Goal: Information Seeking & Learning: Check status

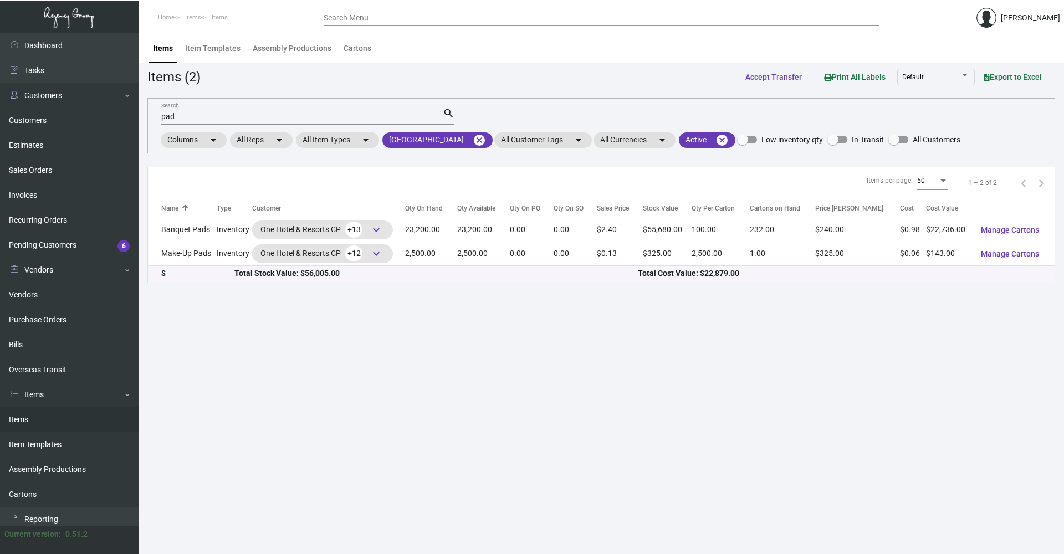
scroll to position [55, 0]
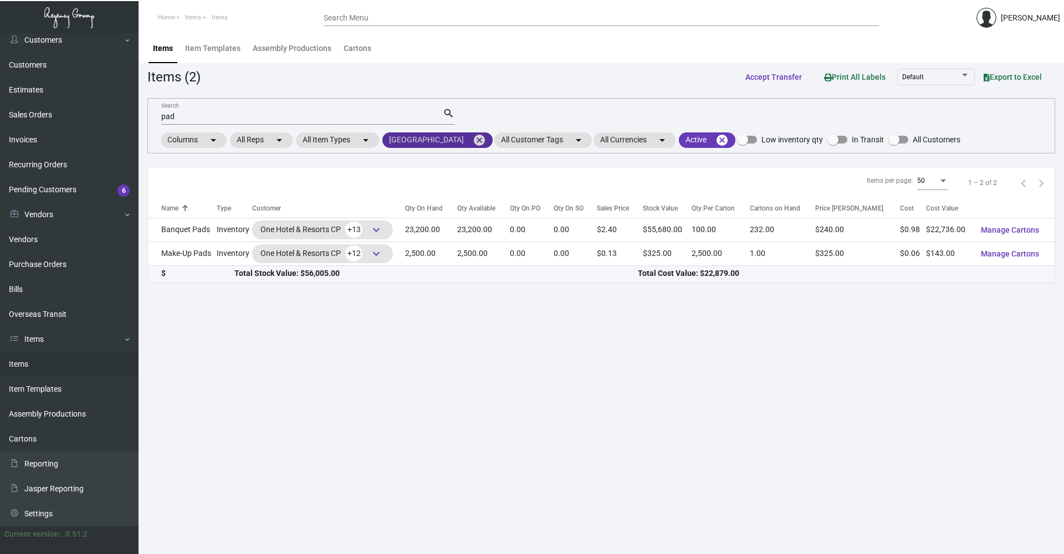
click at [481, 143] on mat-icon "cancel" at bounding box center [479, 140] width 13 height 13
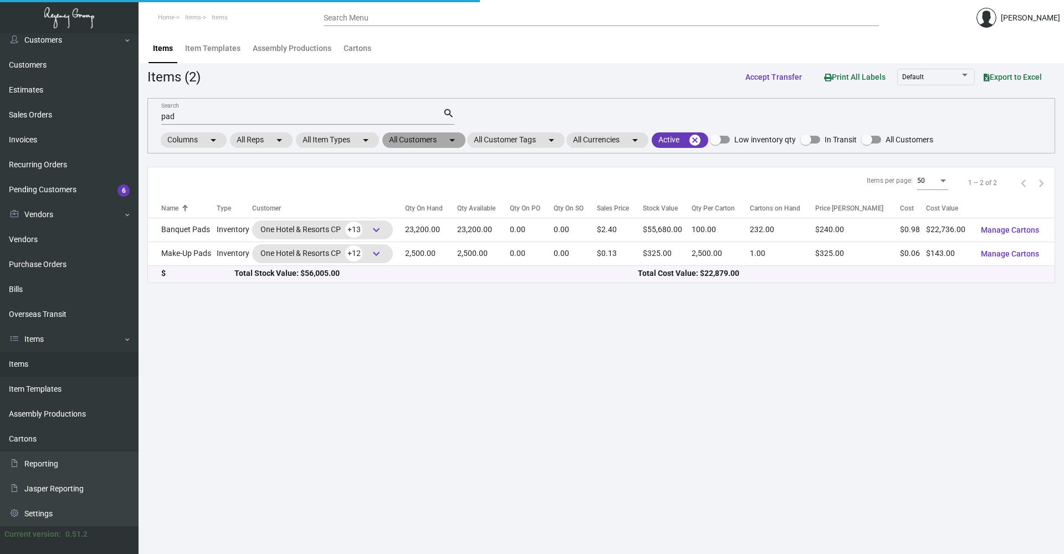
click at [458, 143] on mat-icon "arrow_drop_down" at bounding box center [451, 140] width 13 height 13
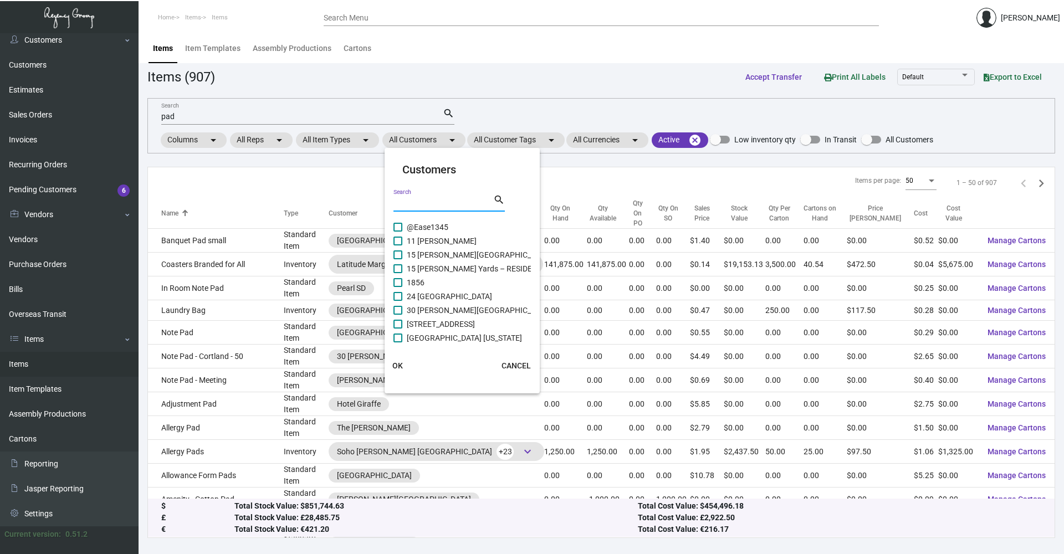
click at [437, 205] on input "Search" at bounding box center [443, 203] width 100 height 9
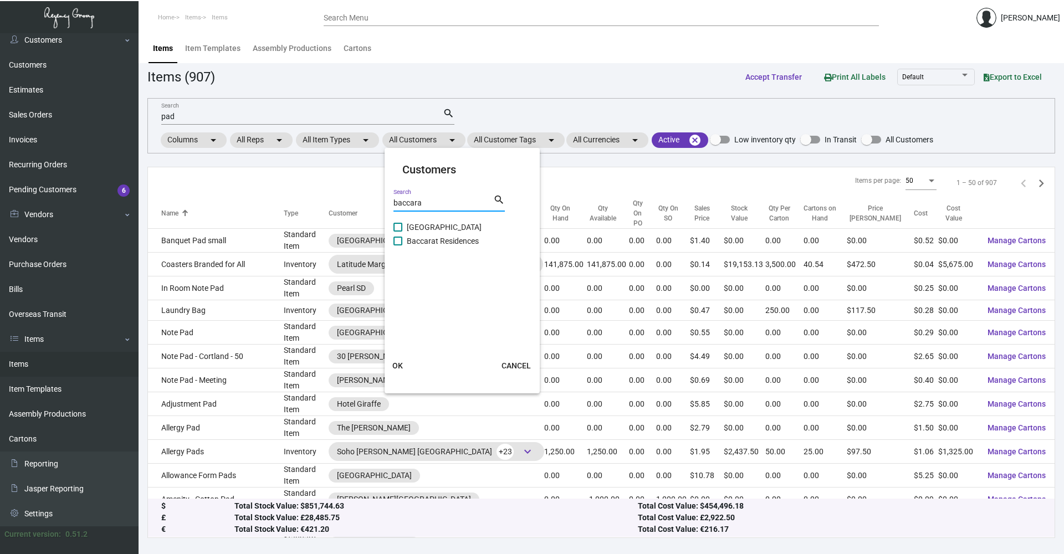
type input "baccara"
click at [398, 226] on span at bounding box center [397, 227] width 9 height 9
click at [398, 232] on input "[GEOGRAPHIC_DATA]" at bounding box center [397, 232] width 1 height 1
checkbox input "true"
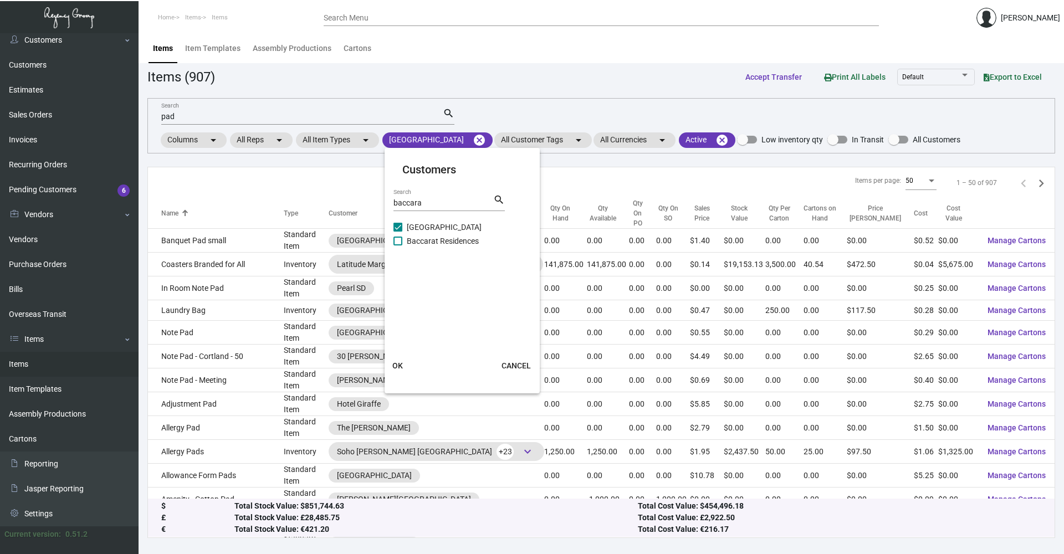
click at [405, 368] on button "OK" at bounding box center [397, 366] width 35 height 20
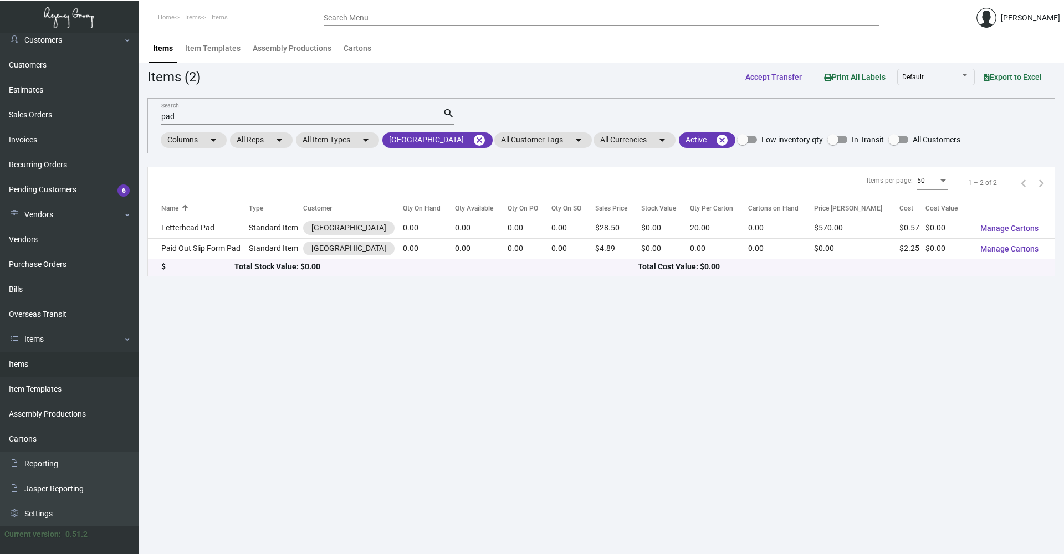
click at [195, 110] on div "pad Search" at bounding box center [301, 115] width 281 height 17
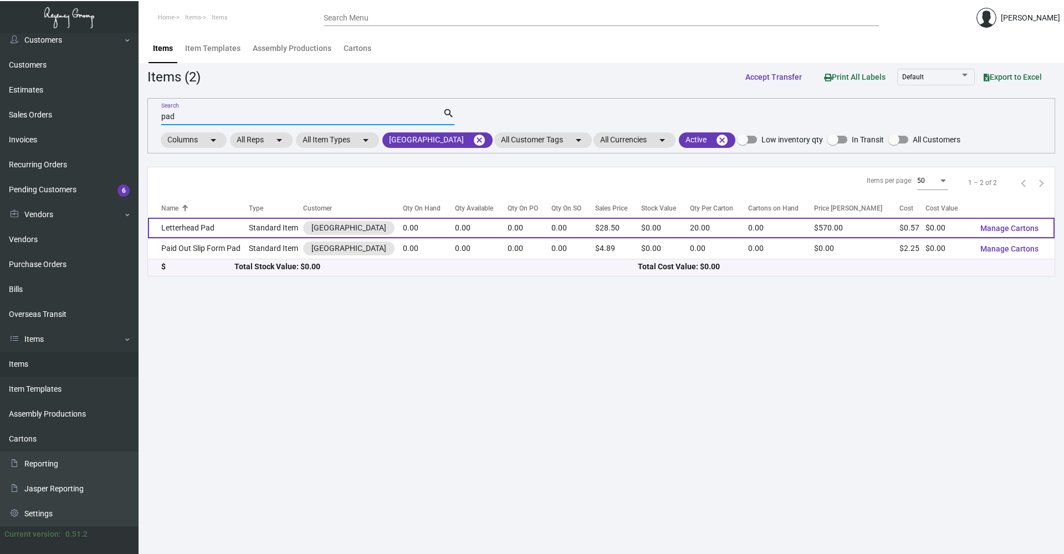
click at [234, 230] on td "Letterhead Pad" at bounding box center [198, 228] width 101 height 20
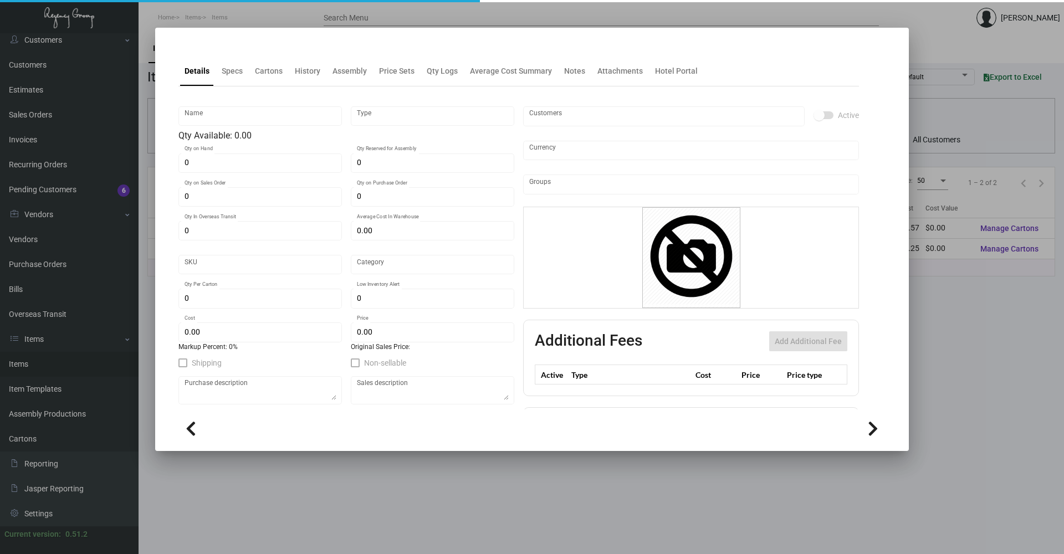
type input "Letterhead Pad"
type input "Standard Item"
type input "$ 0.00"
type input "620"
type input "Standard"
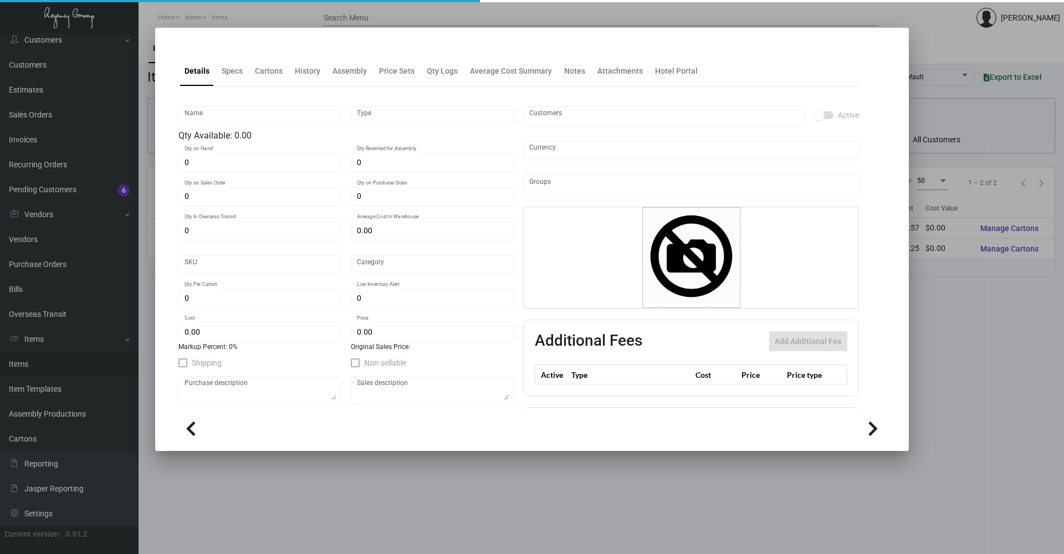
type input "20"
type input "$ 0.5714"
type input "$ 28.50"
type textarea "Banquet Letterhead Pads: size 8.5x11 #100 Mohawk Superfine Ultra White Eggshell…"
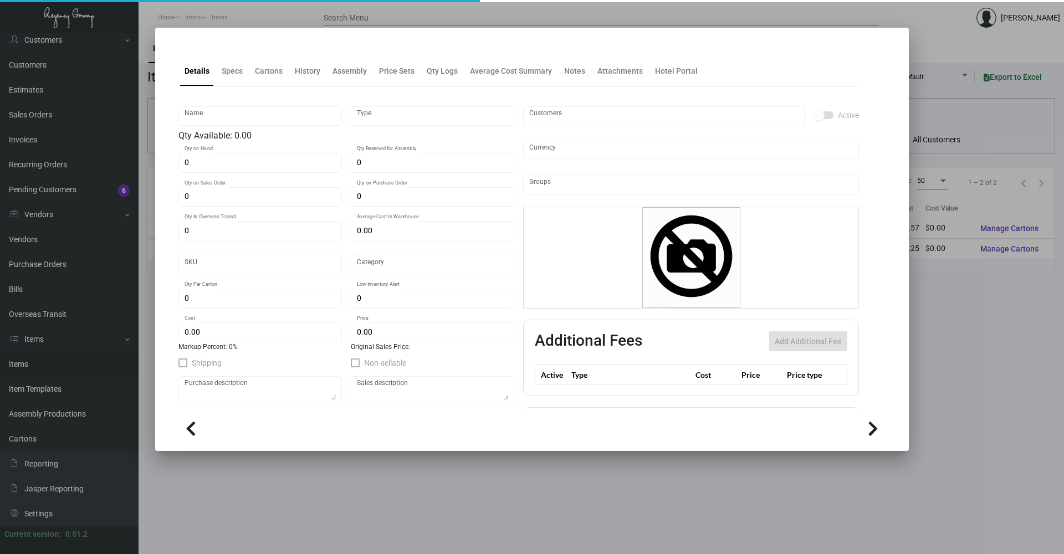
checkbox input "true"
type input "United States Dollar $"
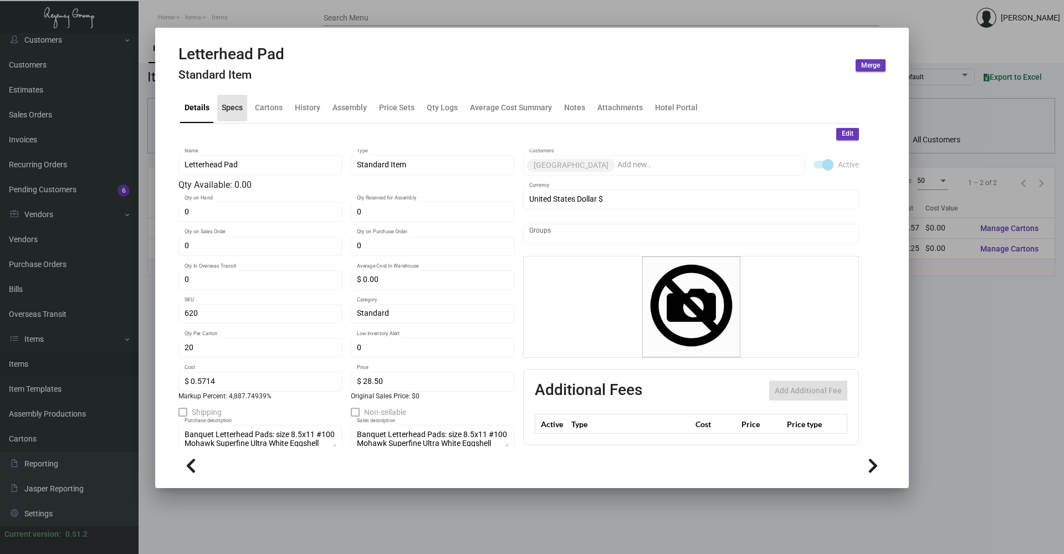
click at [245, 111] on div "Specs" at bounding box center [232, 108] width 30 height 27
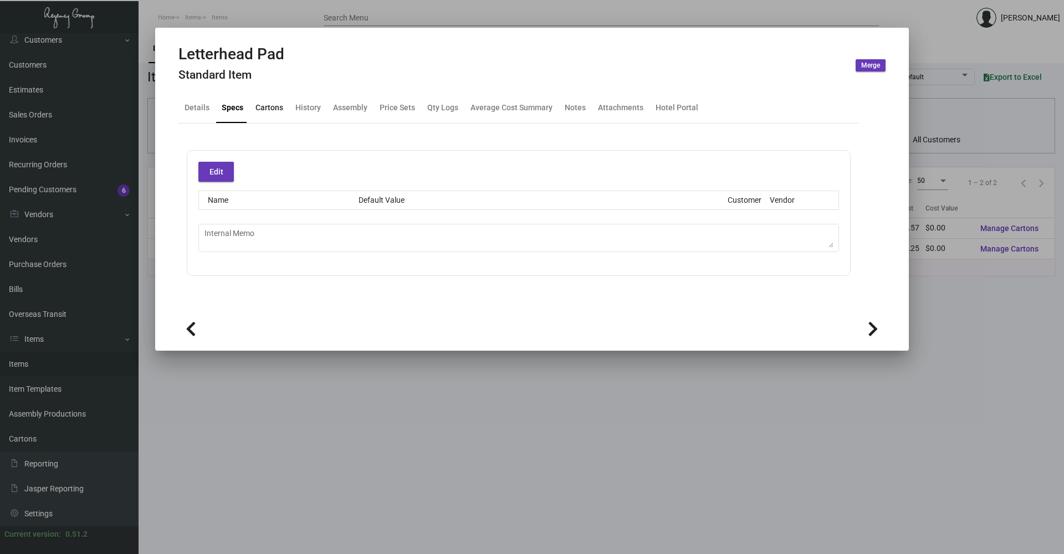
click at [275, 111] on div "Cartons" at bounding box center [269, 108] width 28 height 12
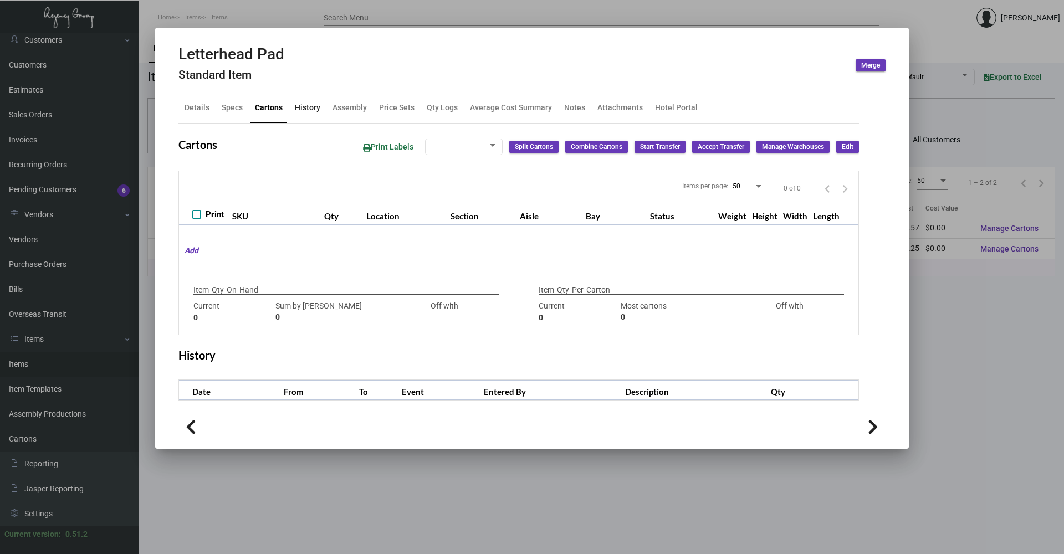
click at [305, 113] on div "History" at bounding box center [307, 108] width 25 height 12
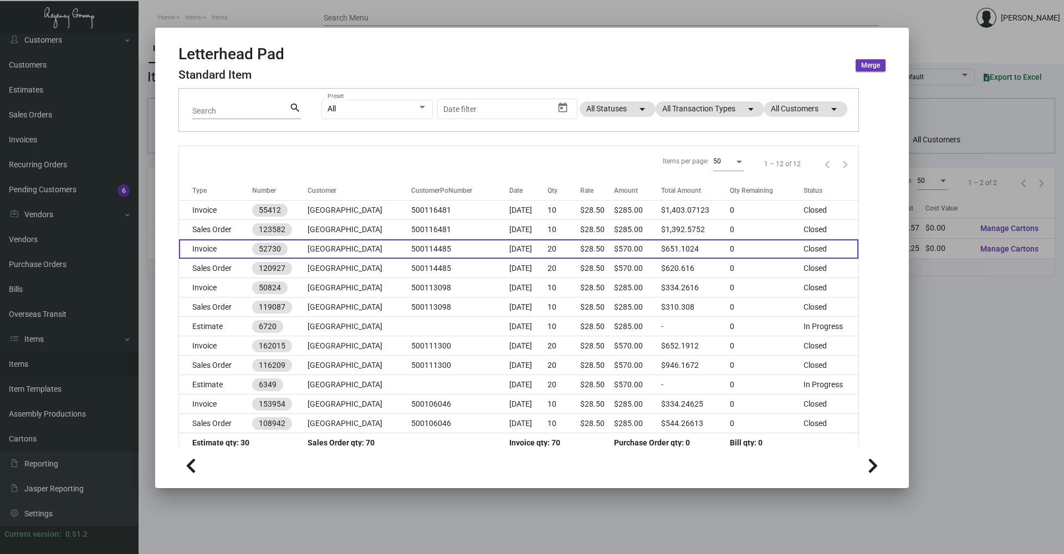
scroll to position [94, 0]
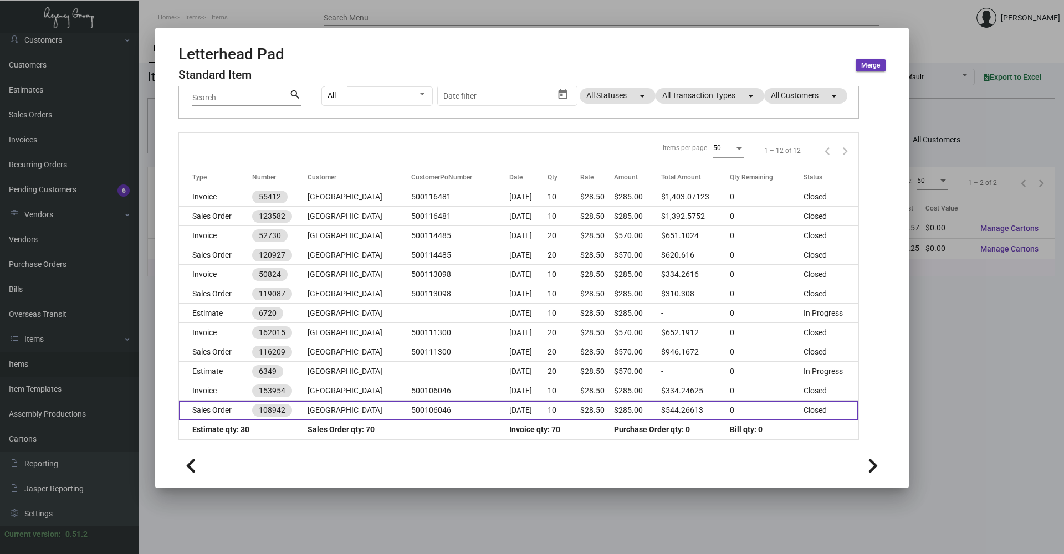
click at [411, 410] on td "500106046" at bounding box center [460, 410] width 99 height 19
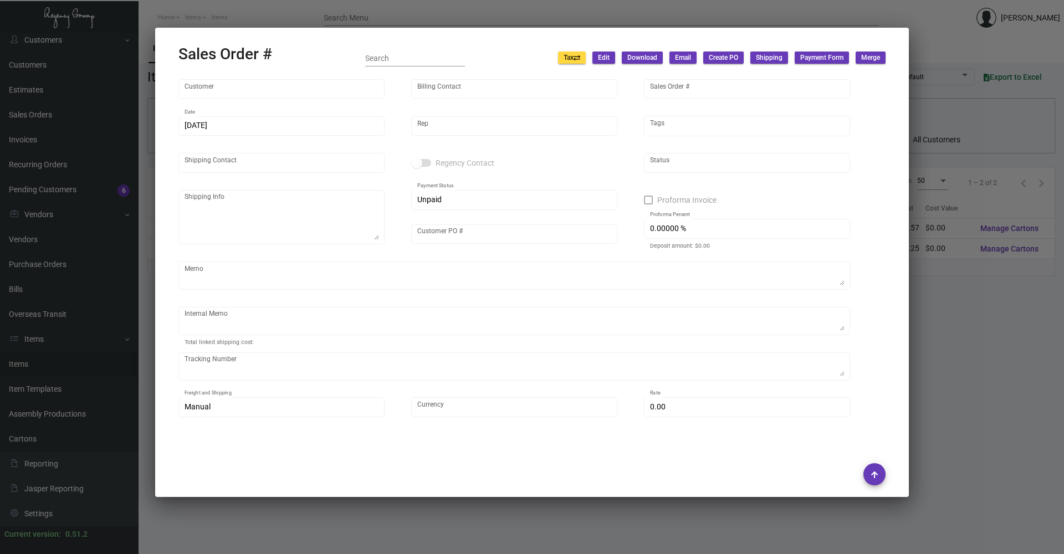
type input "[GEOGRAPHIC_DATA]"
type input "[PERSON_NAME]"
type input "108942"
type input "[DATE]"
type input "[PERSON_NAME]"
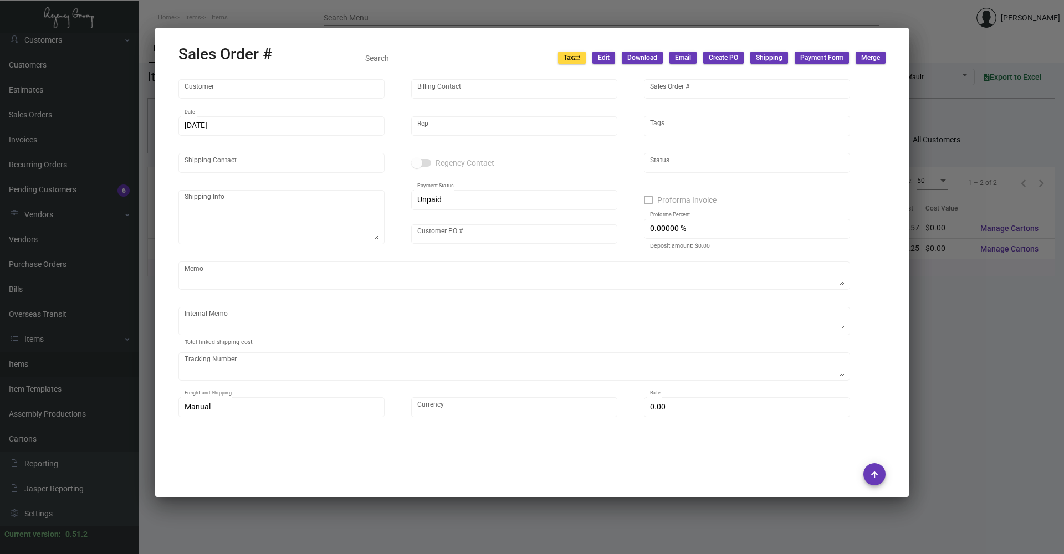
type input "Guia [PERSON_NAME]"
type textarea "[GEOGRAPHIC_DATA][PERSON_NAME] [STREET_ADDRESS][US_STATE]"
type input "500106046"
type textarea "[PERSON_NAME]"
type input "United States Dollar $"
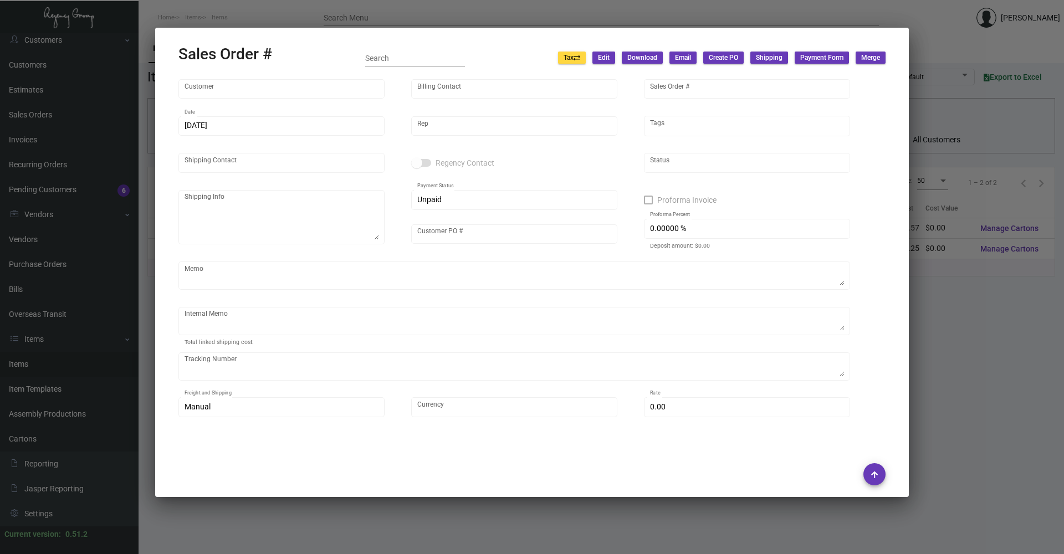
type input "$ 0.00"
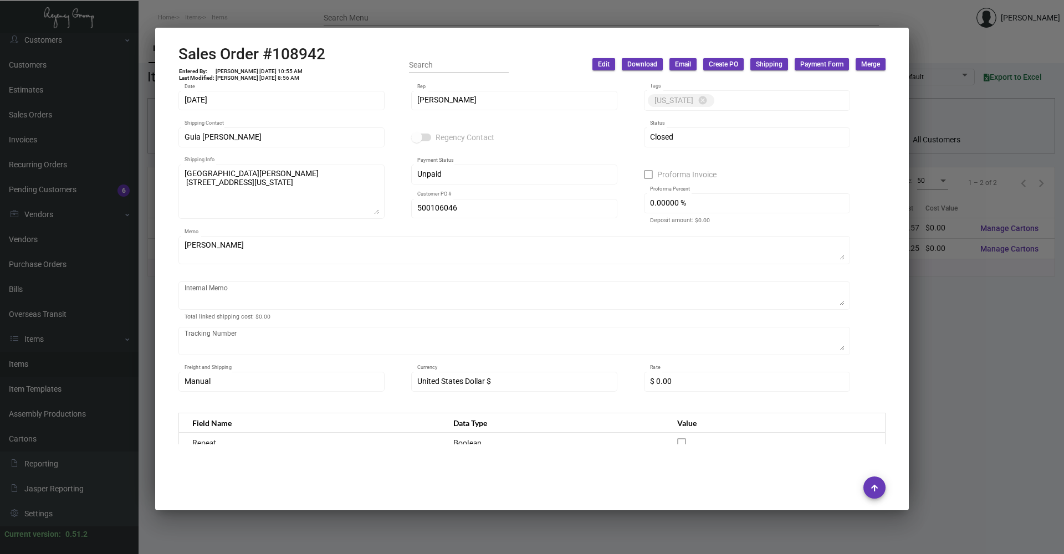
scroll to position [0, 0]
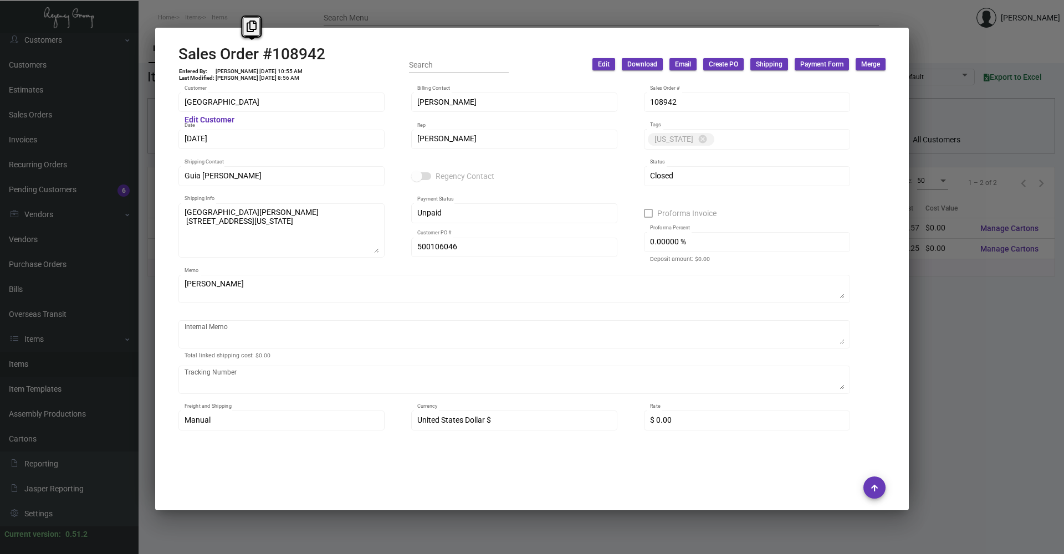
drag, startPoint x: 335, startPoint y: 53, endPoint x: 178, endPoint y: 55, distance: 156.2
click at [178, 55] on div "Sales Order #108942 Entered By: [PERSON_NAME] [DATE] 10:55 AM Last Modified: [P…" at bounding box center [531, 64] width 707 height 39
copy h2 "Sales Order #108942"
click at [299, 10] on div at bounding box center [532, 277] width 1064 height 554
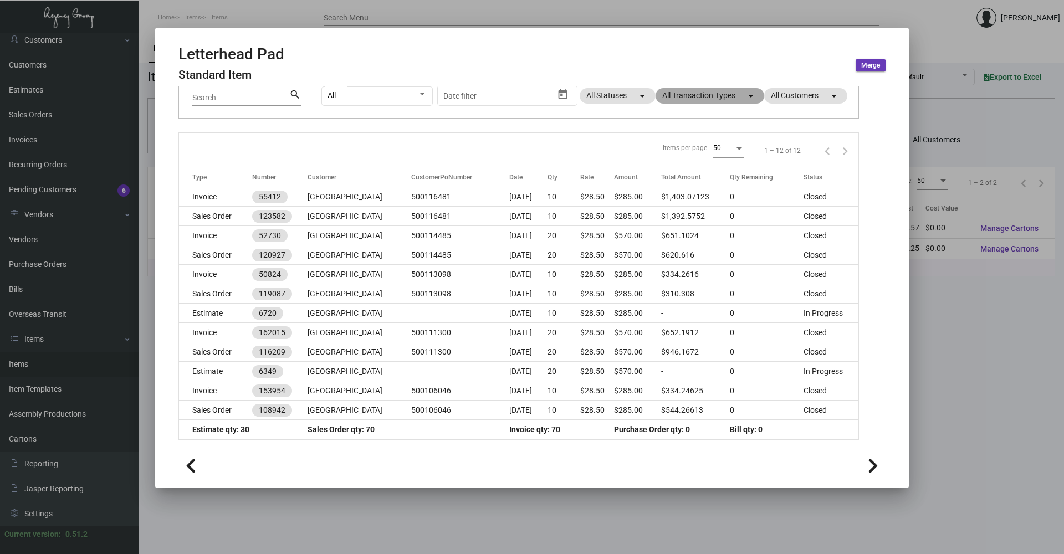
click at [731, 99] on mat-chip "All Transaction Types arrow_drop_down" at bounding box center [709, 96] width 109 height 16
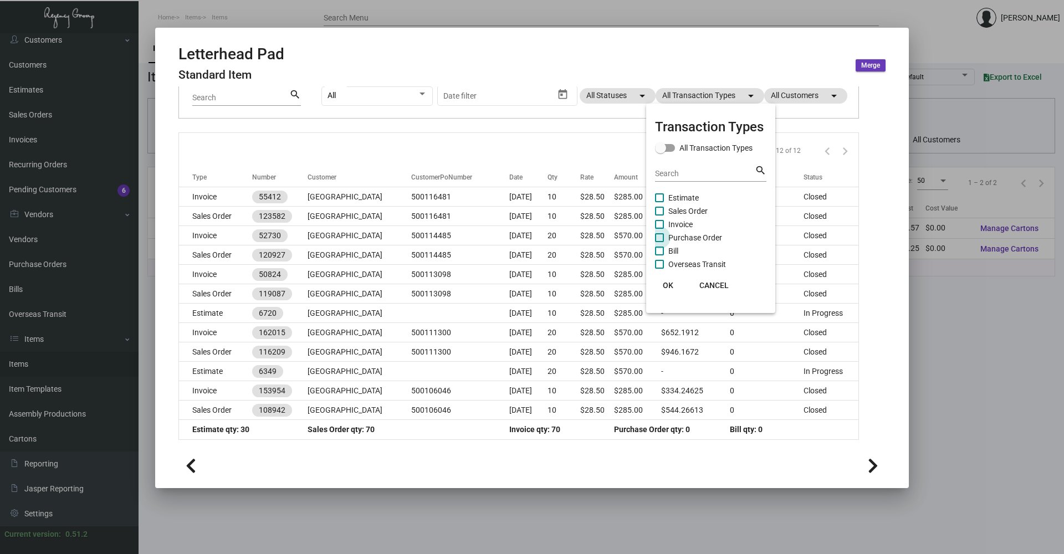
click at [657, 238] on span at bounding box center [659, 237] width 9 height 9
click at [659, 242] on input "Purchase Order" at bounding box center [659, 242] width 1 height 1
checkbox input "true"
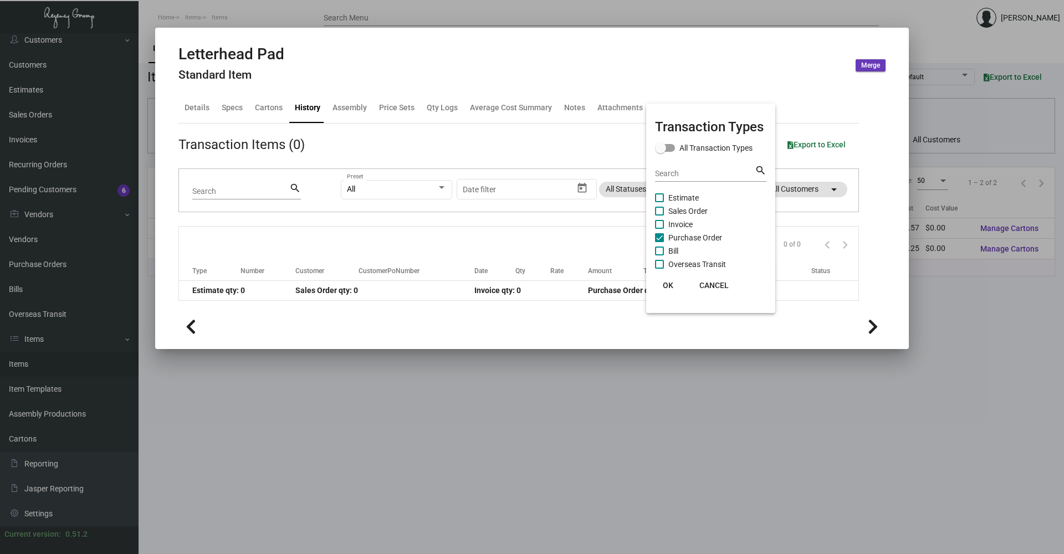
click at [479, 389] on div at bounding box center [532, 277] width 1064 height 554
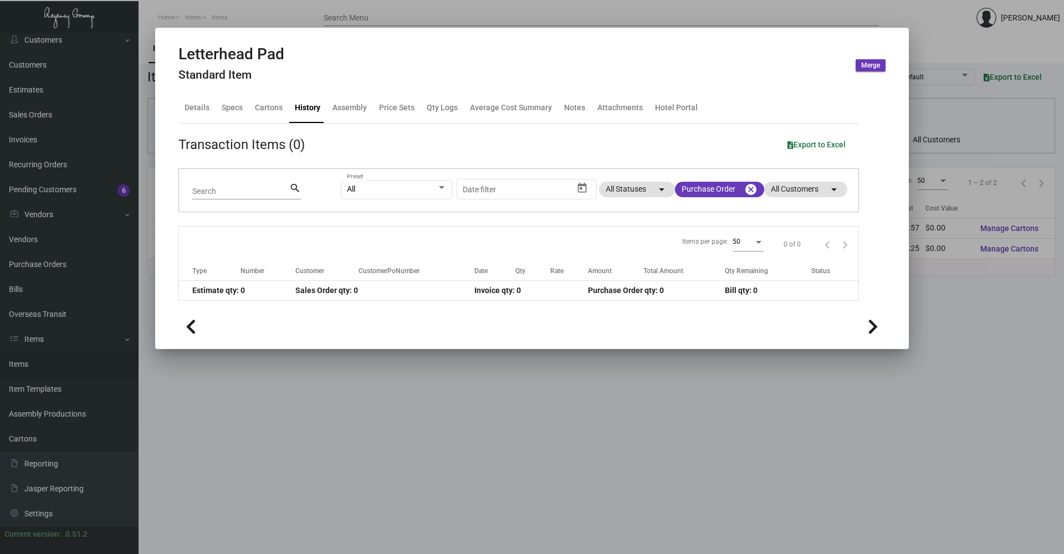
click at [284, 7] on div at bounding box center [532, 277] width 1064 height 554
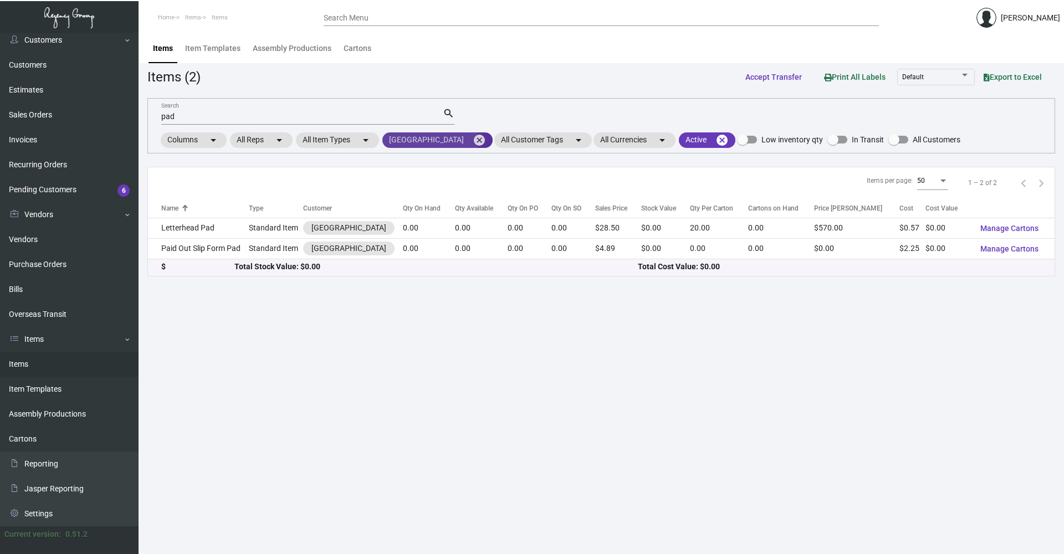
click at [432, 141] on mat-chip "[GEOGRAPHIC_DATA] cancel" at bounding box center [437, 140] width 110 height 16
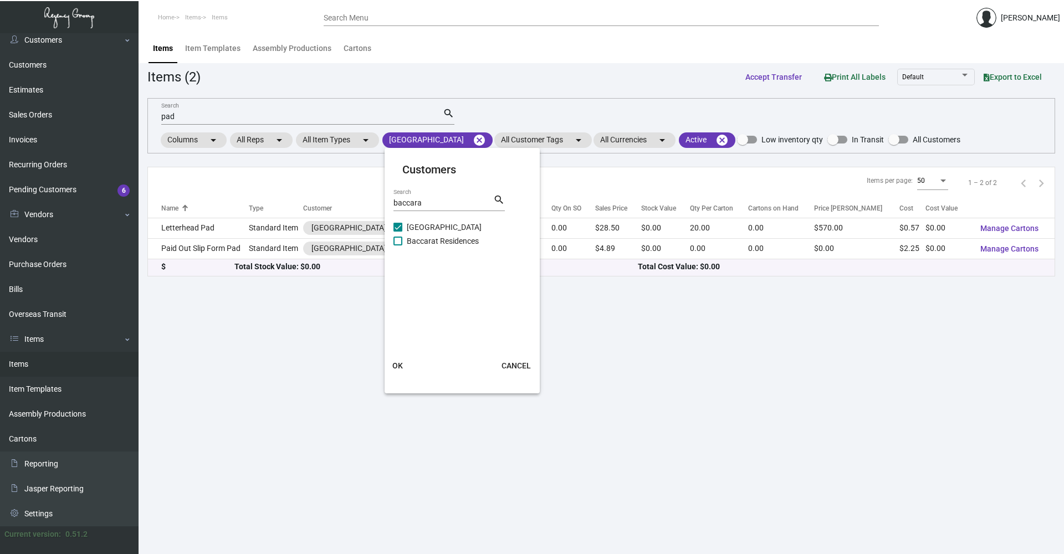
drag, startPoint x: 443, startPoint y: 209, endPoint x: 437, endPoint y: 204, distance: 7.9
click at [437, 204] on div "baccara Search" at bounding box center [443, 202] width 100 height 17
drag, startPoint x: 437, startPoint y: 204, endPoint x: 378, endPoint y: 197, distance: 59.2
click at [378, 197] on div "Customers baccara Search search [GEOGRAPHIC_DATA] Baccarat Residences OK CANCEL" at bounding box center [532, 277] width 1064 height 554
type input "starwood"
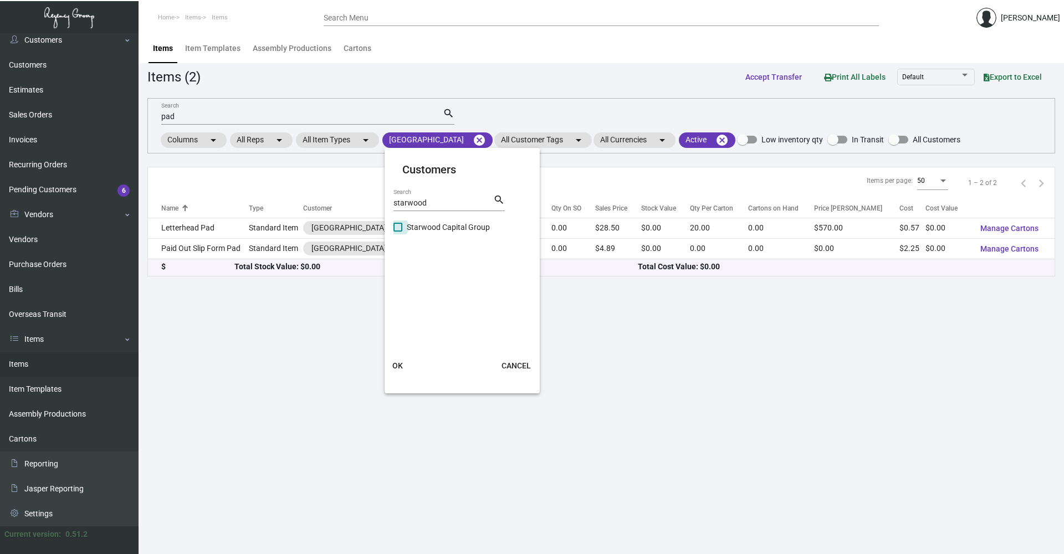
click at [399, 228] on span at bounding box center [397, 227] width 9 height 9
click at [398, 232] on input "Starwood Capital Group" at bounding box center [397, 232] width 1 height 1
click at [401, 225] on span at bounding box center [397, 227] width 9 height 9
click at [398, 232] on input "Starwood Capital Group" at bounding box center [397, 232] width 1 height 1
checkbox input "false"
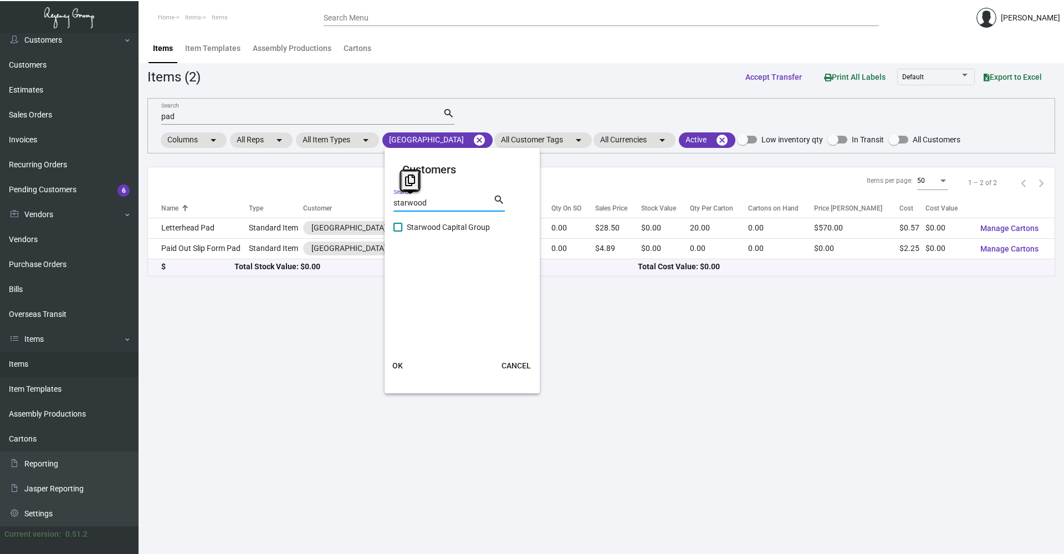
drag, startPoint x: 433, startPoint y: 205, endPoint x: 387, endPoint y: 209, distance: 46.1
click at [387, 209] on mat-card "Customers starwood Search search Starwood Capital Group OK CANCEL" at bounding box center [461, 270] width 155 height 237
type input "sh group"
click at [398, 242] on span at bounding box center [397, 241] width 9 height 9
click at [398, 245] on input "SH Group" at bounding box center [397, 245] width 1 height 1
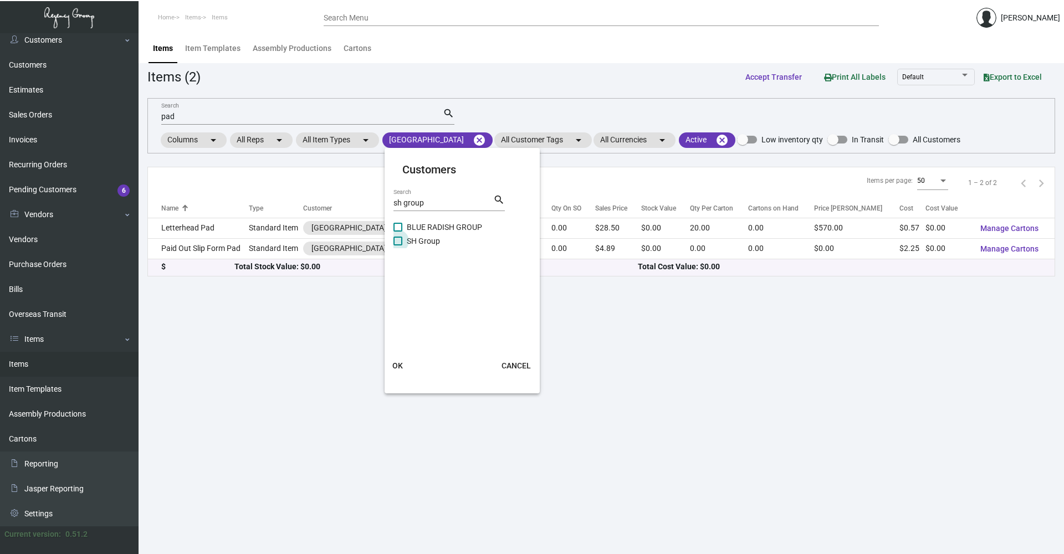
checkbox input "true"
click at [395, 366] on span "OK" at bounding box center [397, 365] width 11 height 9
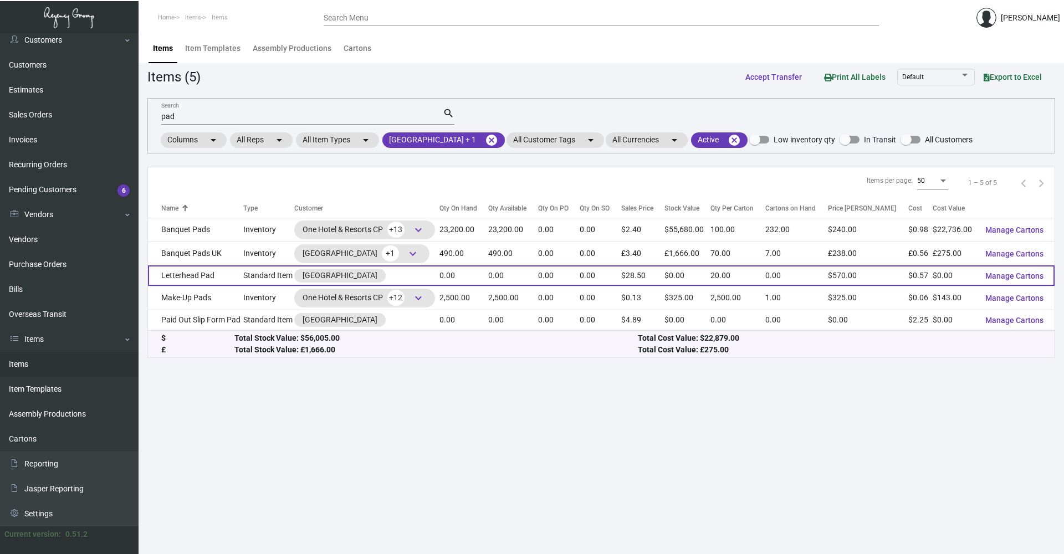
click at [235, 273] on td "Letterhead Pad" at bounding box center [195, 275] width 95 height 20
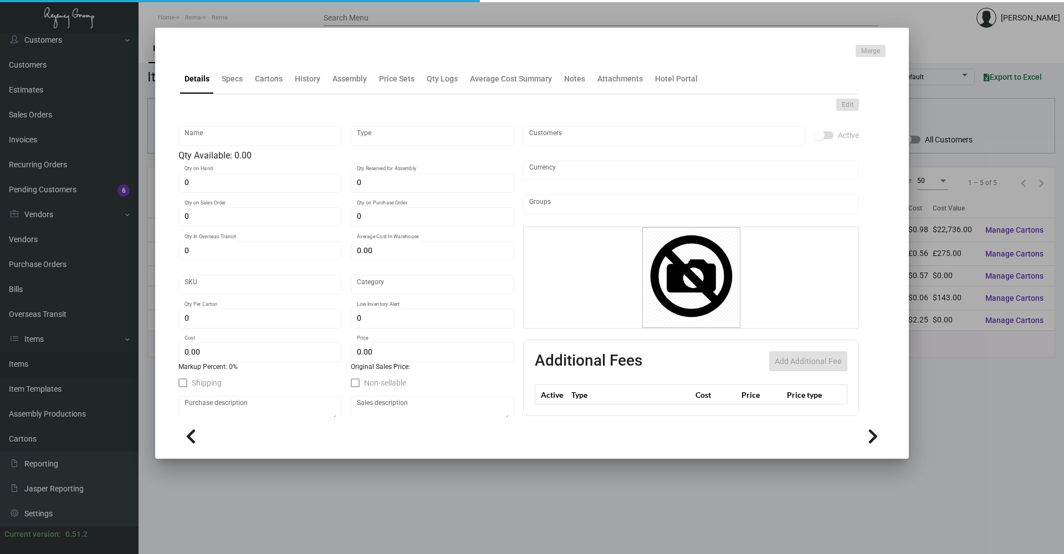
type input "Letterhead Pad"
type input "Standard Item"
type input "$ 0.00"
type input "620"
type input "Standard"
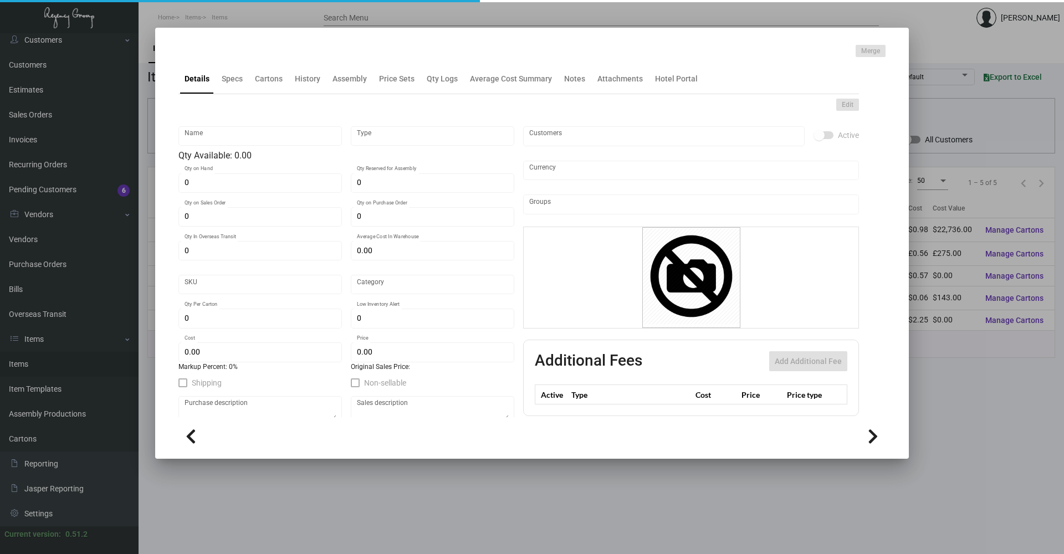
type input "20"
type input "$ 0.5714"
type input "$ 28.50"
type textarea "Banquet Letterhead Pads: size 8.5x11 #100 Mohawk Superfine Ultra White Eggshell…"
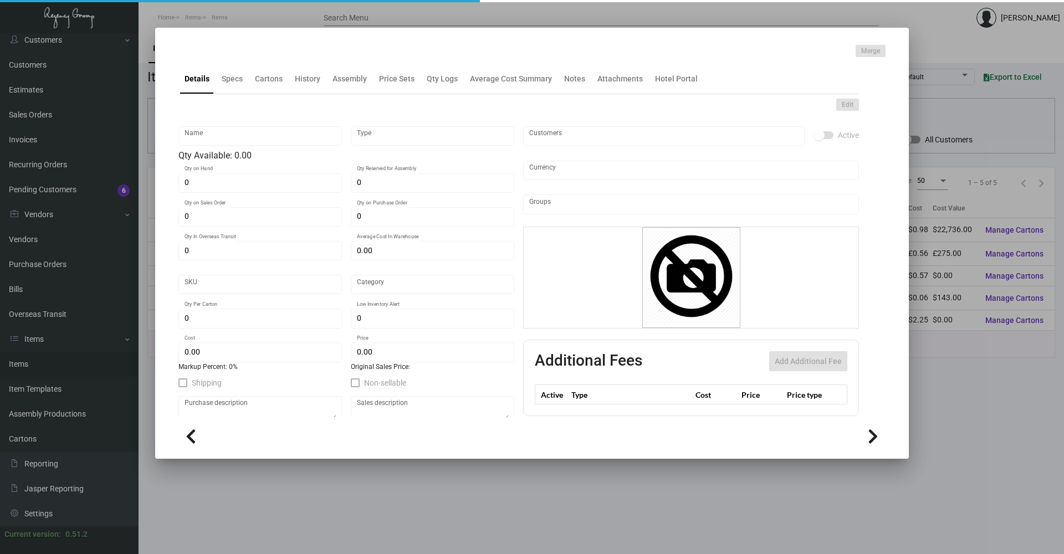
checkbox input "true"
type input "United States Dollar $"
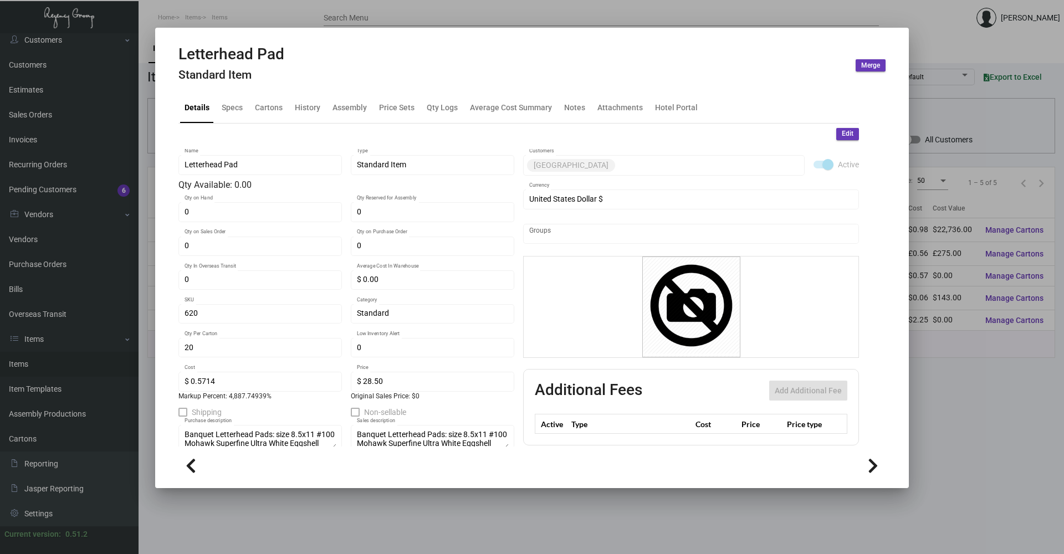
drag, startPoint x: 297, startPoint y: 78, endPoint x: 309, endPoint y: 91, distance: 17.7
click at [302, 81] on div "Letterhead Pad Standard Item Merge" at bounding box center [531, 66] width 707 height 42
click at [313, 110] on div "History" at bounding box center [307, 108] width 25 height 12
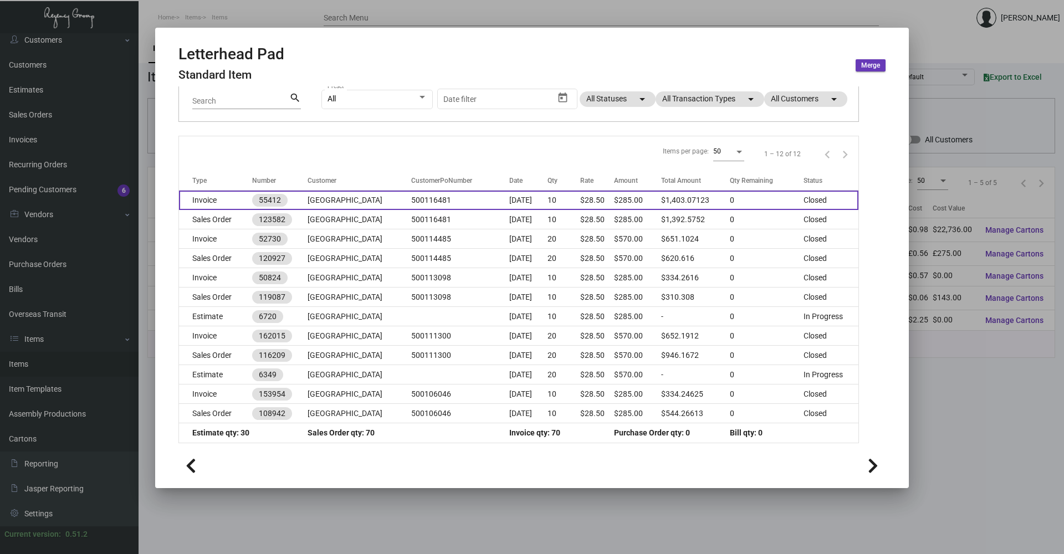
scroll to position [94, 0]
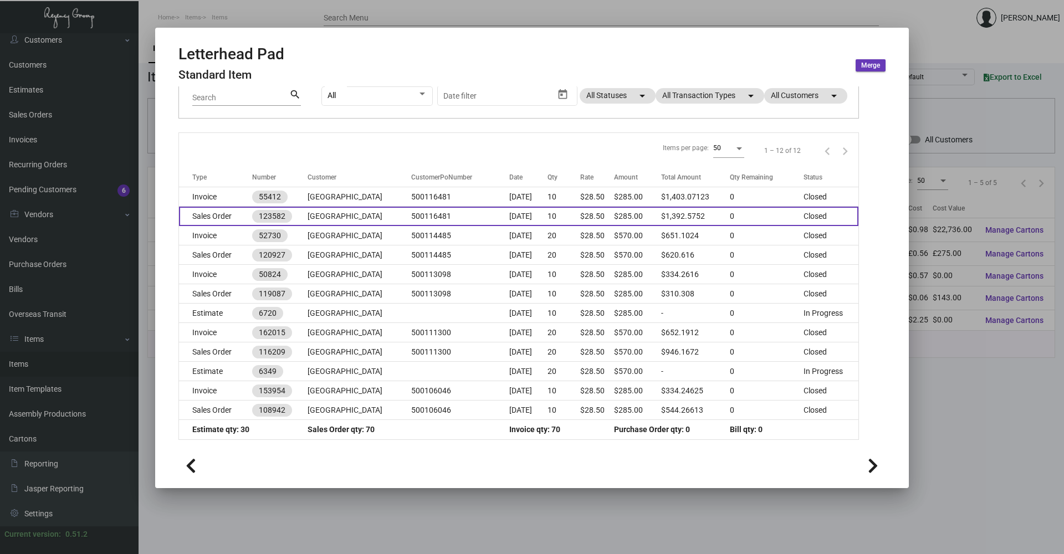
click at [223, 223] on td "Sales Order" at bounding box center [215, 216] width 73 height 19
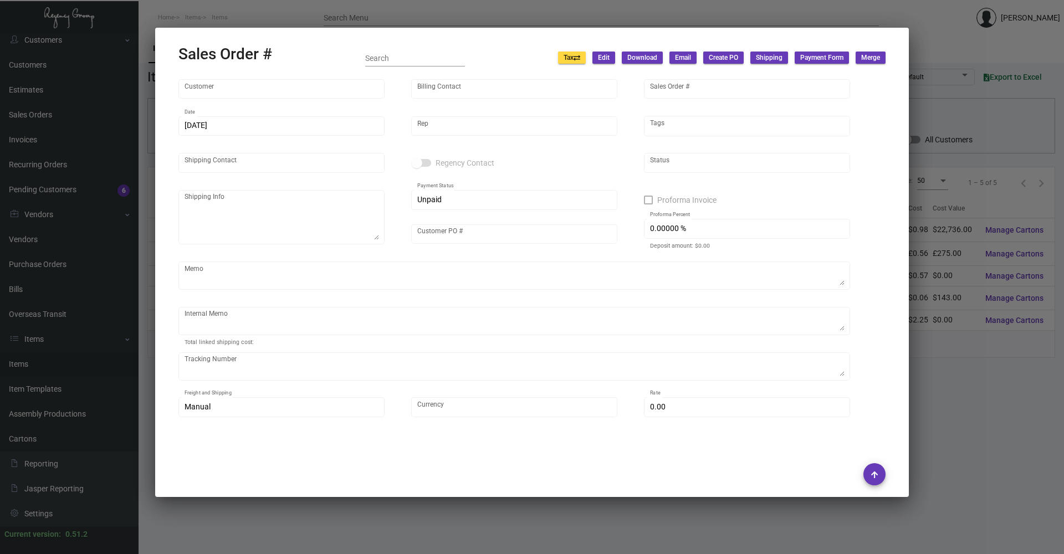
type input "[GEOGRAPHIC_DATA]"
type input "Accounts Payable"
type input "123582"
type input "[DATE]"
type input "[PERSON_NAME]"
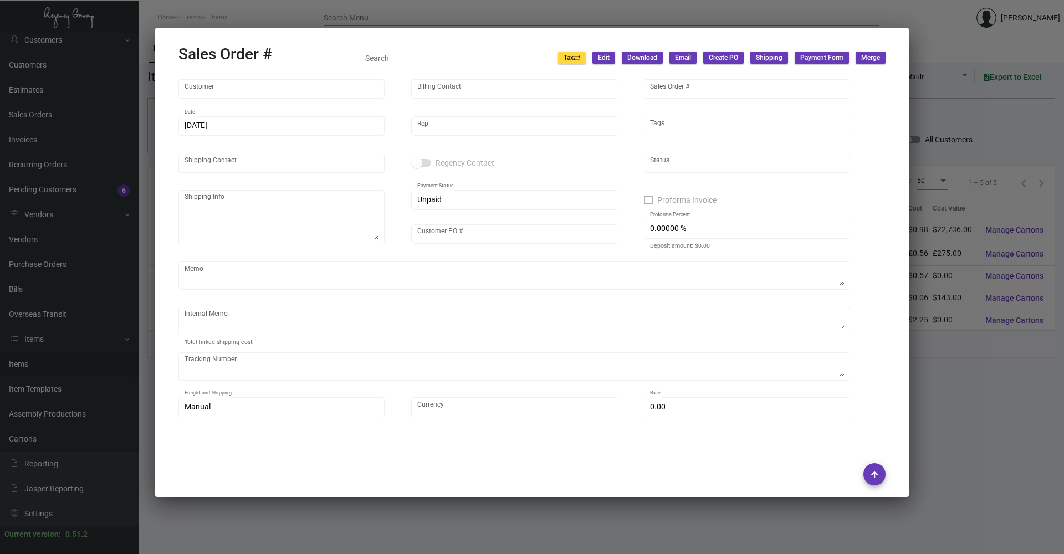
type input "Guia [PERSON_NAME]"
type textarea "[GEOGRAPHIC_DATA][PERSON_NAME] [STREET_ADDRESS][US_STATE]"
type input "500116481"
type textarea "[PERSON_NAME] [DATE]"
type input "United States Dollar $"
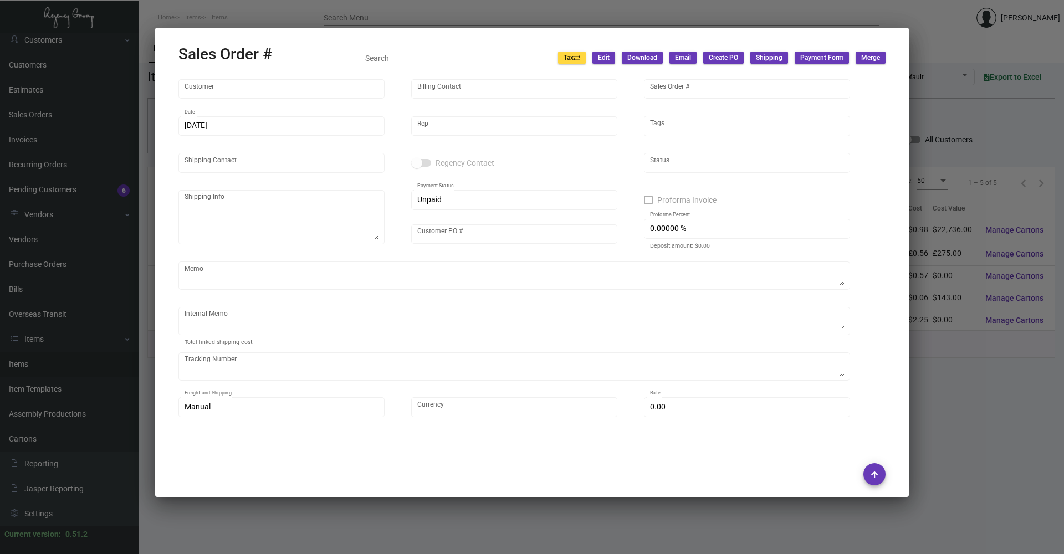
type input "$ 49.00"
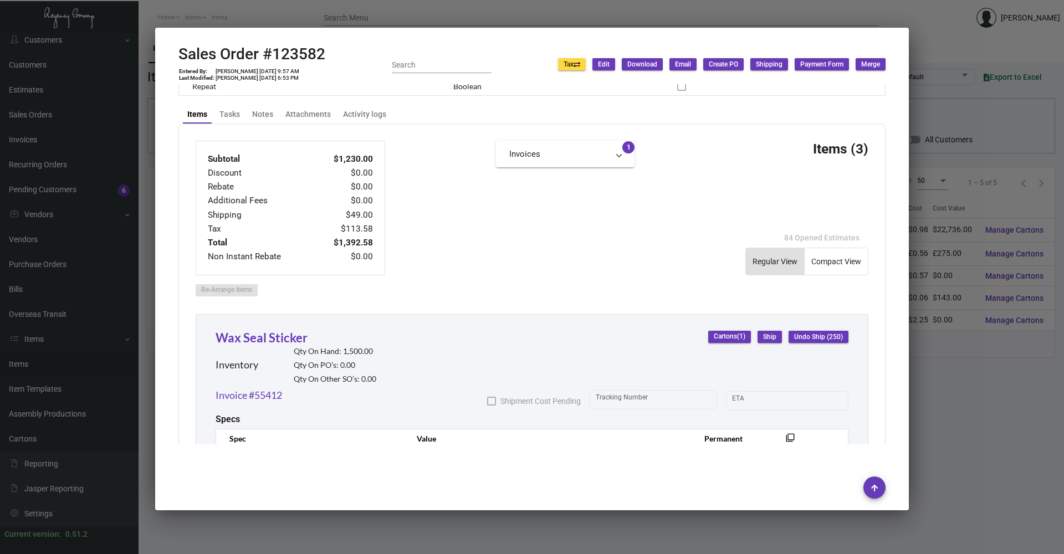
scroll to position [386, 0]
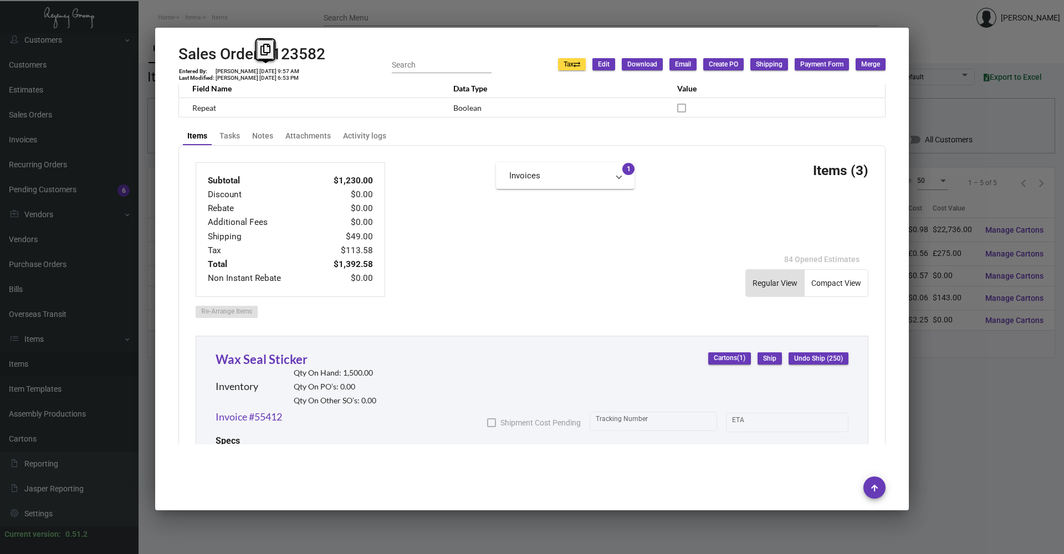
copy td "[DATE]"
drag, startPoint x: 255, startPoint y: 70, endPoint x: 275, endPoint y: 72, distance: 20.6
click at [275, 72] on td "[PERSON_NAME] [DATE] 9:57 AM" at bounding box center [257, 71] width 85 height 7
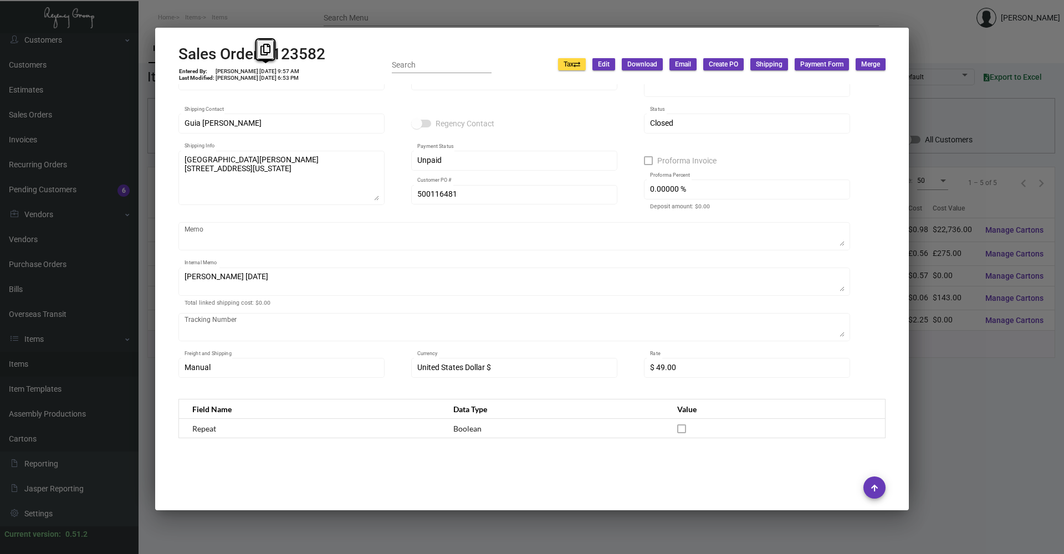
scroll to position [0, 0]
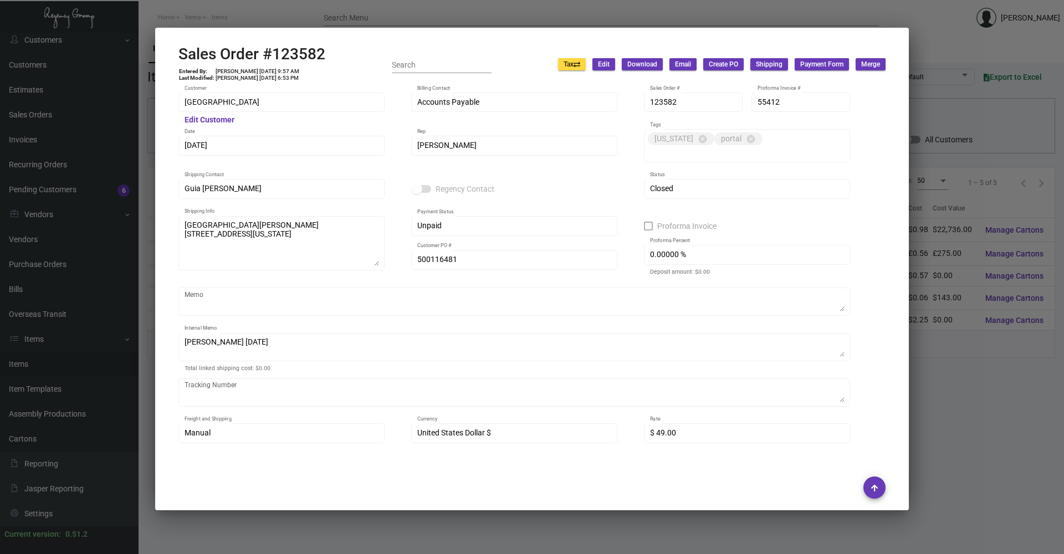
click at [200, 20] on div at bounding box center [532, 277] width 1064 height 554
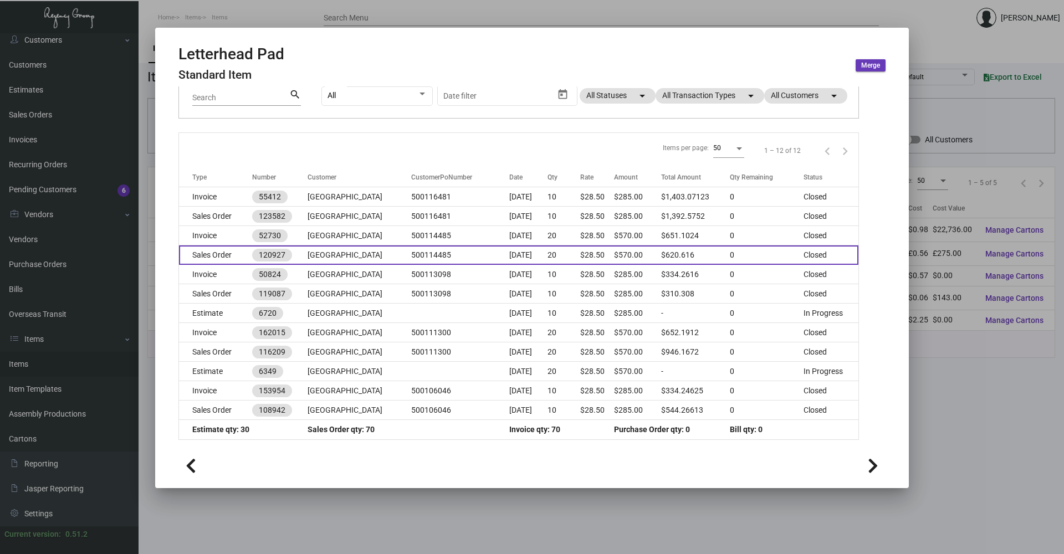
click at [232, 261] on td "Sales Order" at bounding box center [215, 254] width 73 height 19
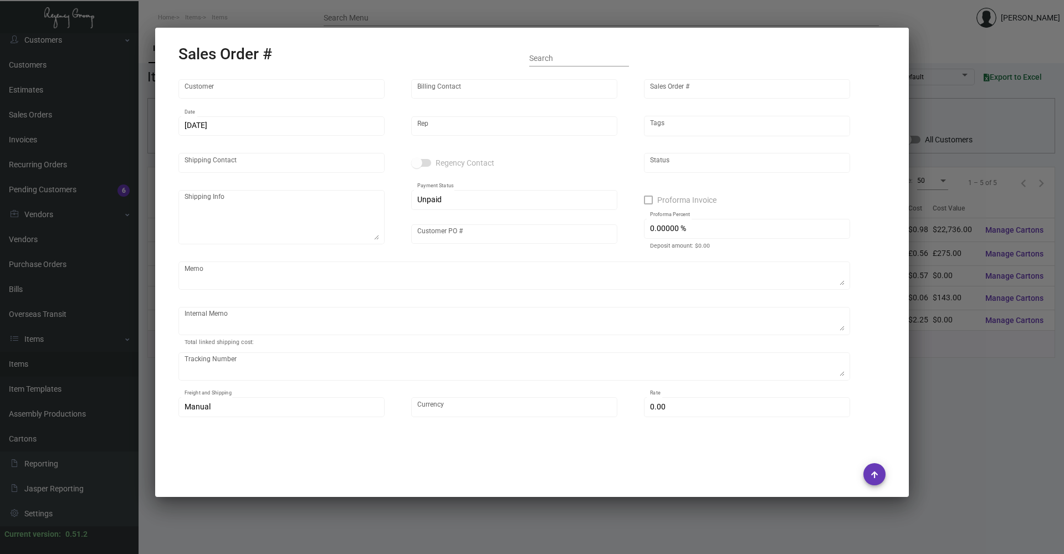
type input "[GEOGRAPHIC_DATA]"
type input "Accounts Payable"
type input "120927"
type input "[DATE]"
type input "[PERSON_NAME]"
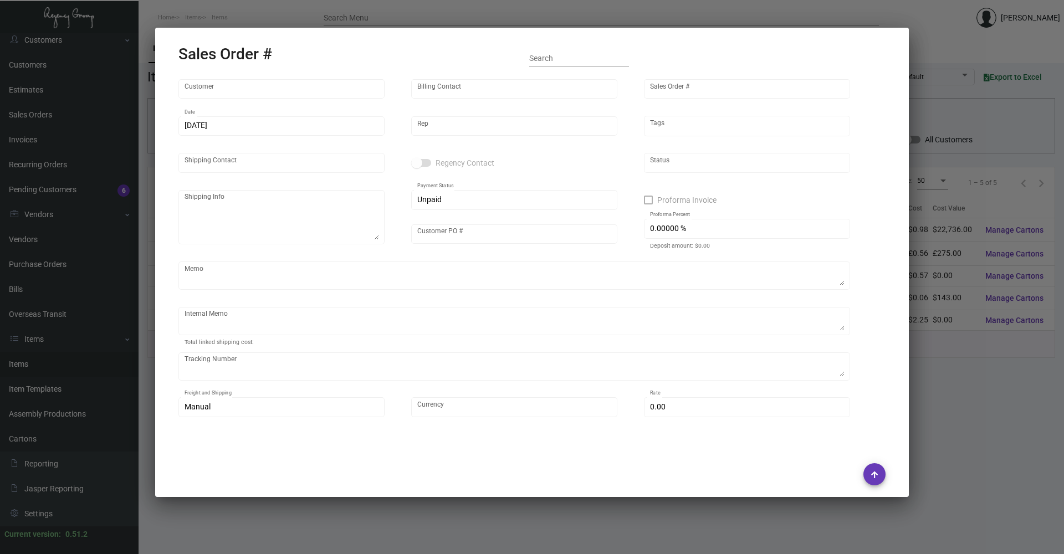
type input "Guia [PERSON_NAME]"
type textarea "[GEOGRAPHIC_DATA][PERSON_NAME] [STREET_ADDRESS][US_STATE]"
type input "500114485"
type textarea "16.67"
type input "United States Dollar $"
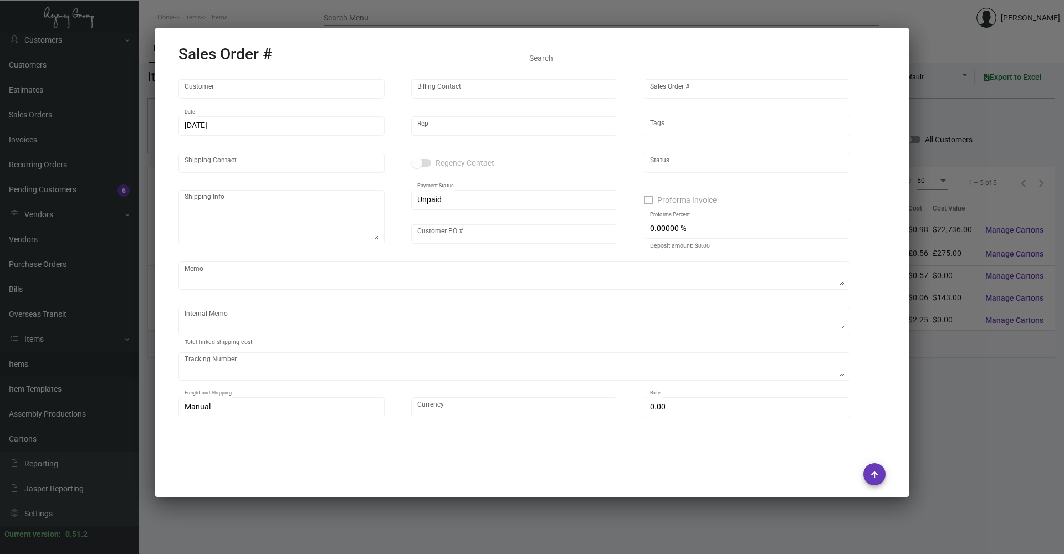
type input "$ 0.00"
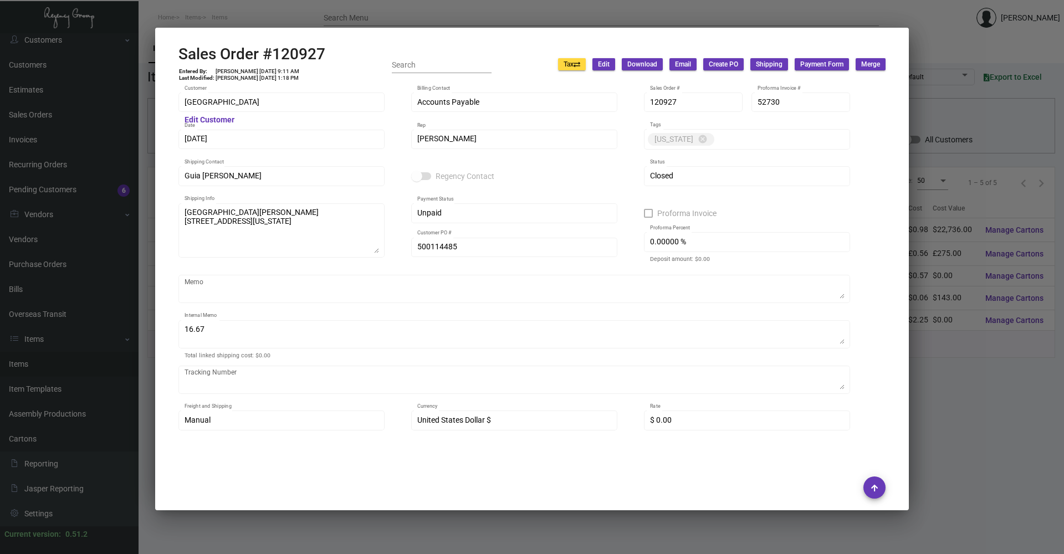
click at [247, 19] on div at bounding box center [532, 277] width 1064 height 554
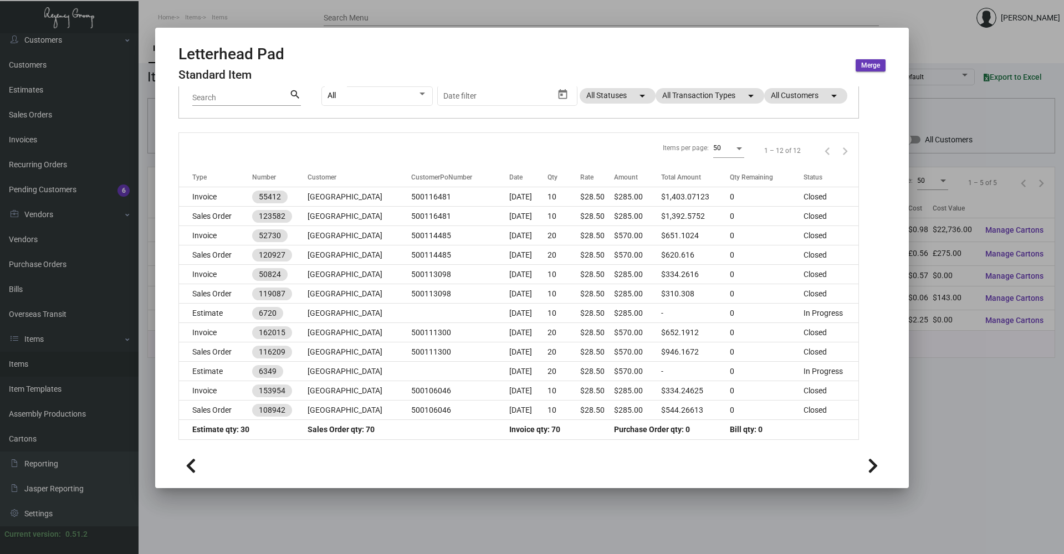
click at [247, 16] on div at bounding box center [532, 277] width 1064 height 554
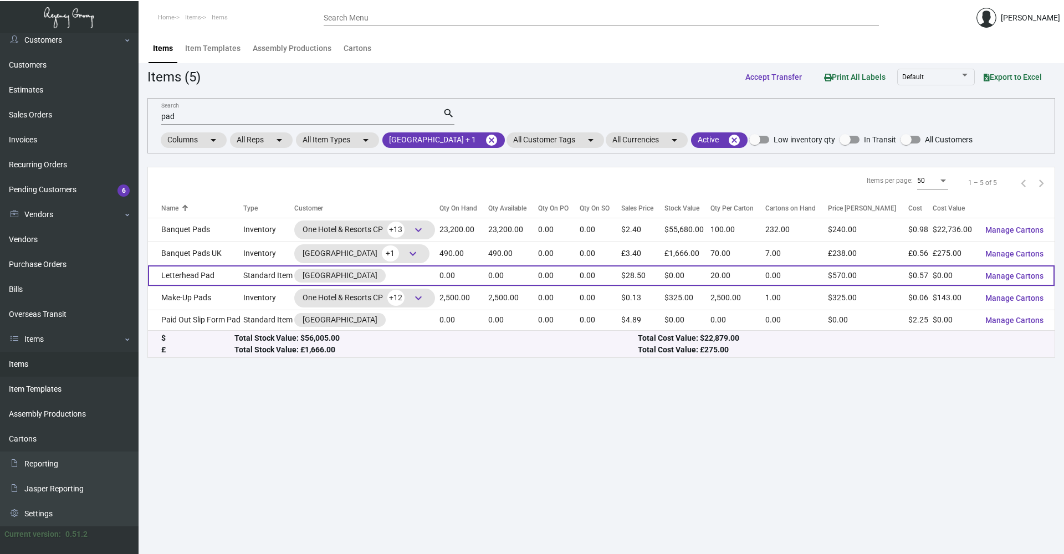
click at [206, 284] on td "Letterhead Pad" at bounding box center [195, 275] width 95 height 20
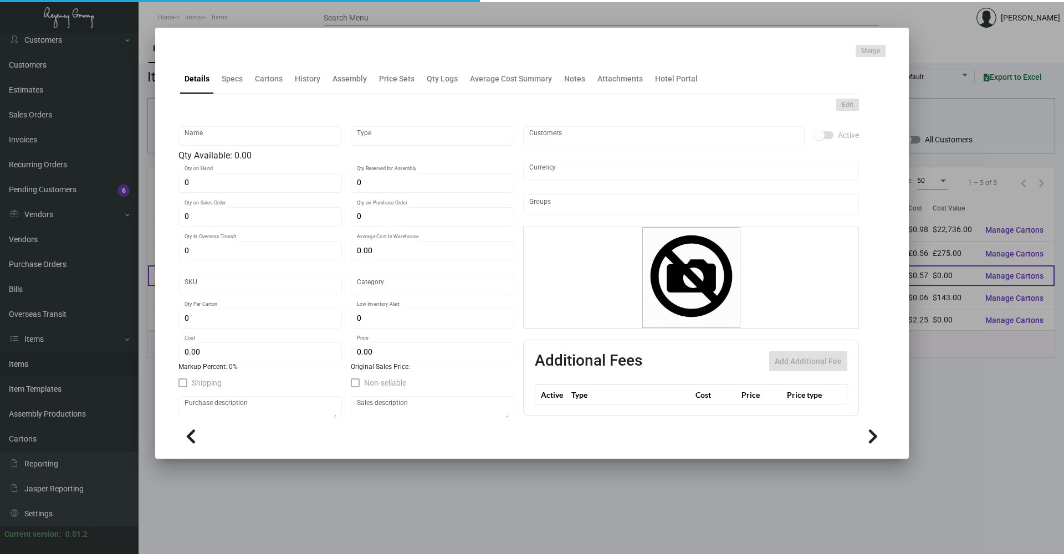
type input "Letterhead Pad"
type input "Standard Item"
type input "$ 0.00"
type input "620"
type input "Standard"
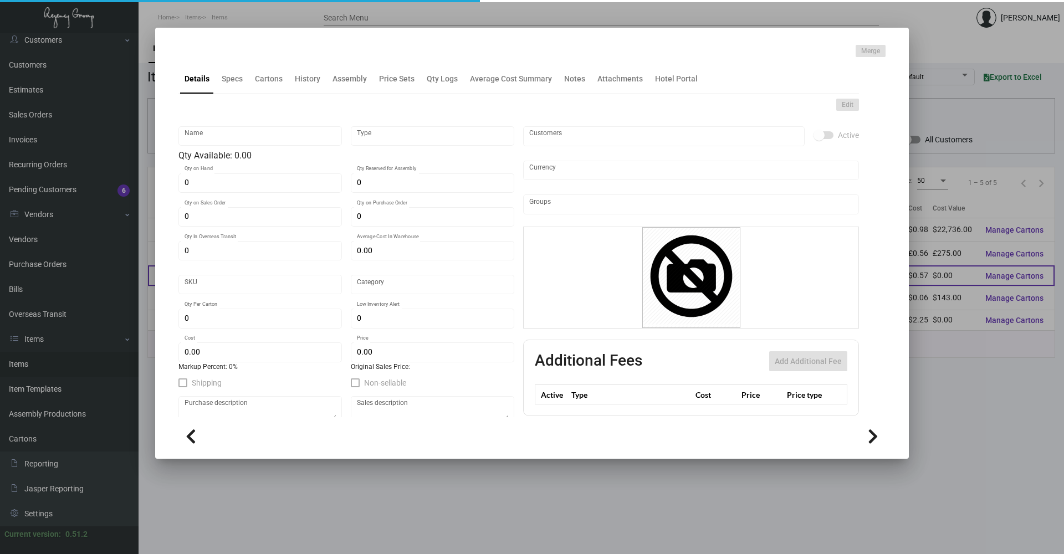
type input "20"
type input "$ 0.5714"
type input "$ 28.50"
type textarea "Banquet Letterhead Pads: size 8.5x11 #100 Mohawk Superfine Ultra White Eggshell…"
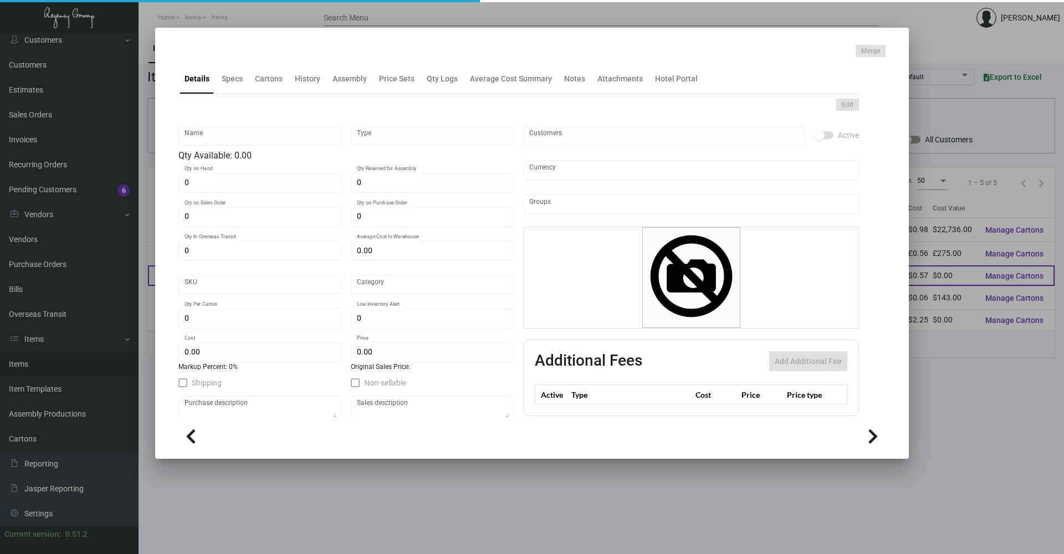
checkbox input "true"
type input "United States Dollar $"
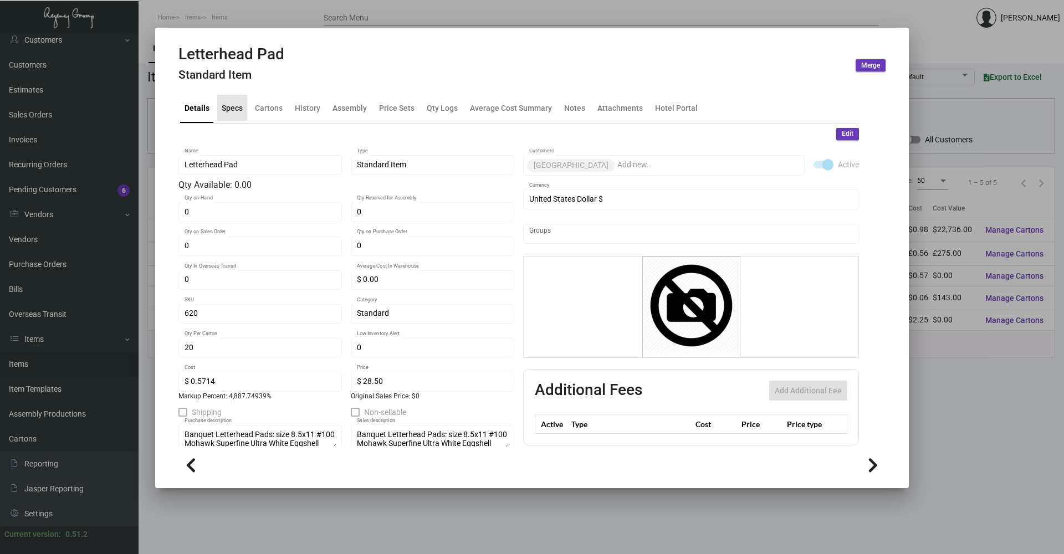
click at [223, 109] on div "Specs" at bounding box center [232, 108] width 21 height 12
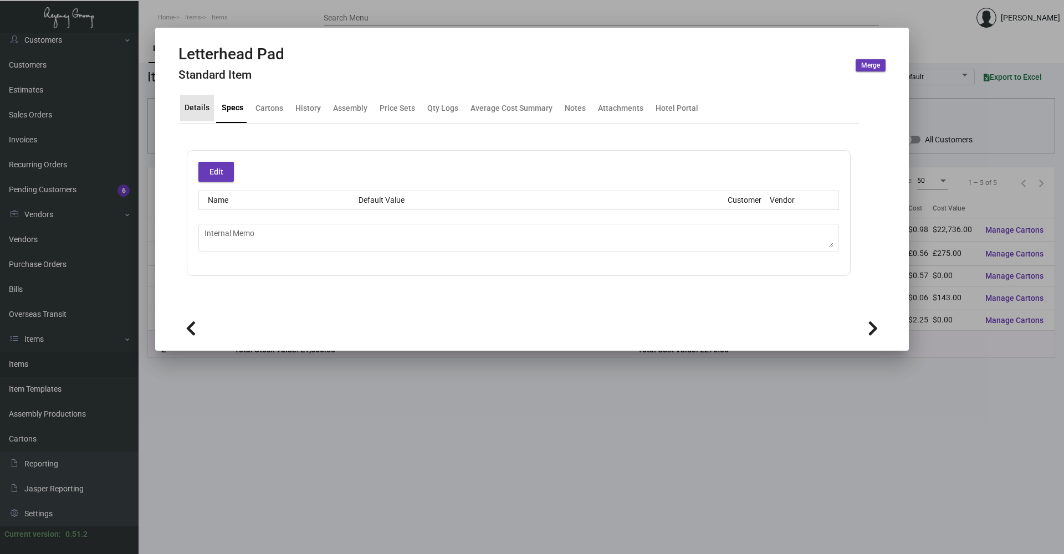
click at [206, 110] on div "Details" at bounding box center [196, 108] width 25 height 12
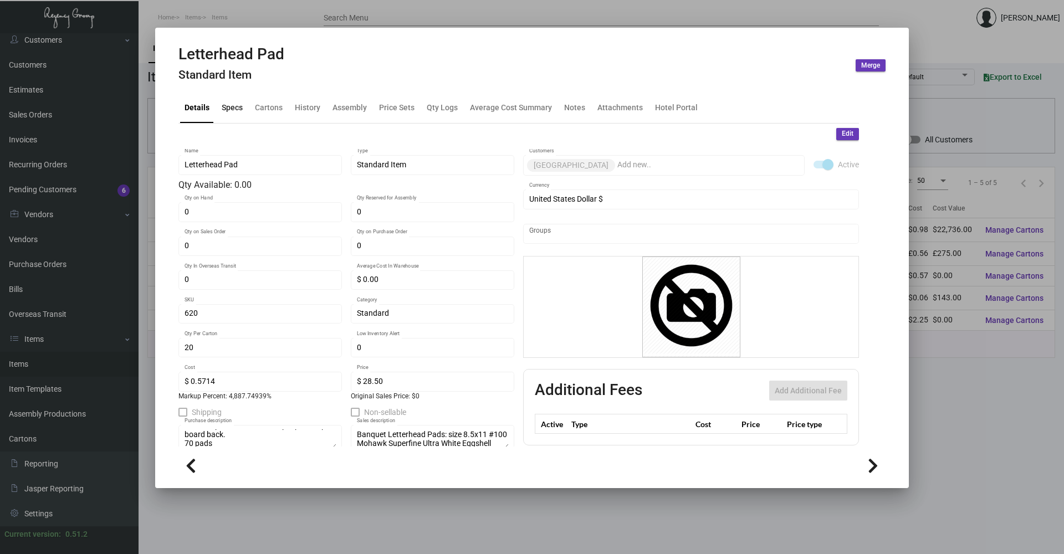
click at [236, 107] on div "Specs" at bounding box center [232, 108] width 21 height 12
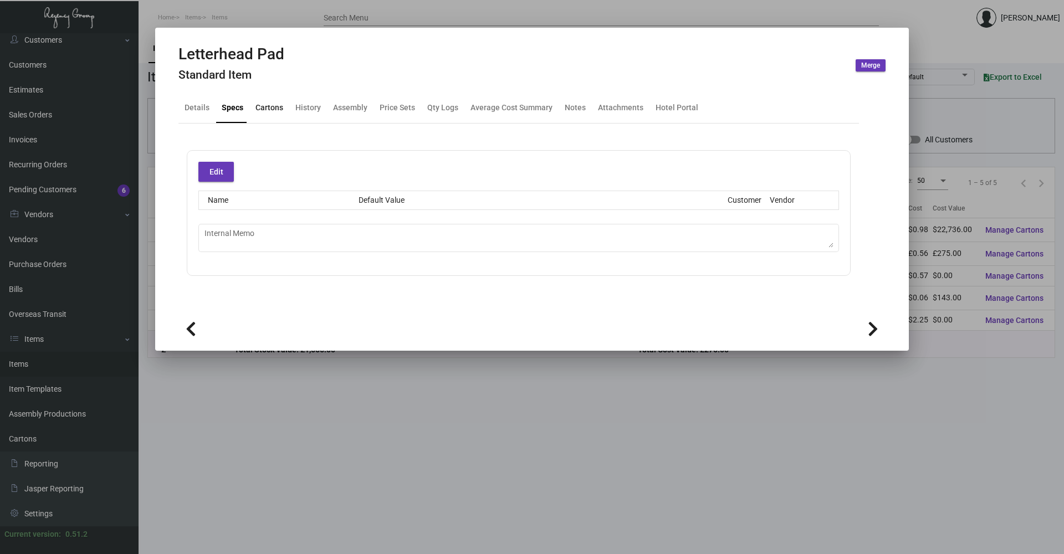
click at [267, 109] on div "Cartons" at bounding box center [269, 108] width 28 height 12
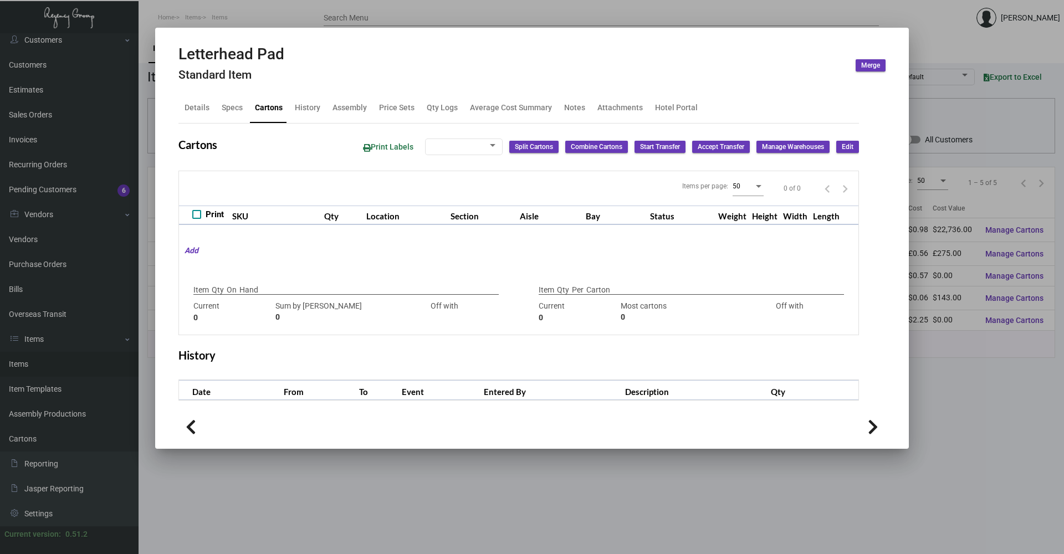
type input "0"
type input "20"
type input "0"
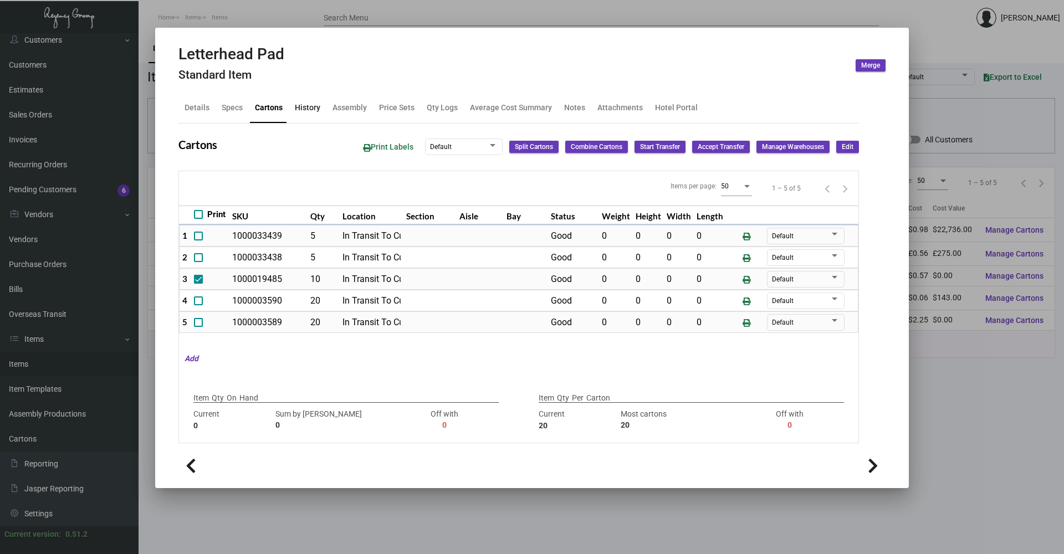
click at [303, 104] on div "History" at bounding box center [307, 108] width 25 height 12
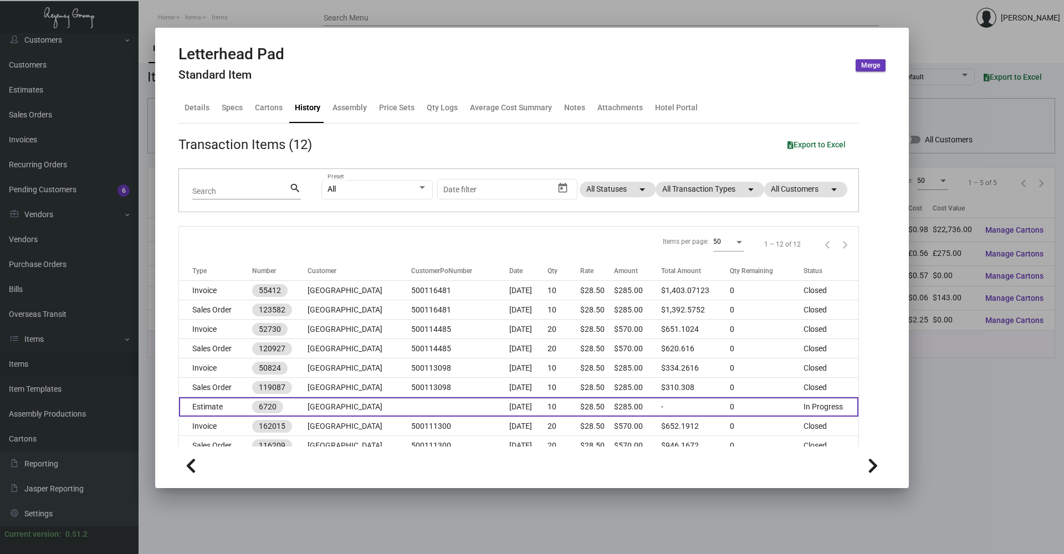
click at [228, 404] on td "Estimate" at bounding box center [215, 406] width 73 height 19
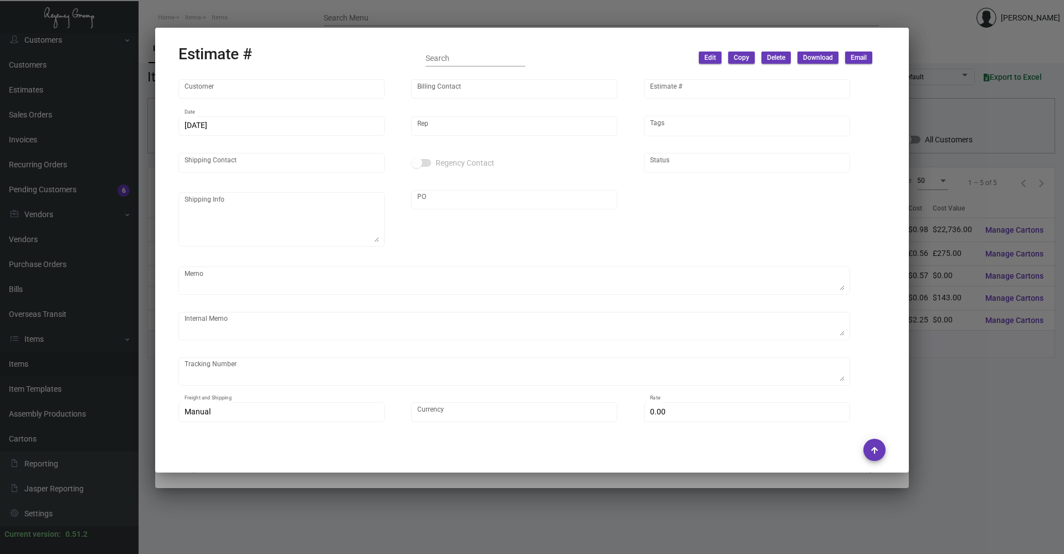
type input "[GEOGRAPHIC_DATA]"
type input "Accounts Payable"
type input "6720"
type input "[DATE]"
type input "[PERSON_NAME]"
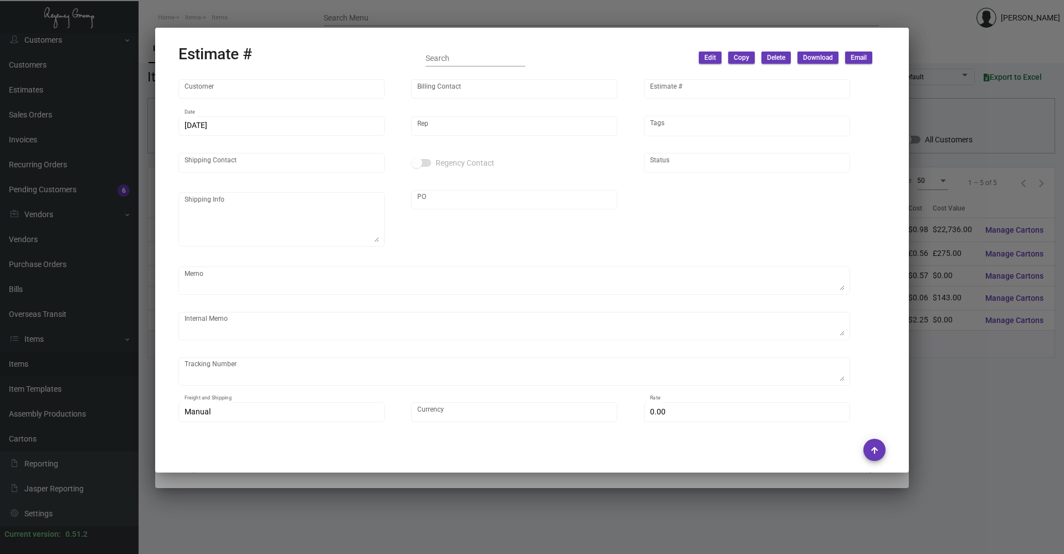
type input "Summer [PERSON_NAME]"
type textarea "[GEOGRAPHIC_DATA][PERSON_NAME] [STREET_ADDRESS][US_STATE]"
type input "Summer [PERSON_NAME]"
type input "United States Dollar $"
type input "$ 0.00"
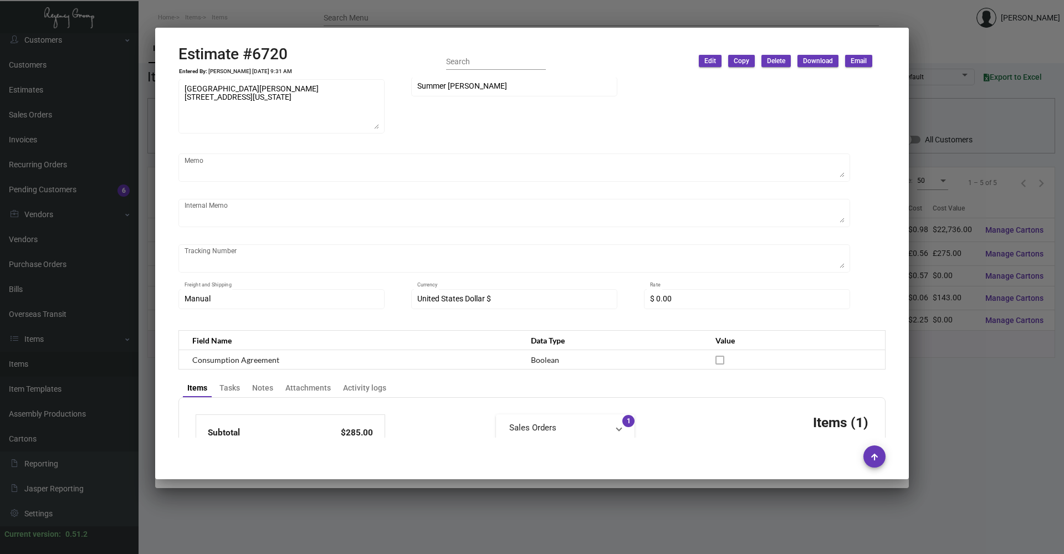
scroll to position [114, 0]
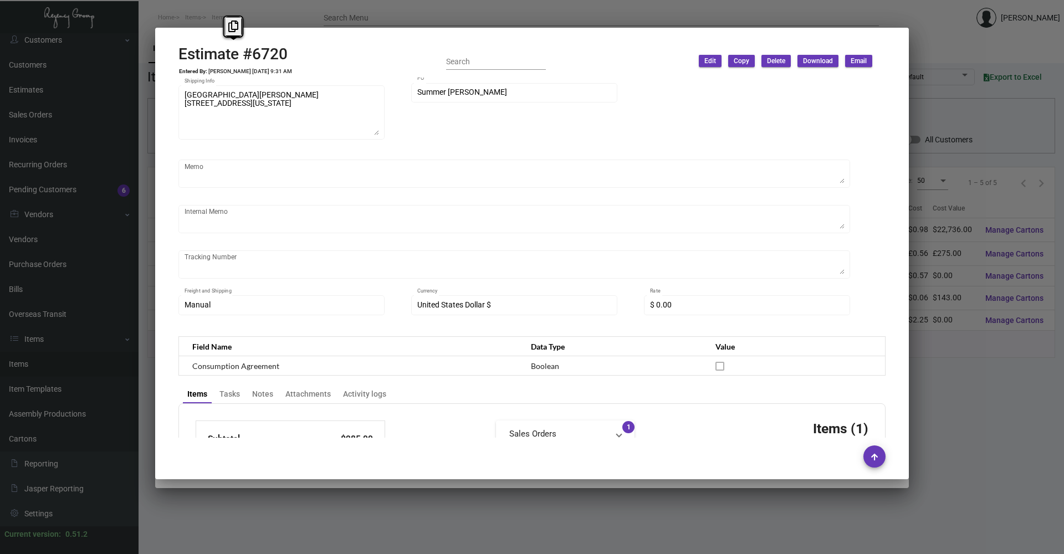
copy h2 "Estimate #6720"
drag, startPoint x: 286, startPoint y: 54, endPoint x: 181, endPoint y: 59, distance: 105.4
click at [181, 59] on h2 "Estimate #6720" at bounding box center [235, 54] width 114 height 19
click at [237, 58] on h2 "Estimate #6720" at bounding box center [235, 54] width 114 height 19
click at [245, 53] on h2 "Estimate #6720" at bounding box center [235, 54] width 114 height 19
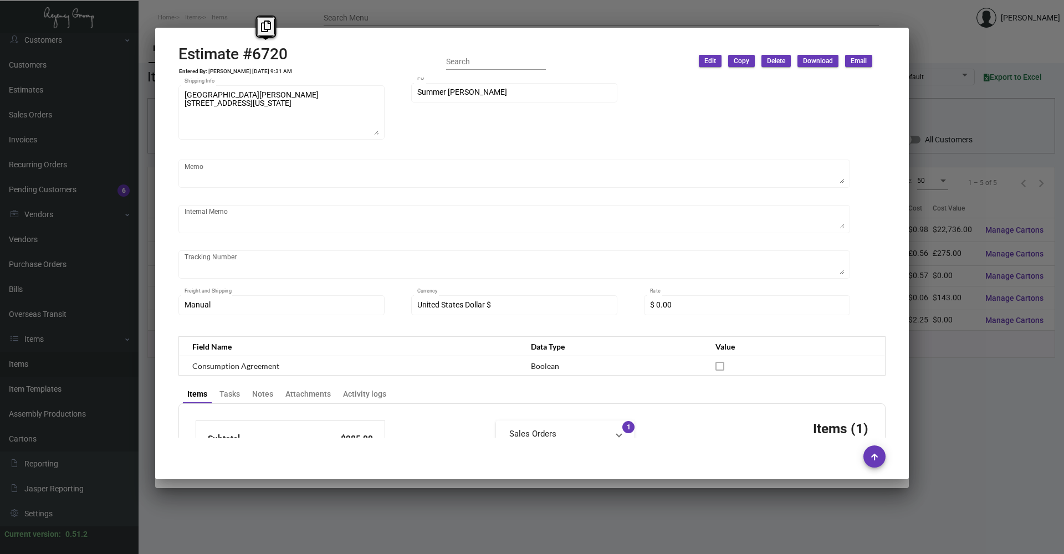
copy h2 "#6720"
drag, startPoint x: 291, startPoint y: 55, endPoint x: 247, endPoint y: 58, distance: 44.4
click at [247, 58] on h2 "Estimate #6720" at bounding box center [235, 54] width 114 height 19
click at [314, 11] on div at bounding box center [532, 277] width 1064 height 554
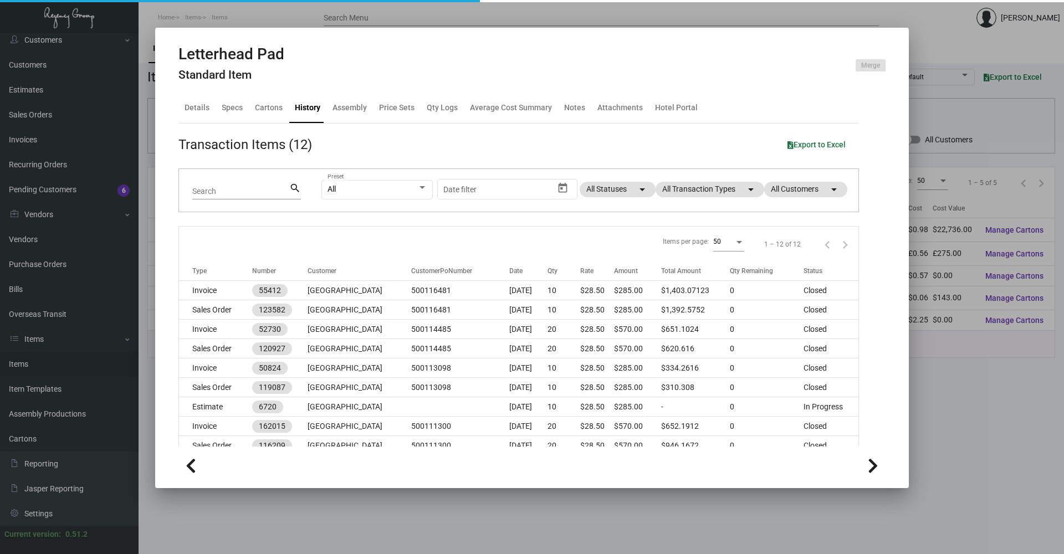
click at [205, 21] on div at bounding box center [532, 277] width 1064 height 554
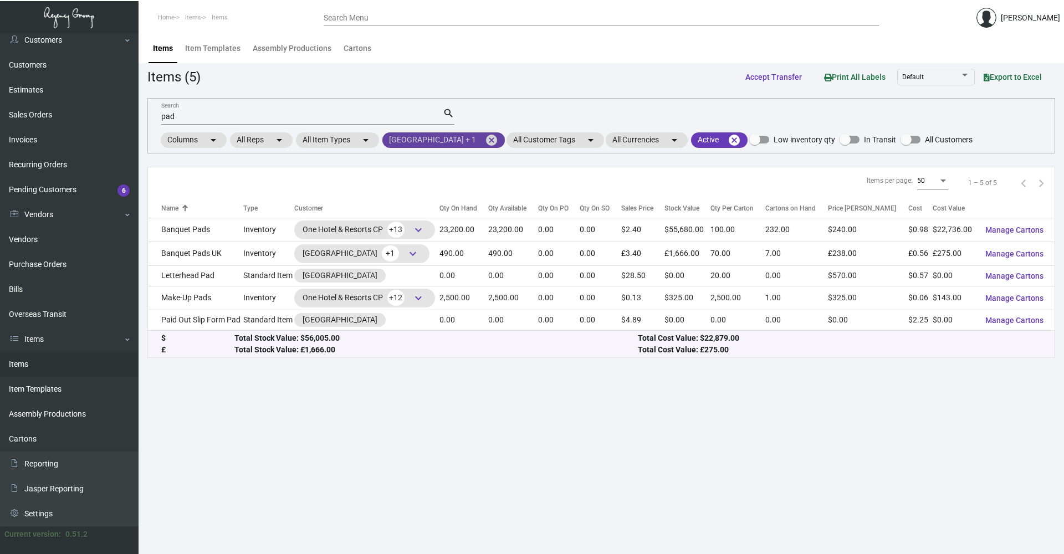
click at [485, 140] on mat-icon "cancel" at bounding box center [491, 140] width 13 height 13
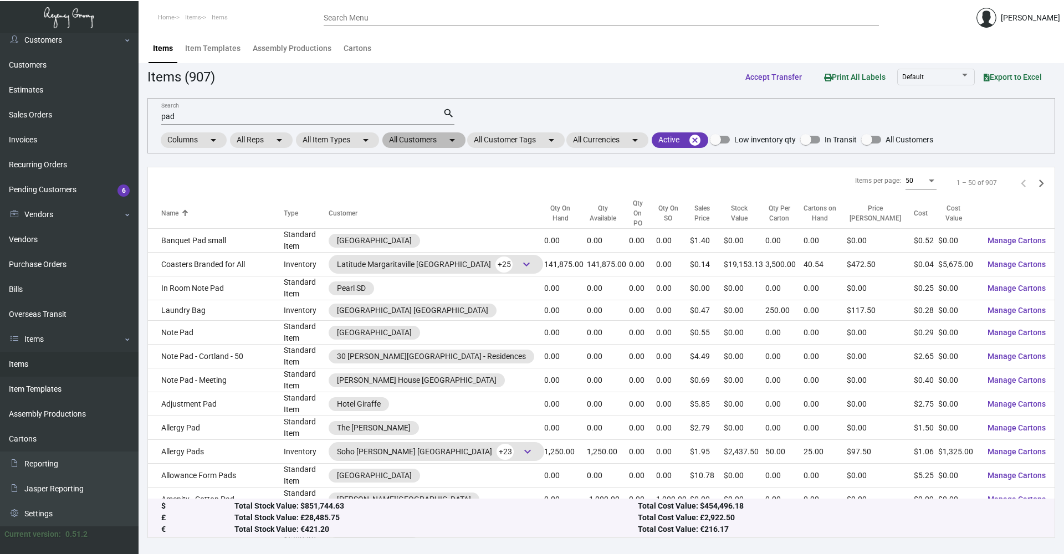
click at [452, 143] on mat-icon "arrow_drop_down" at bounding box center [451, 140] width 13 height 13
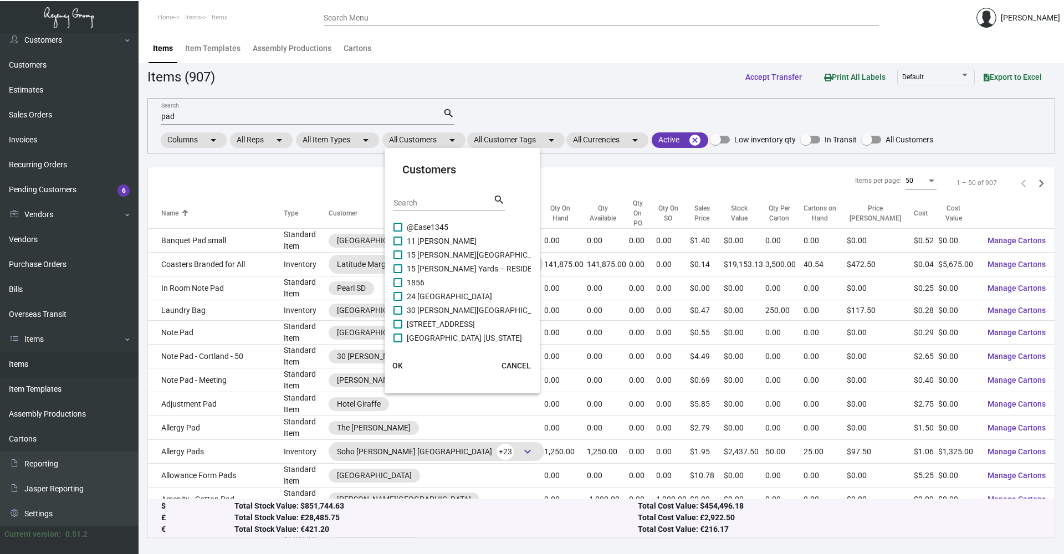
click at [429, 200] on input "Search" at bounding box center [443, 203] width 100 height 9
type input "one hotel"
click at [403, 242] on label "One Hotel & Resorts CP" at bounding box center [440, 240] width 94 height 13
click at [398, 245] on input "One Hotel & Resorts CP" at bounding box center [397, 245] width 1 height 1
checkbox input "true"
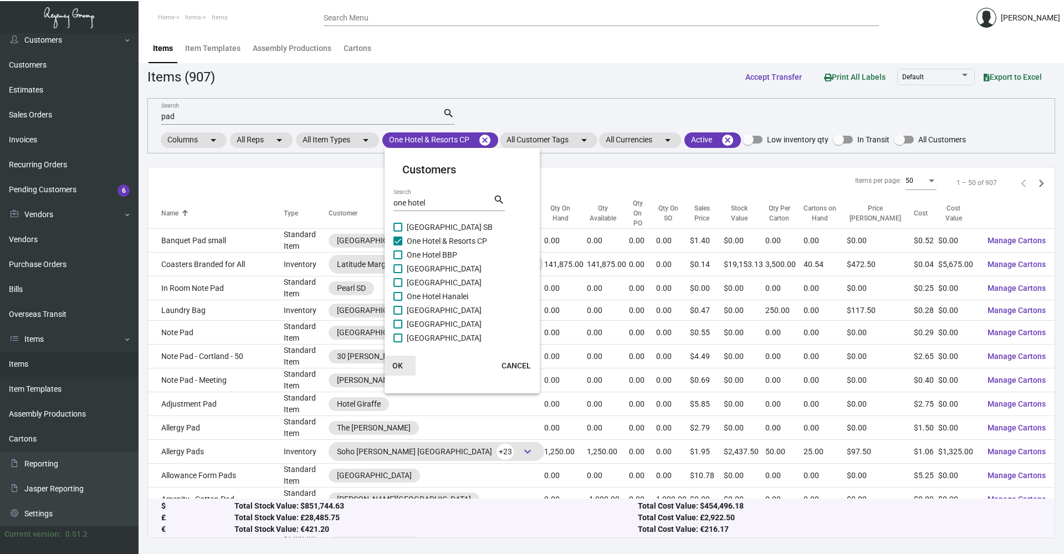
click at [397, 367] on span "OK" at bounding box center [397, 365] width 11 height 9
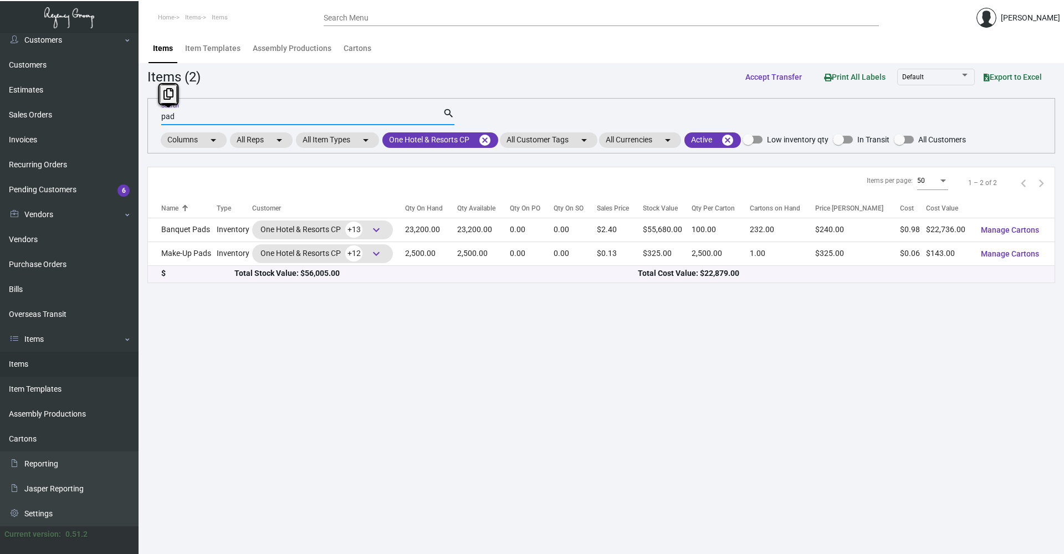
drag, startPoint x: 213, startPoint y: 116, endPoint x: 141, endPoint y: 120, distance: 71.6
click at [141, 120] on main "Items Item Templates Assembly Productions Cartons Items (2) Accept Transfer Pri…" at bounding box center [600, 293] width 925 height 521
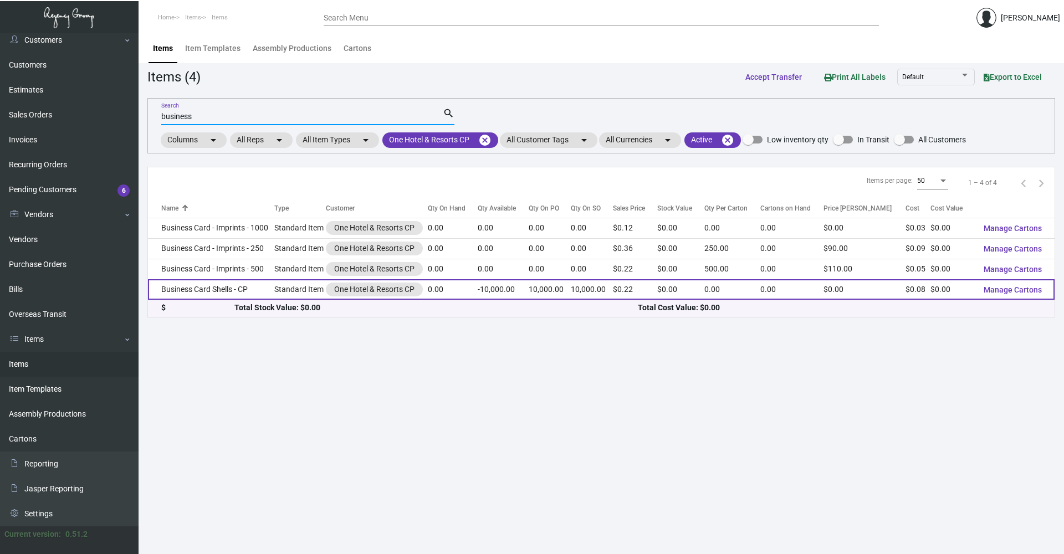
type input "business"
click at [223, 290] on td "Business Card Shells - CP" at bounding box center [211, 289] width 126 height 20
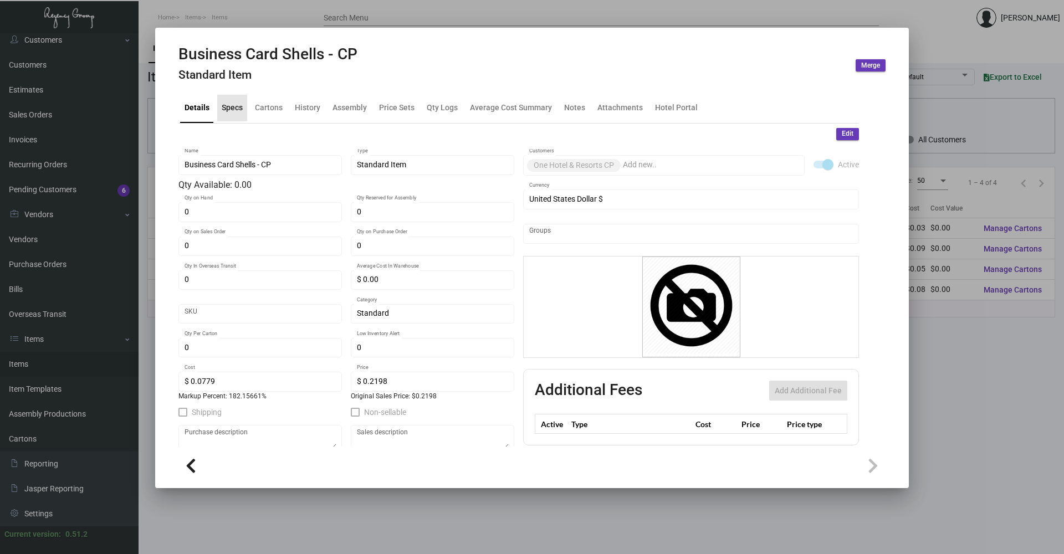
click at [233, 105] on div "Specs" at bounding box center [232, 108] width 21 height 12
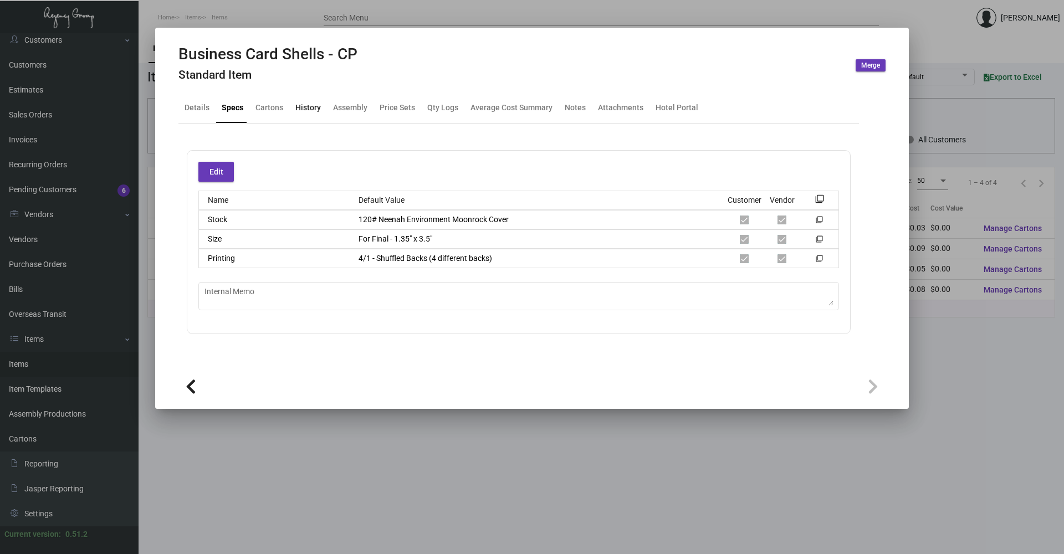
click at [311, 107] on div "History" at bounding box center [307, 108] width 25 height 12
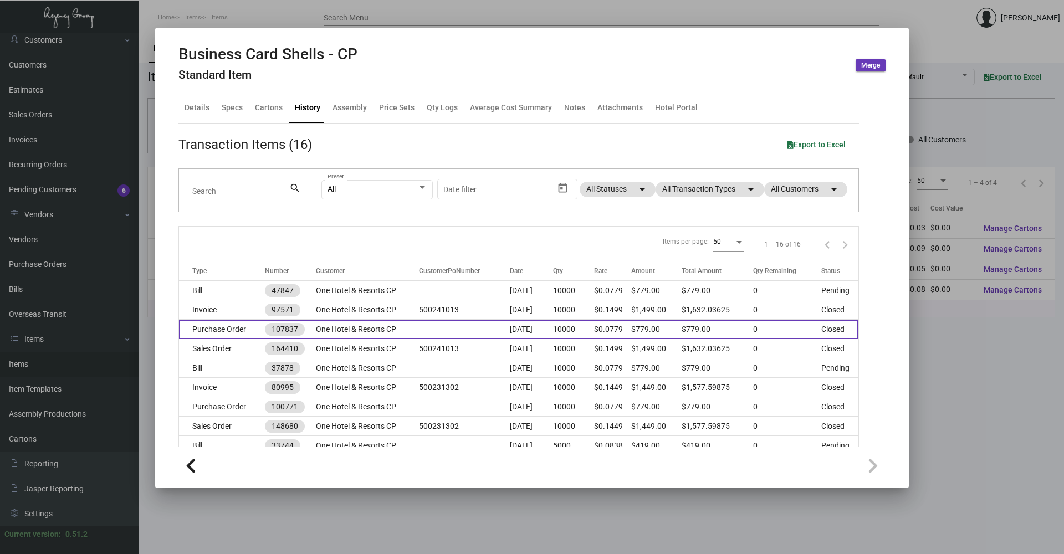
click at [384, 325] on td "One Hotel & Resorts CP" at bounding box center [367, 329] width 103 height 19
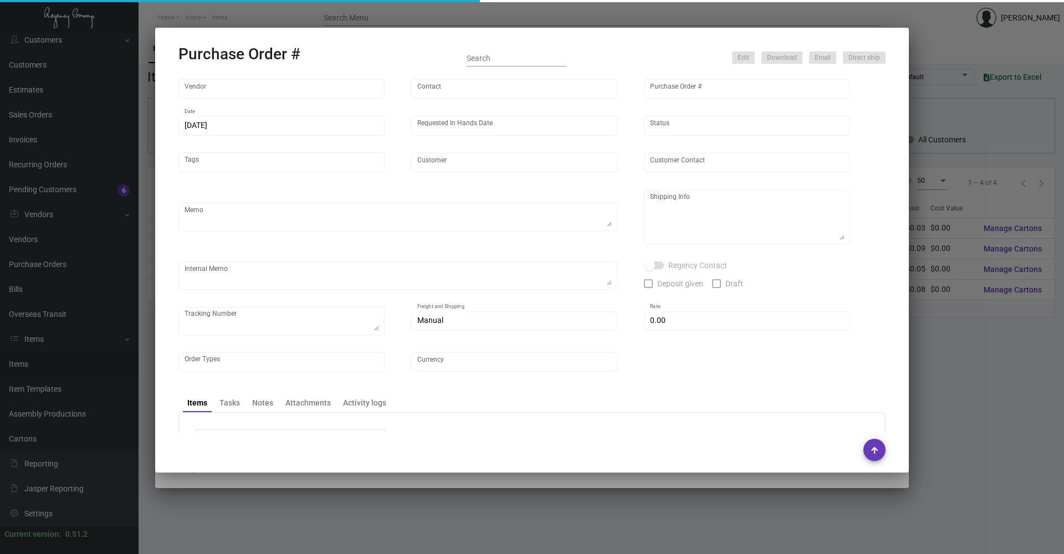
type input "BCT [US_STATE]"
type input "[PERSON_NAME]"
type input "107837"
type input "[DATE]"
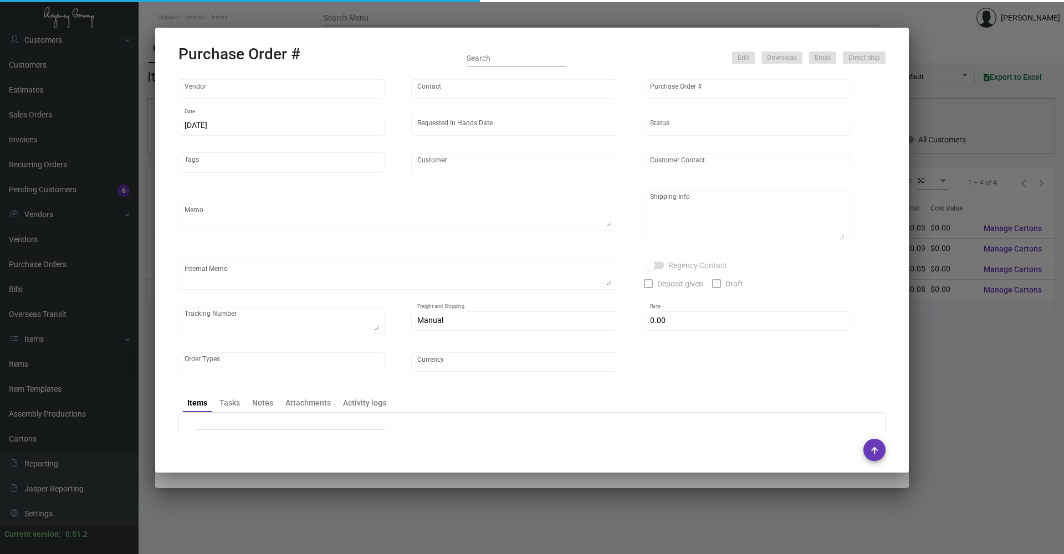
type input "One Hotel & Resorts CP"
type input "[PERSON_NAME]"
type textarea "SHELLS HOUSED WITH VENDOR."
type input "$ 0.00"
type input "United States Dollar $"
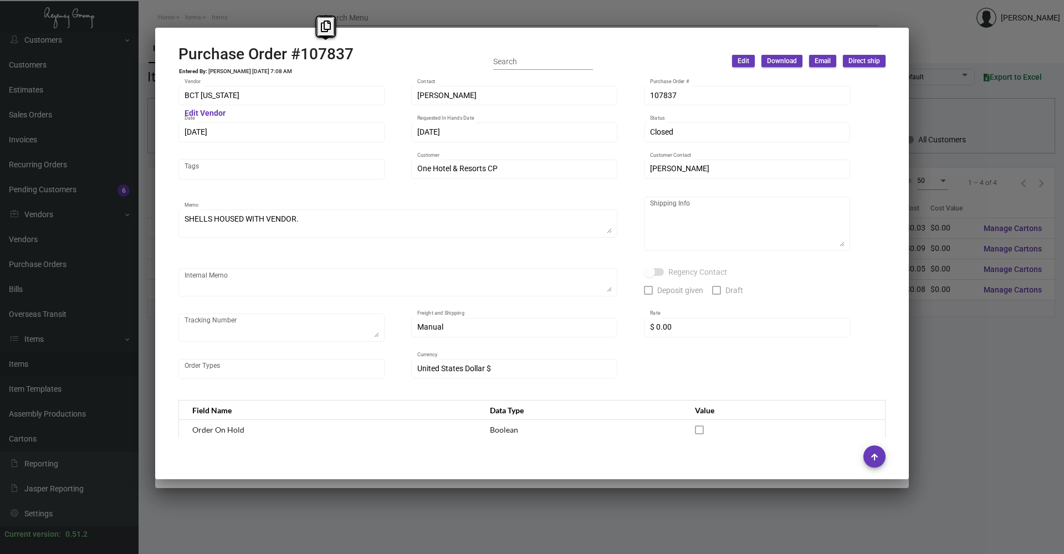
copy h2 "107837"
drag, startPoint x: 302, startPoint y: 54, endPoint x: 361, endPoint y: 45, distance: 59.4
click at [361, 45] on div "Purchase Order #107837 Entered By: [PERSON_NAME] [DATE] 7:08 AM Search Edit Dow…" at bounding box center [531, 61] width 707 height 33
drag, startPoint x: 254, startPoint y: 70, endPoint x: 278, endPoint y: 69, distance: 23.8
click at [278, 69] on td "[PERSON_NAME] [DATE] 7:08 AM" at bounding box center [250, 71] width 85 height 7
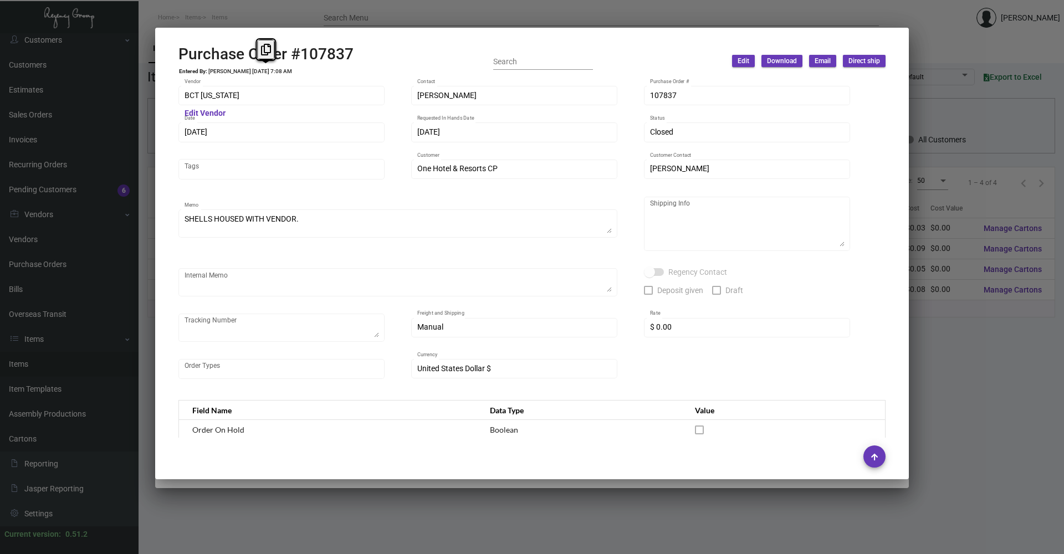
drag, startPoint x: 278, startPoint y: 69, endPoint x: 258, endPoint y: 70, distance: 20.0
click at [258, 70] on td "[PERSON_NAME] [DATE] 7:08 AM" at bounding box center [250, 71] width 85 height 7
copy td "[DATE]"
drag, startPoint x: 255, startPoint y: 70, endPoint x: 277, endPoint y: 69, distance: 22.2
click at [277, 69] on td "[PERSON_NAME] [DATE] 7:08 AM" at bounding box center [250, 71] width 85 height 7
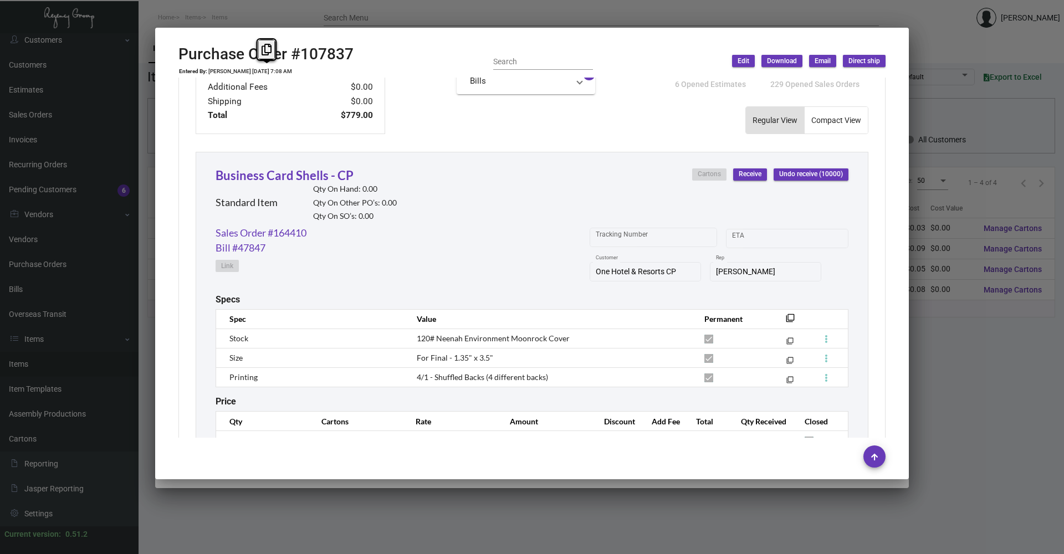
scroll to position [494, 0]
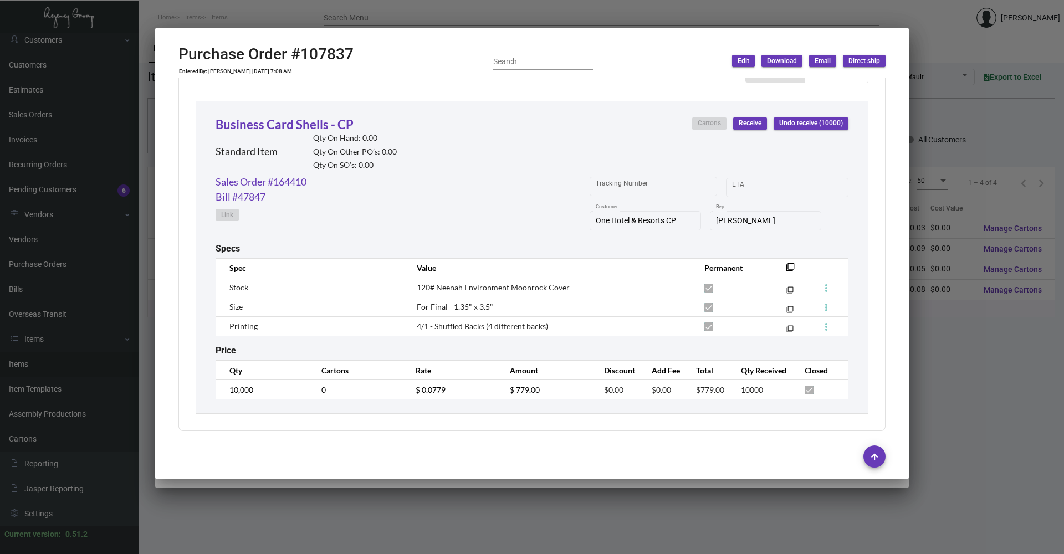
click at [435, 388] on td "$ 0.0779" at bounding box center [451, 389] width 94 height 19
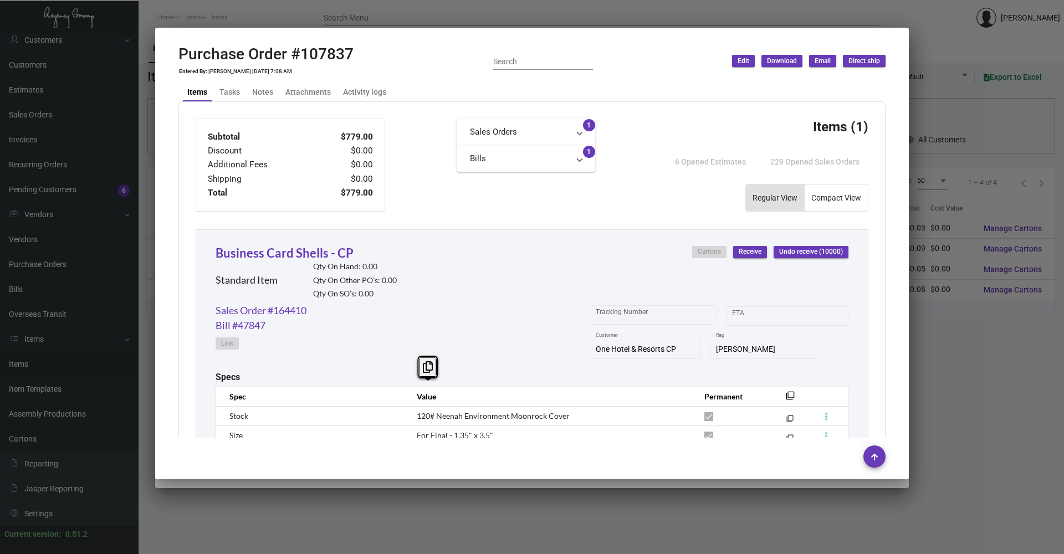
scroll to position [383, 0]
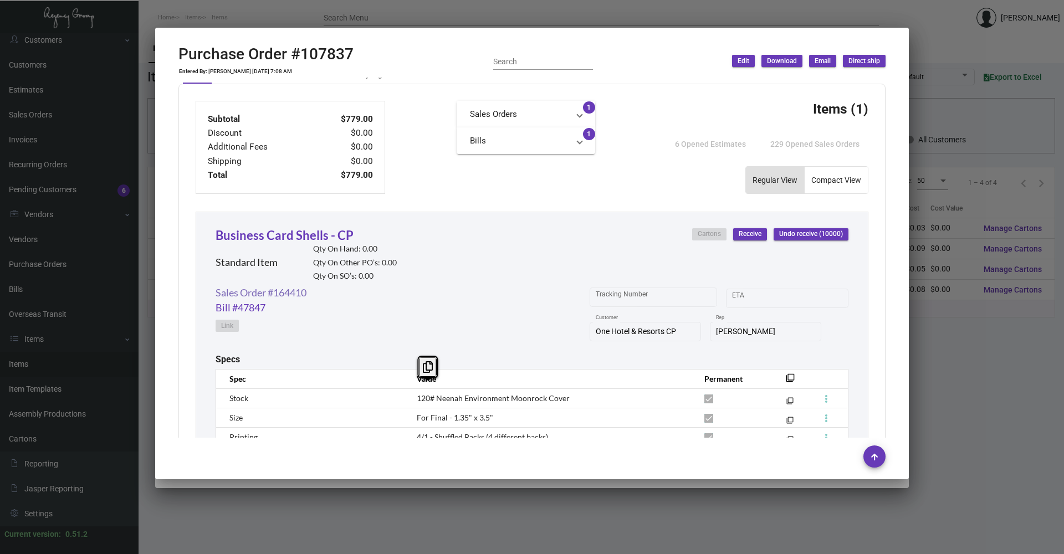
click at [297, 290] on link "Sales Order #164410" at bounding box center [261, 292] width 91 height 15
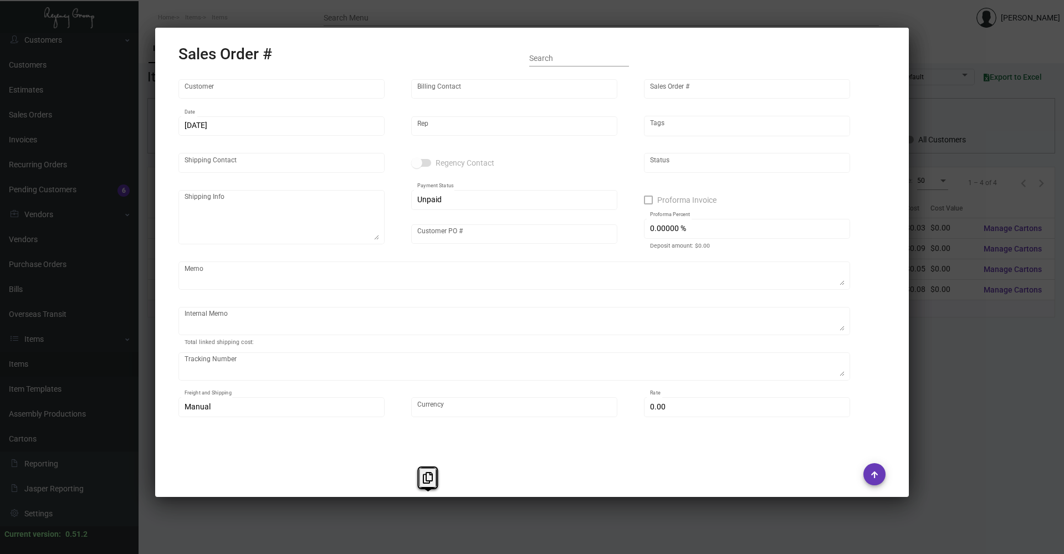
type input "One Hotel & Resorts CP"
type input "[PERSON_NAME]"
type input "164410"
type input "[DATE]"
type input "[PERSON_NAME]"
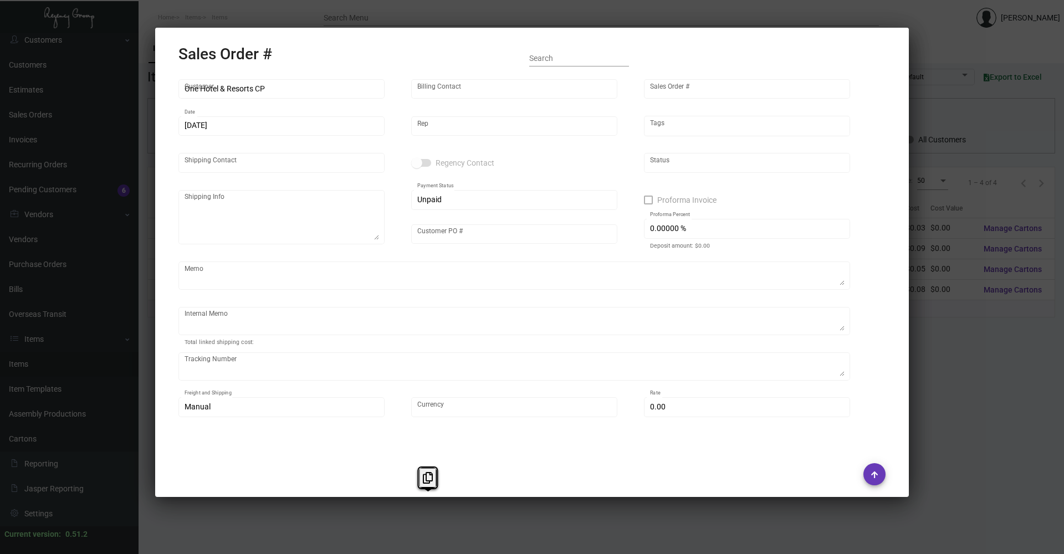
type input "[PERSON_NAME]"
type textarea "[GEOGRAPHIC_DATA] CP - [PERSON_NAME] [STREET_ADDRESS][US_STATE]"
type input "500241013"
type input "United States Dollar $"
type input "$ 0.00"
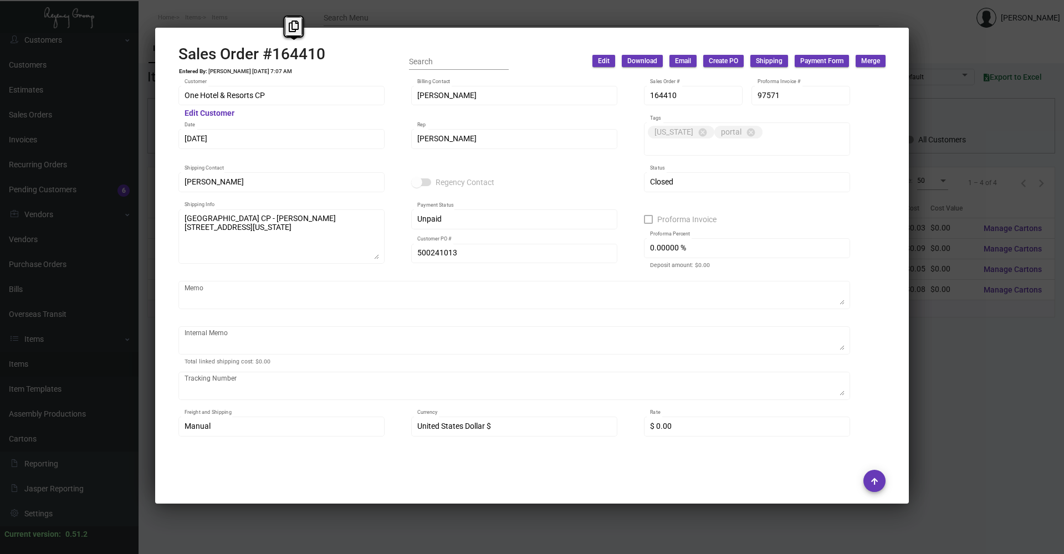
copy h2 "#164410"
drag, startPoint x: 332, startPoint y: 58, endPoint x: 265, endPoint y: 56, distance: 67.1
click at [265, 56] on div "Sales Order #164410 Entered By: [PERSON_NAME] [DATE] 7:07 AM Search Edit Downlo…" at bounding box center [531, 61] width 707 height 33
click at [285, 55] on h2 "Sales Order #164410" at bounding box center [251, 54] width 147 height 19
copy h2 "164410"
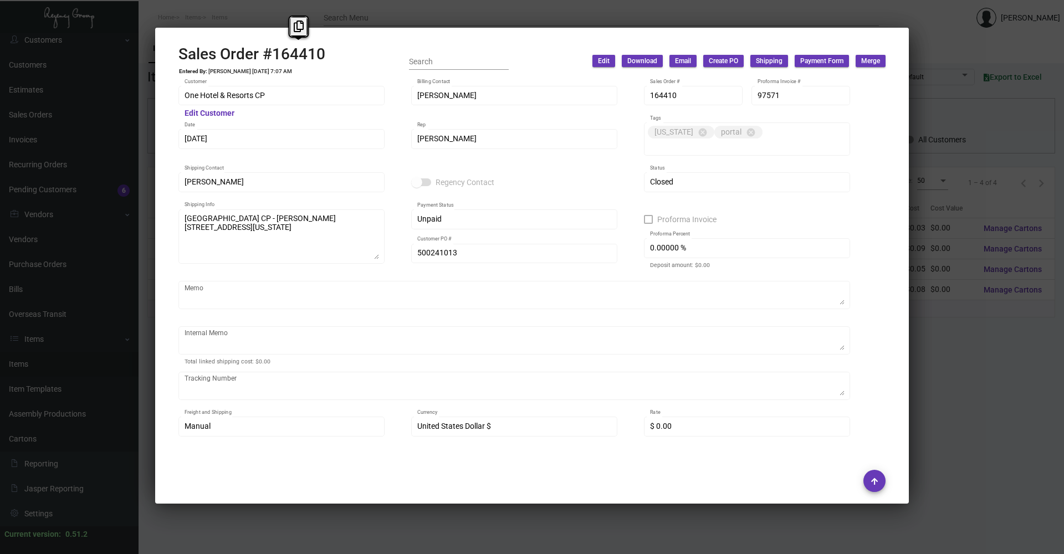
drag, startPoint x: 274, startPoint y: 54, endPoint x: 325, endPoint y: 55, distance: 51.0
click at [325, 55] on div "Sales Order #164410 Entered By: [PERSON_NAME] [DATE] 7:07 AM Search Edit Downlo…" at bounding box center [531, 61] width 707 height 33
copy h2 "164410"
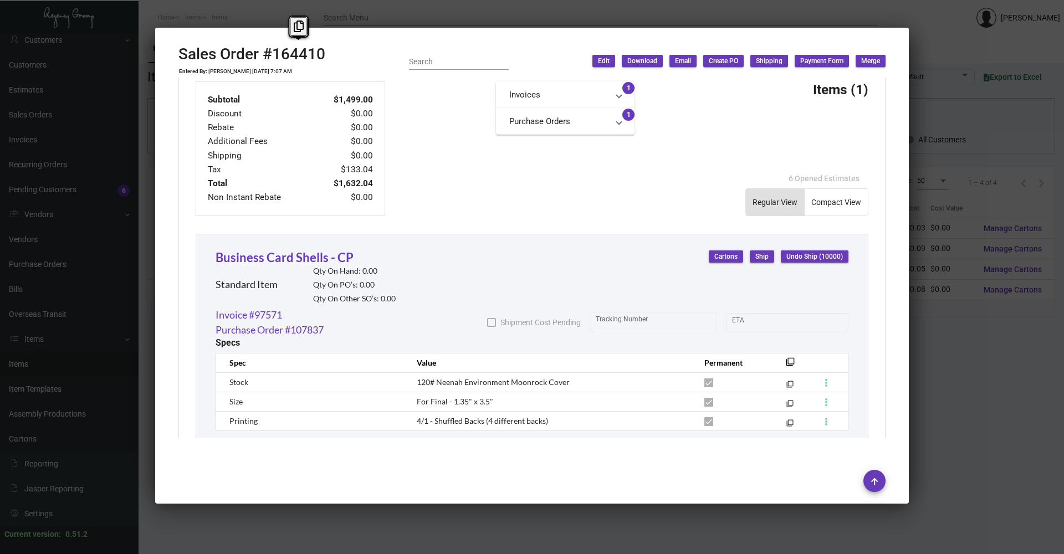
scroll to position [547, 0]
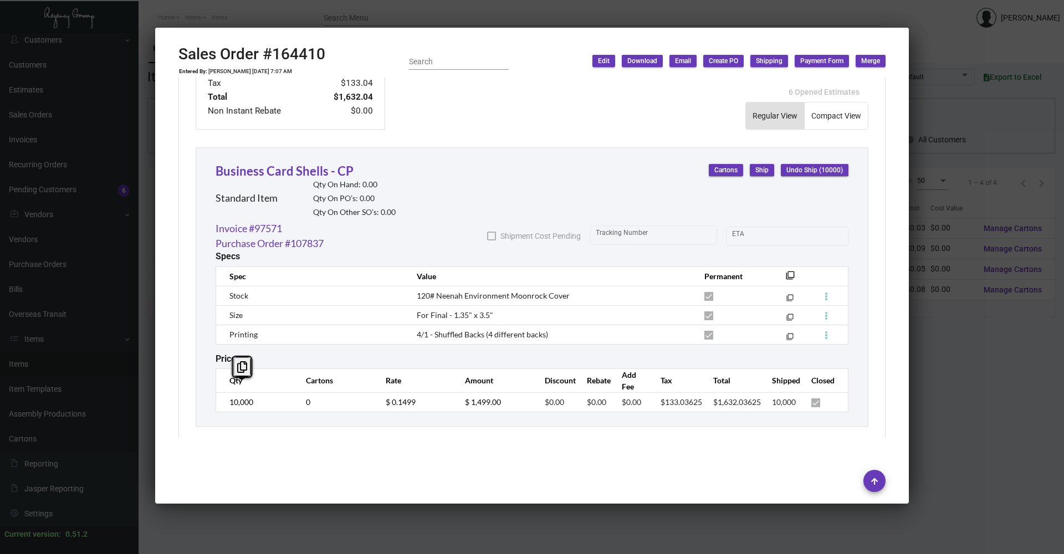
click at [217, 393] on td "10,000" at bounding box center [255, 401] width 79 height 19
click at [581, 325] on td "4/1 - Shuffled Backs (4 different backs)" at bounding box center [550, 334] width 288 height 19
copy span "120# Neenah Environment Moonrock Cover"
drag, startPoint x: 568, startPoint y: 283, endPoint x: 415, endPoint y: 283, distance: 152.9
click at [415, 286] on td "120# Neenah Environment Moonrock Cover" at bounding box center [550, 295] width 288 height 19
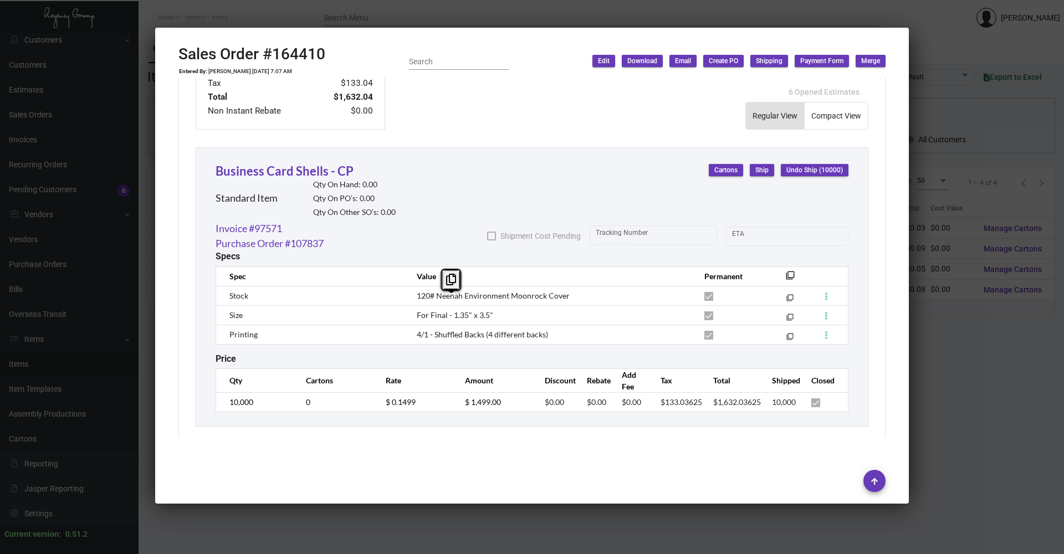
drag, startPoint x: 494, startPoint y: 304, endPoint x: 412, endPoint y: 305, distance: 82.0
click at [412, 305] on td "For Final - 1.35" x 3.5"" at bounding box center [550, 314] width 288 height 19
click at [1020, 448] on div at bounding box center [532, 277] width 1064 height 554
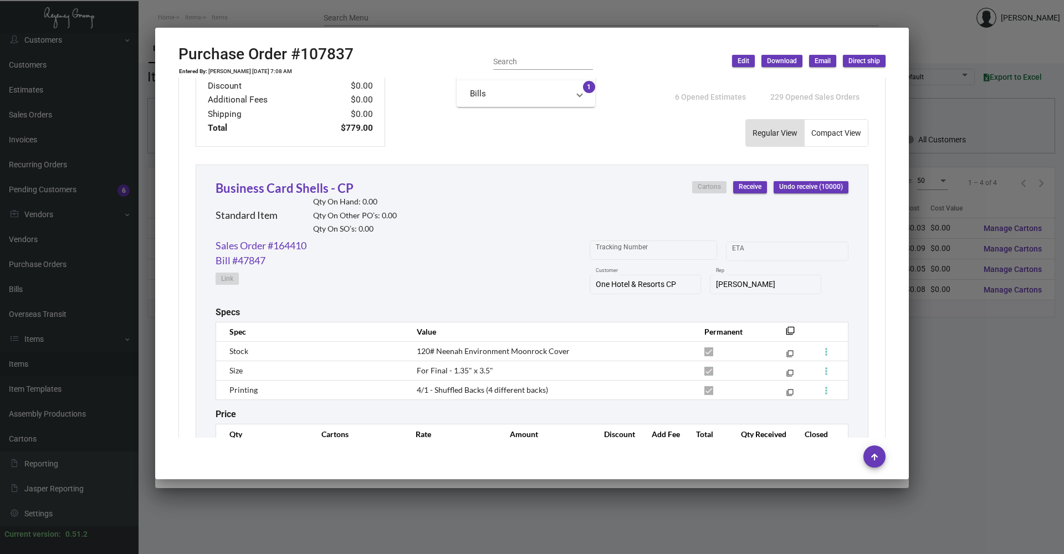
scroll to position [494, 0]
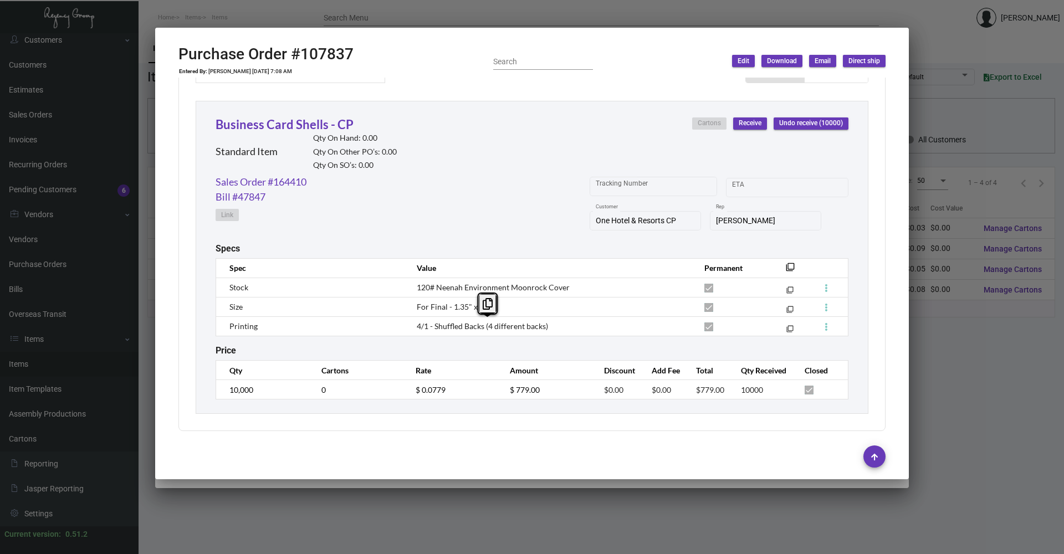
drag, startPoint x: 548, startPoint y: 326, endPoint x: 430, endPoint y: 328, distance: 118.0
click at [430, 328] on td "4/1 - Shuffled Backs (4 different backs)" at bounding box center [550, 325] width 288 height 19
drag, startPoint x: 543, startPoint y: 348, endPoint x: 535, endPoint y: 345, distance: 8.9
click at [542, 347] on div "Price" at bounding box center [532, 350] width 633 height 11
drag, startPoint x: 483, startPoint y: 326, endPoint x: 545, endPoint y: 326, distance: 61.5
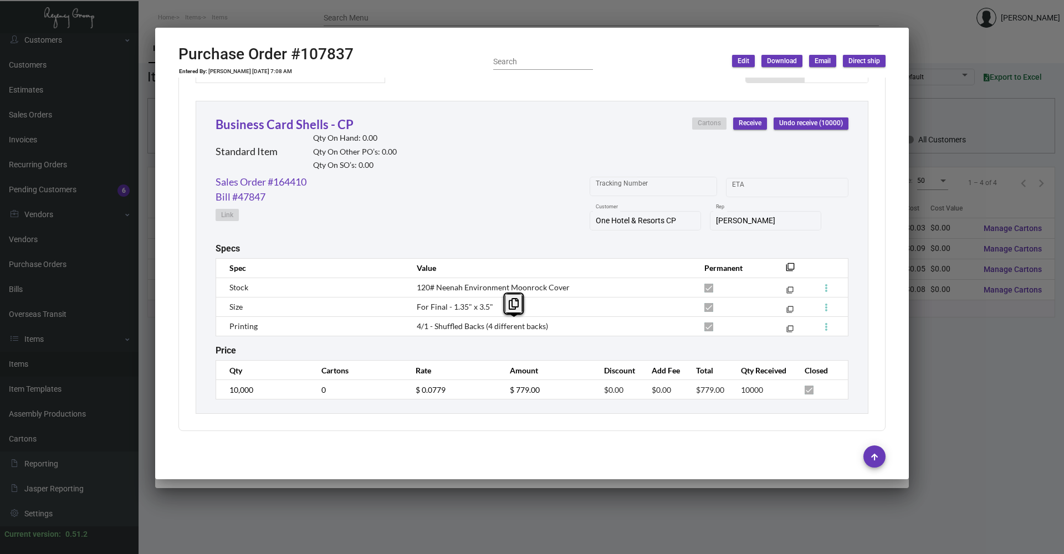
click at [545, 326] on td "4/1 - Shuffled Backs (4 different backs)" at bounding box center [550, 325] width 288 height 19
click at [275, 19] on div at bounding box center [532, 277] width 1064 height 554
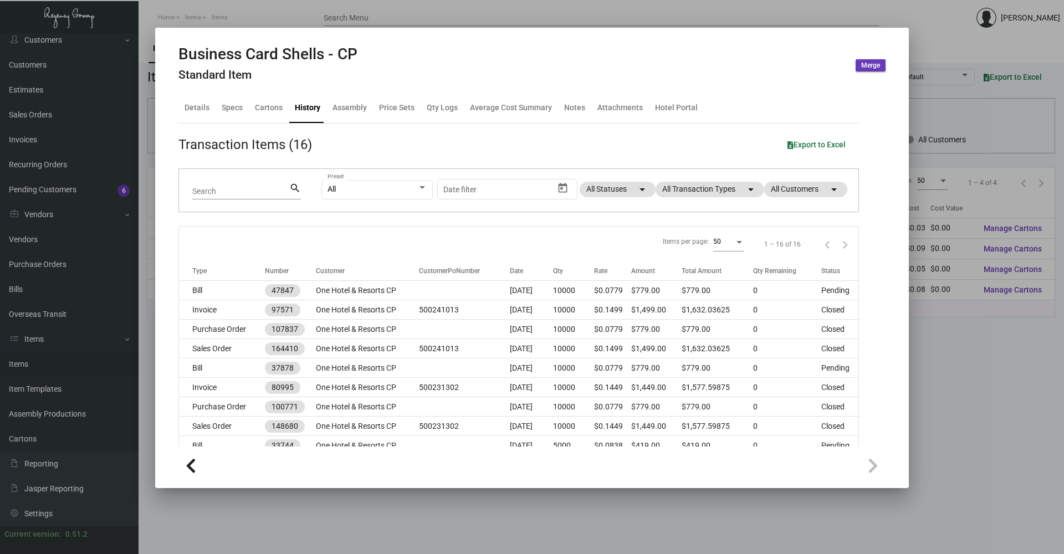
click at [923, 20] on div at bounding box center [532, 277] width 1064 height 554
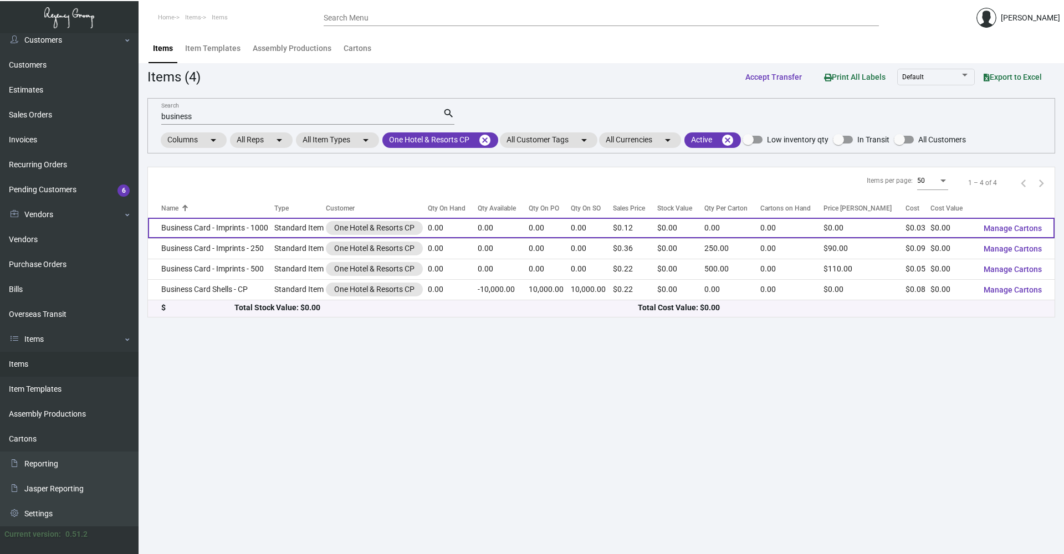
click at [243, 230] on td "Business Card - Imprints - 1000" at bounding box center [211, 228] width 126 height 20
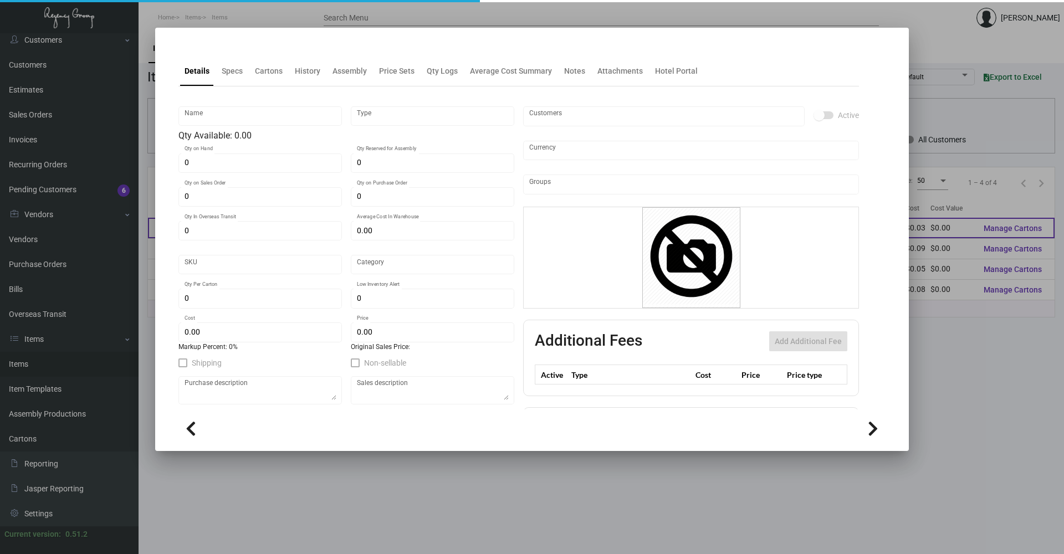
type input "Business Card - Imprints - 1000"
type input "Standard Item"
type input "$ 0.00"
type input "894-Business Card-04"
type input "Standard"
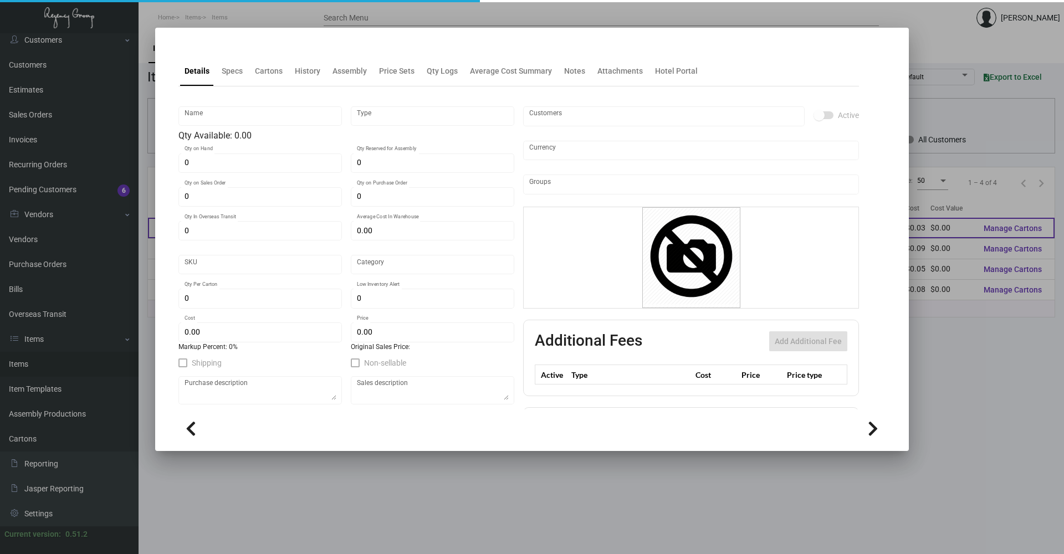
type input "$ 0.027"
type input "$ 0.12"
checkbox input "true"
type input "United States Dollar $"
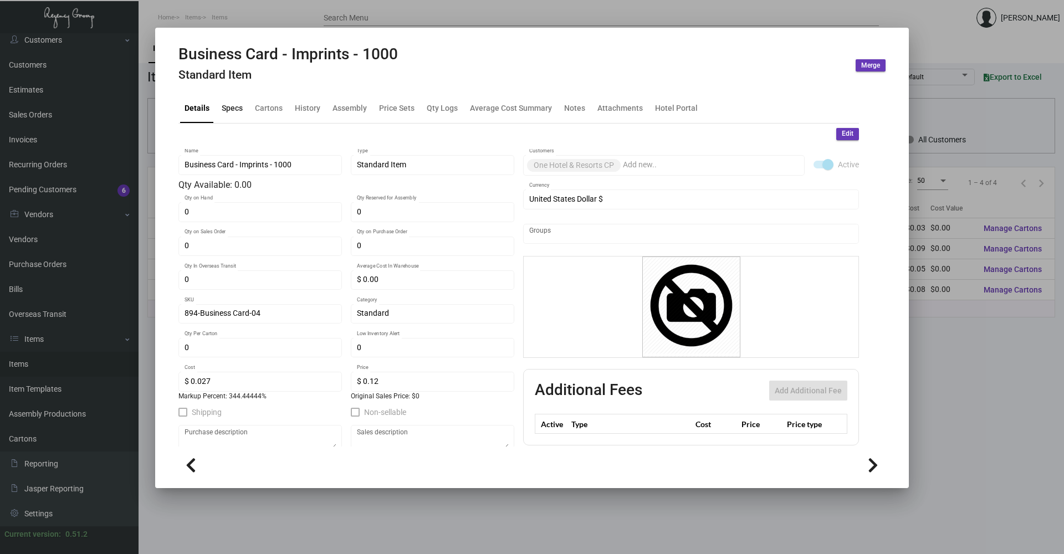
click at [234, 115] on div "Specs" at bounding box center [232, 108] width 30 height 27
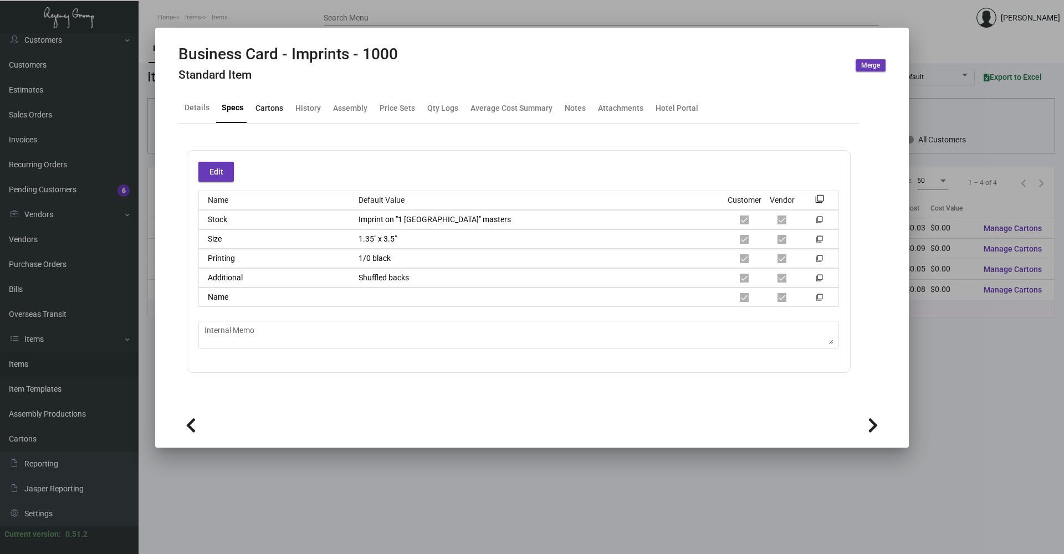
click at [273, 110] on div "Cartons" at bounding box center [269, 108] width 28 height 12
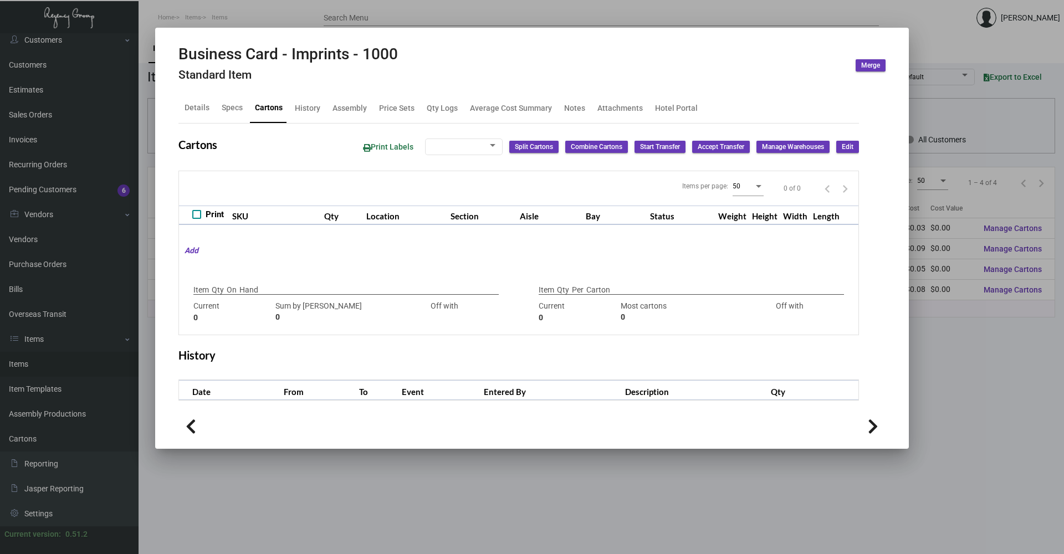
checkbox input "true"
type input "0"
click at [312, 111] on div "History" at bounding box center [307, 108] width 25 height 12
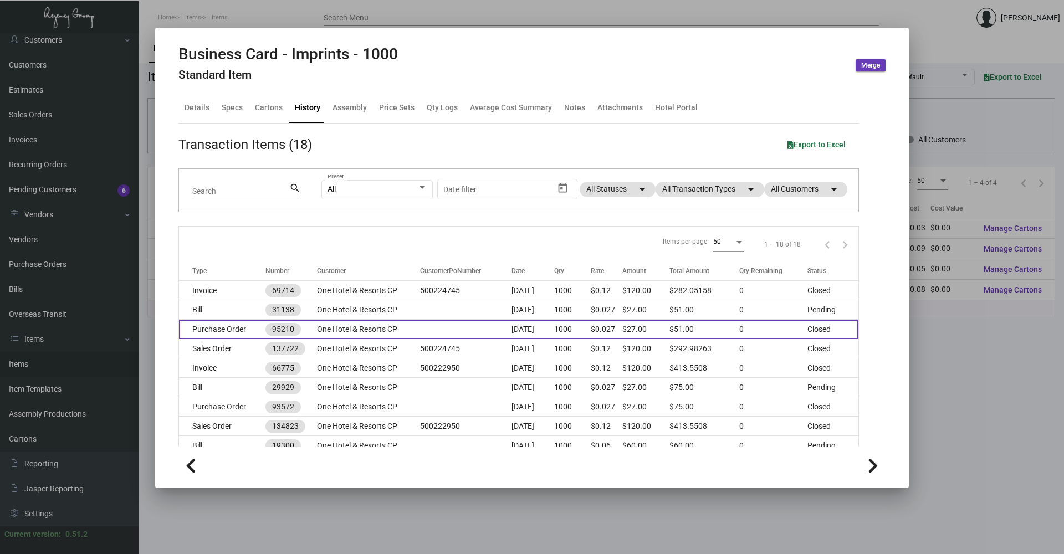
click at [240, 327] on td "Purchase Order" at bounding box center [222, 329] width 86 height 19
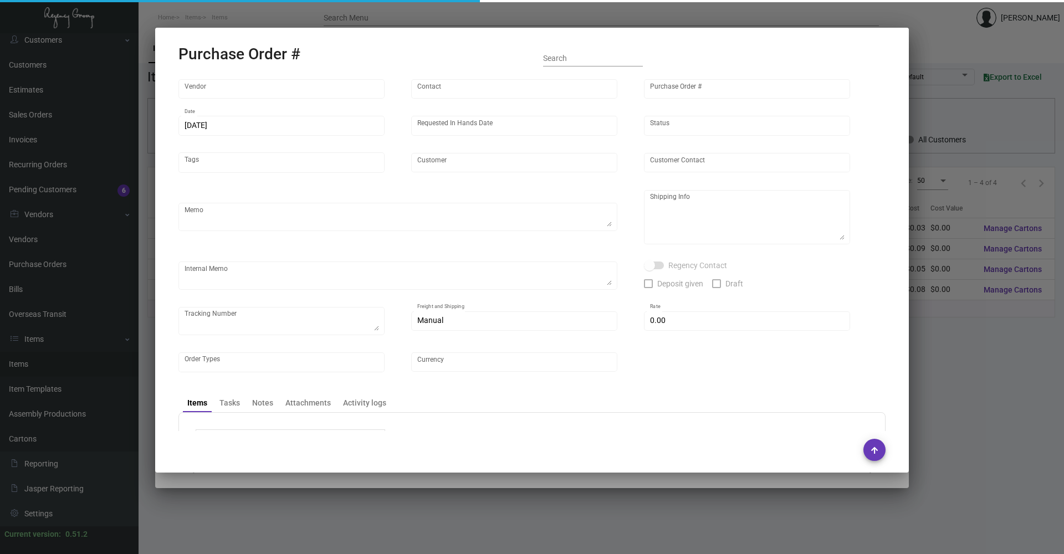
type input "BCT [US_STATE]"
type input "[PERSON_NAME]"
type input "95210"
type input "[DATE]"
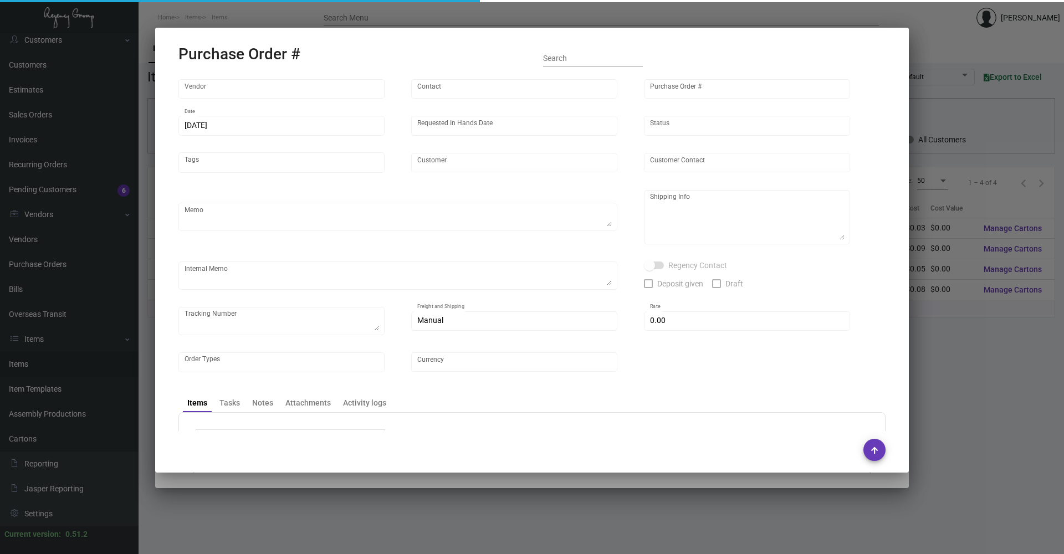
type input "One Hotel & Resorts CP"
type input "[PERSON_NAME]"
type textarea "[GEOGRAPHIC_DATA] CP - Attn: [PERSON_NAME] Oh [STREET_ADDRESS][US_STATE]"
type input "$ 0.00"
type input "United States Dollar $"
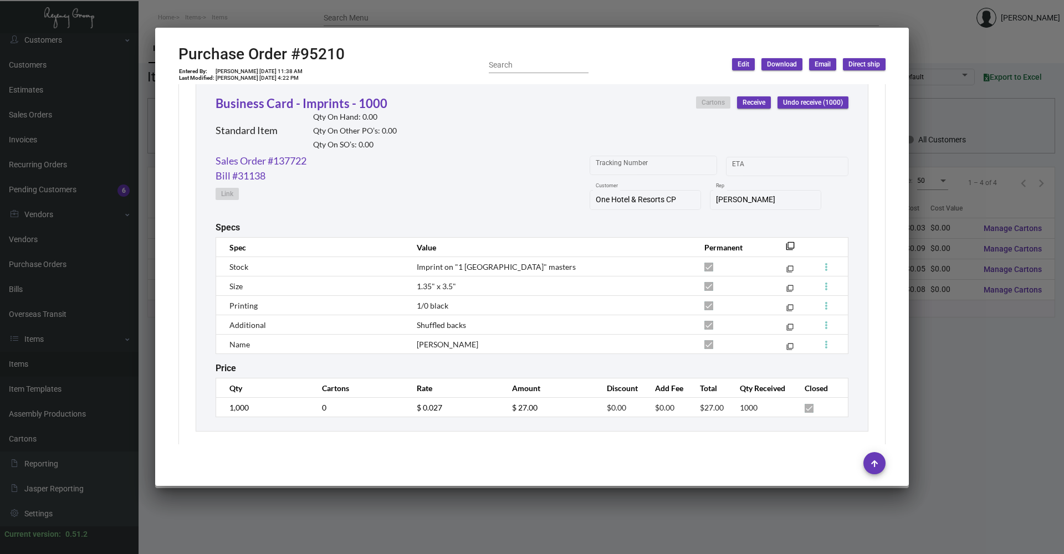
scroll to position [923, 0]
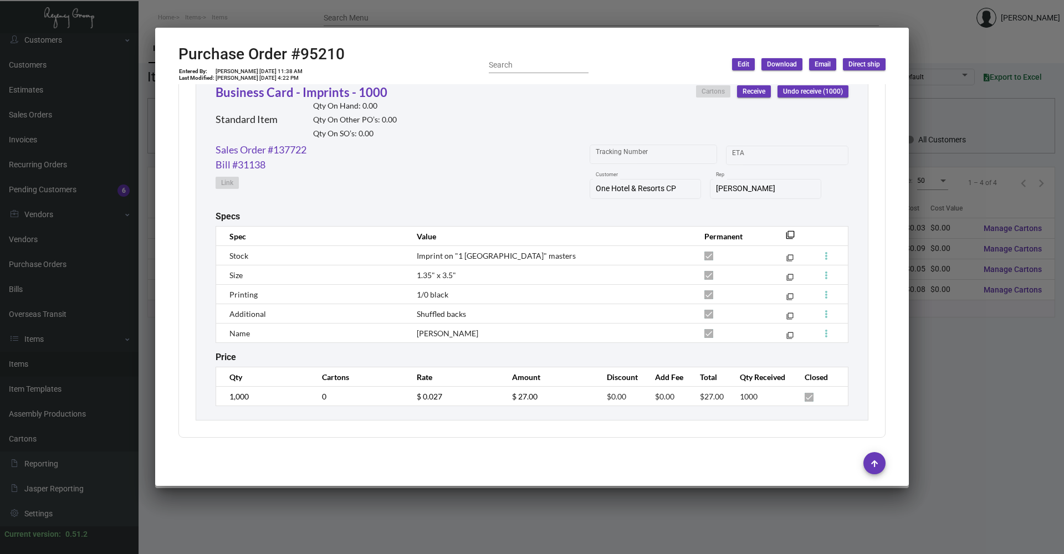
click at [217, 19] on div at bounding box center [532, 277] width 1064 height 554
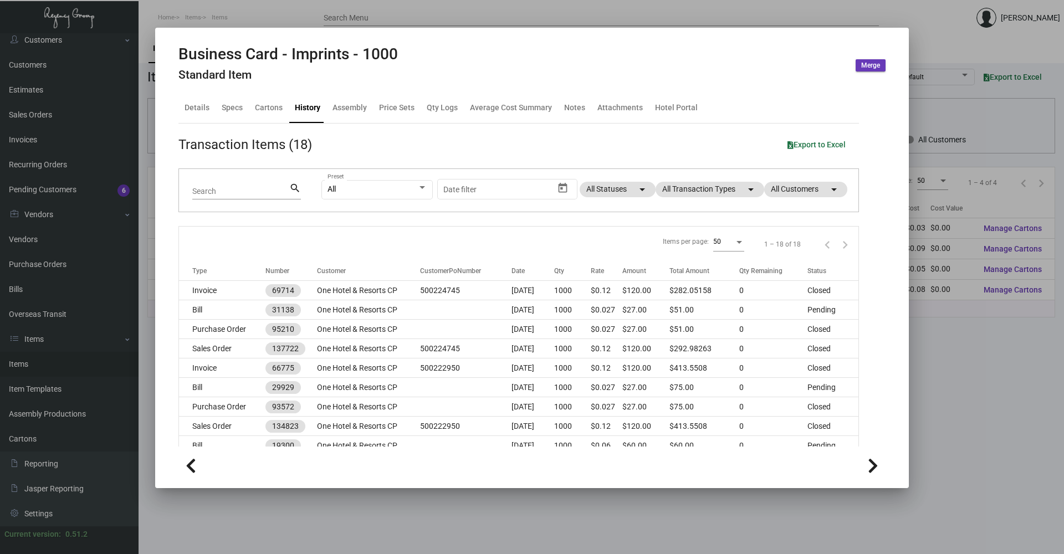
click at [252, 23] on div at bounding box center [532, 277] width 1064 height 554
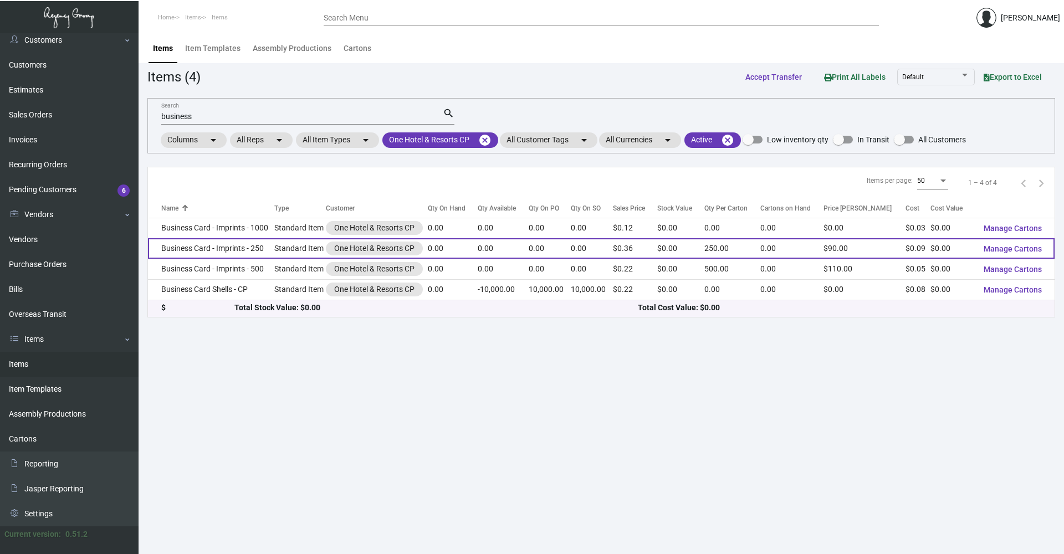
click at [250, 250] on td "Business Card - Imprints - 250" at bounding box center [211, 248] width 126 height 20
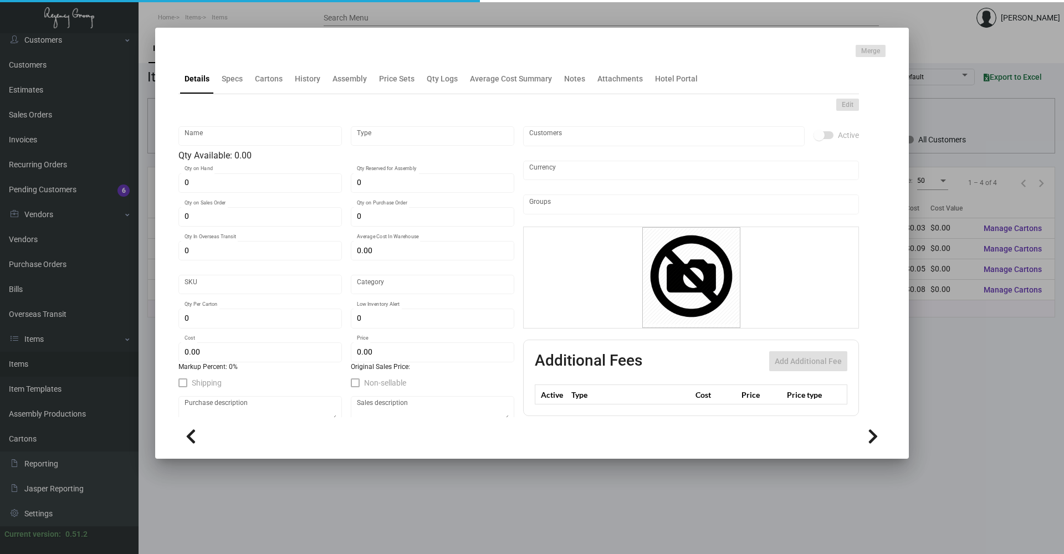
type input "Business Card - Imprints - 250"
type input "Standard Item"
type input "$ 0.00"
type input "894-Business Card-76"
type input "Standard"
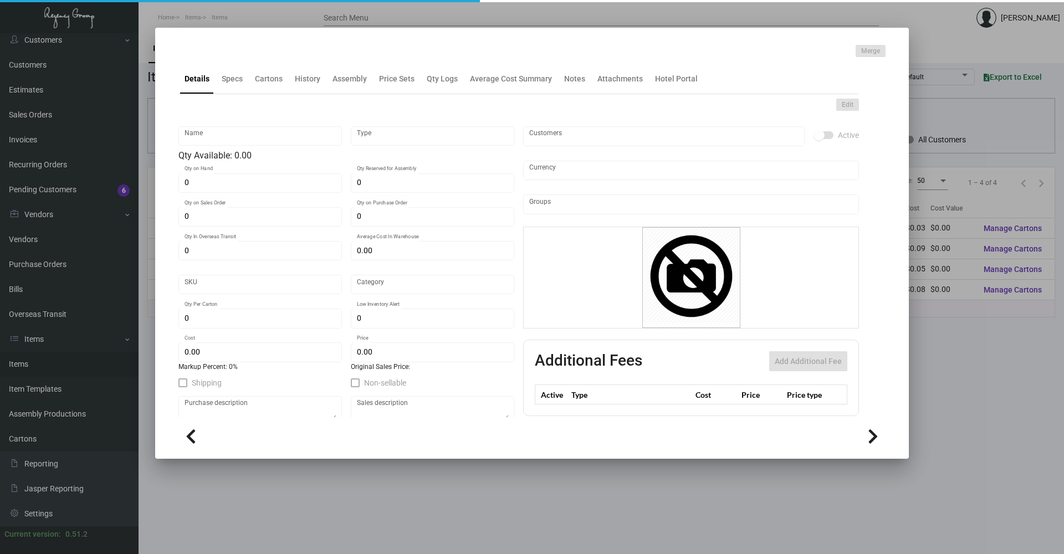
type input "250"
type input "$ 0.092"
type input "$ 0.36"
checkbox input "true"
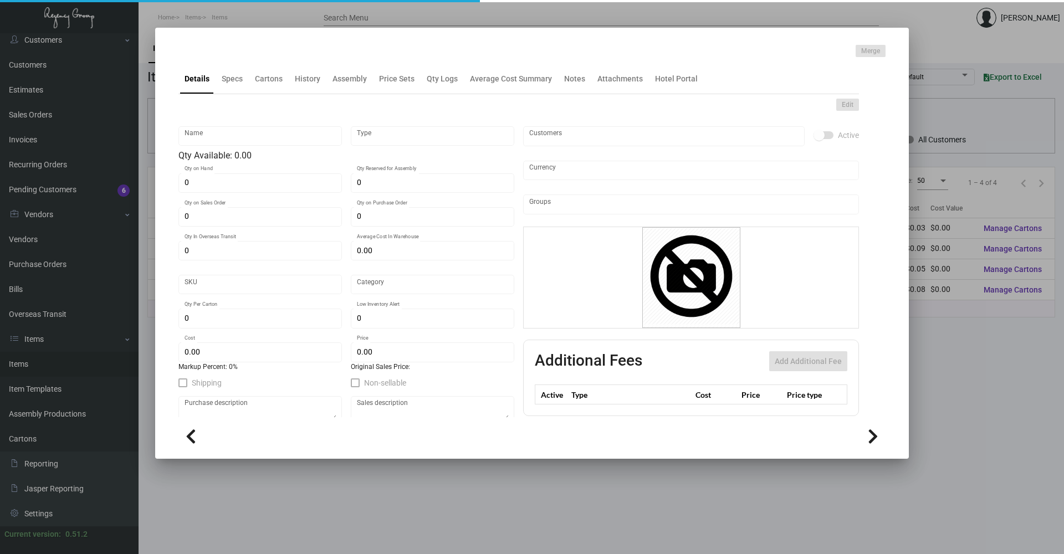
type input "United States Dollar $"
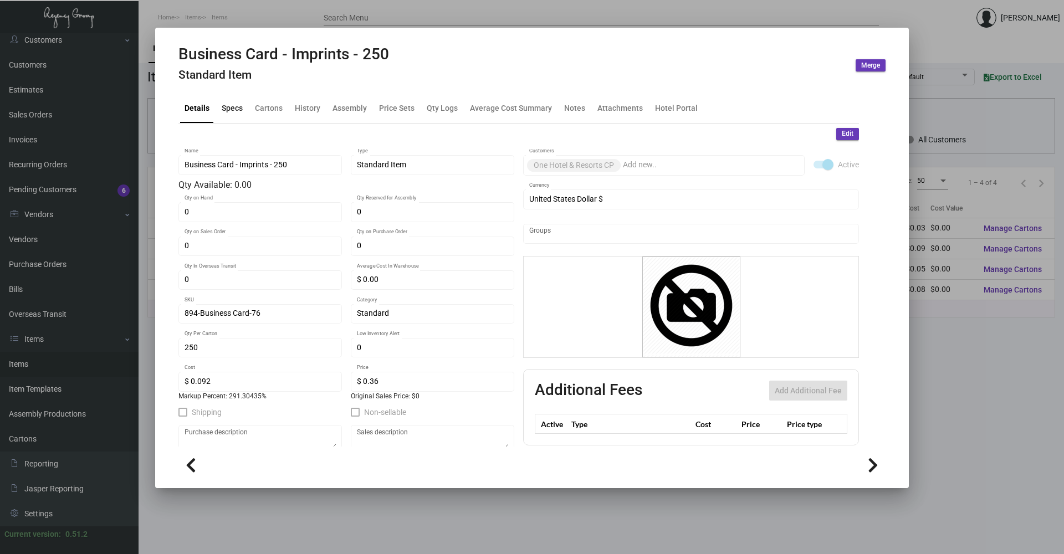
click at [227, 107] on div "Specs" at bounding box center [232, 108] width 21 height 12
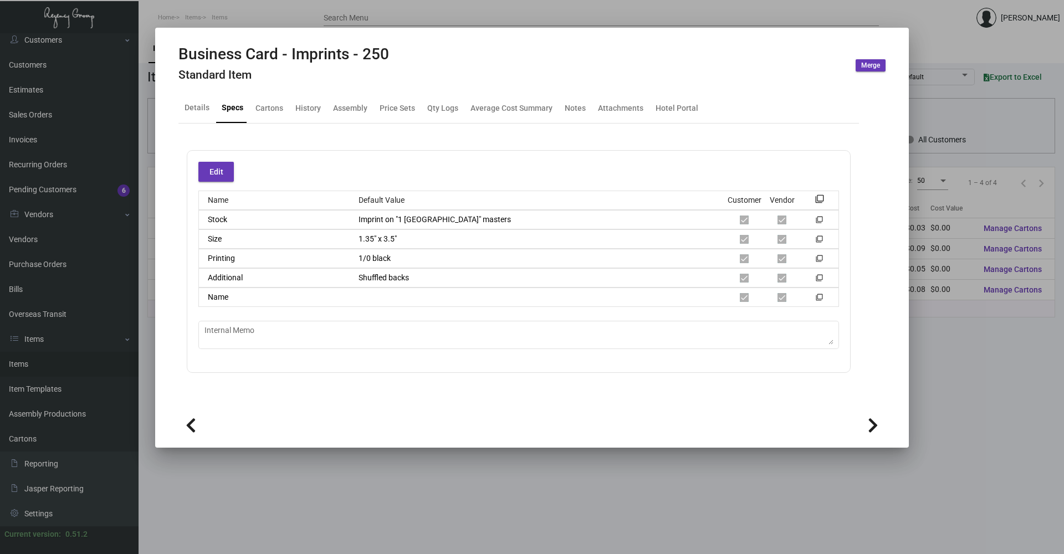
click at [324, 105] on div "Details Specs Cartons History Assembly Price Sets Qty Logs Average Cost Summary…" at bounding box center [518, 108] width 680 height 30
click at [305, 107] on div "History" at bounding box center [307, 108] width 25 height 12
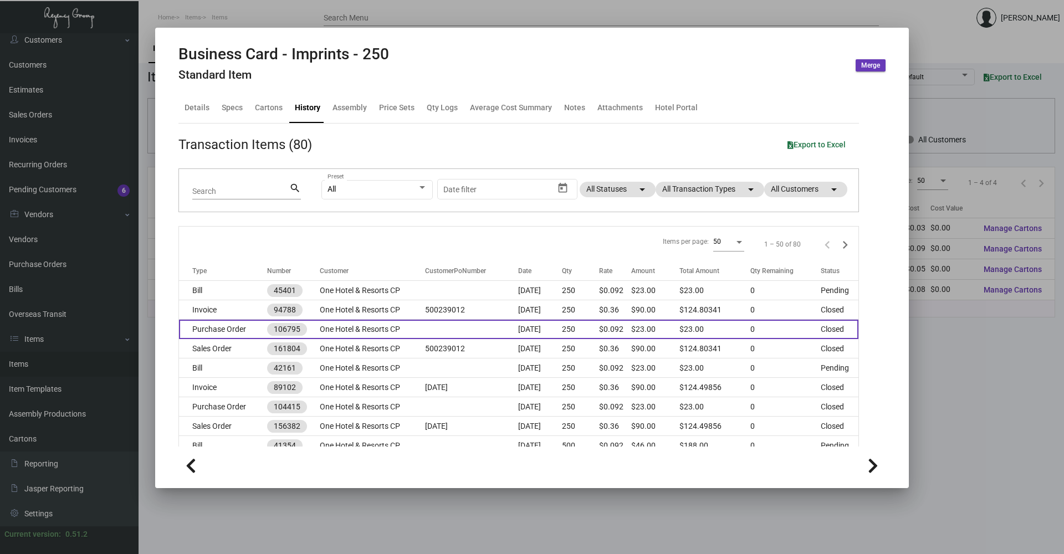
click at [223, 330] on td "Purchase Order" at bounding box center [223, 329] width 88 height 19
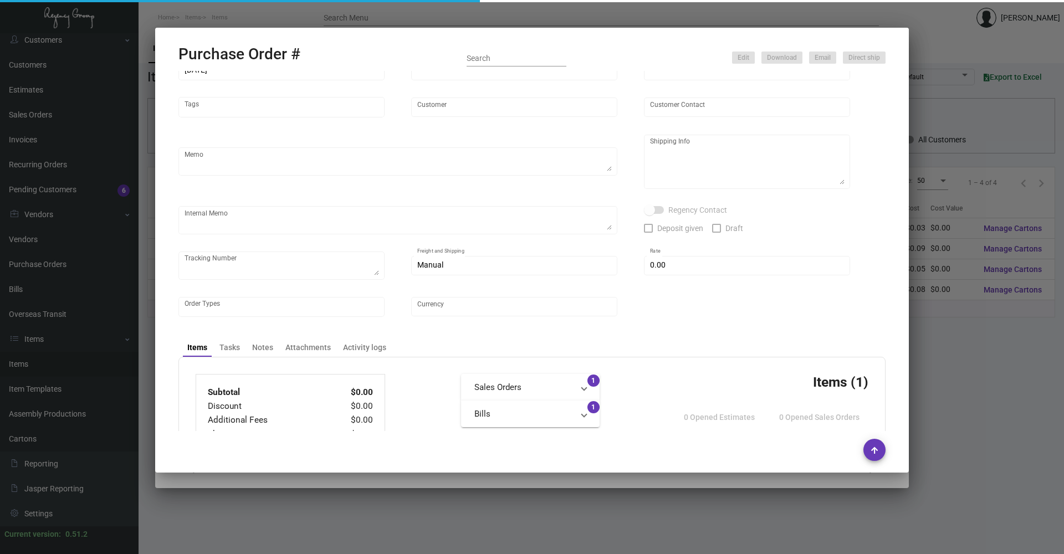
type input "BCT [US_STATE]"
type input "[PERSON_NAME]"
type input "106795"
type input "[DATE]"
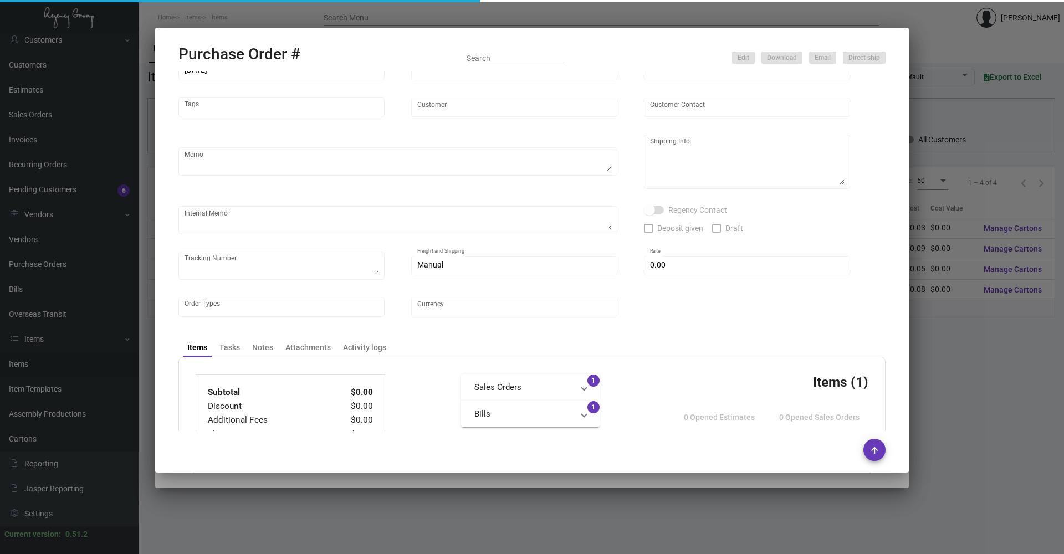
type input "One Hotel & Resorts CP"
type input "[PERSON_NAME] Oh"
type textarea "When ready to ship, contact: [EMAIL_ADDRESS][DOMAIN_NAME] for all shipments UPS…"
type textarea "[GEOGRAPHIC_DATA] [PERSON_NAME][GEOGRAPHIC_DATA][STREET_ADDRESS][US_STATE]"
type textarea "8/16 - 8.35 labels provided"
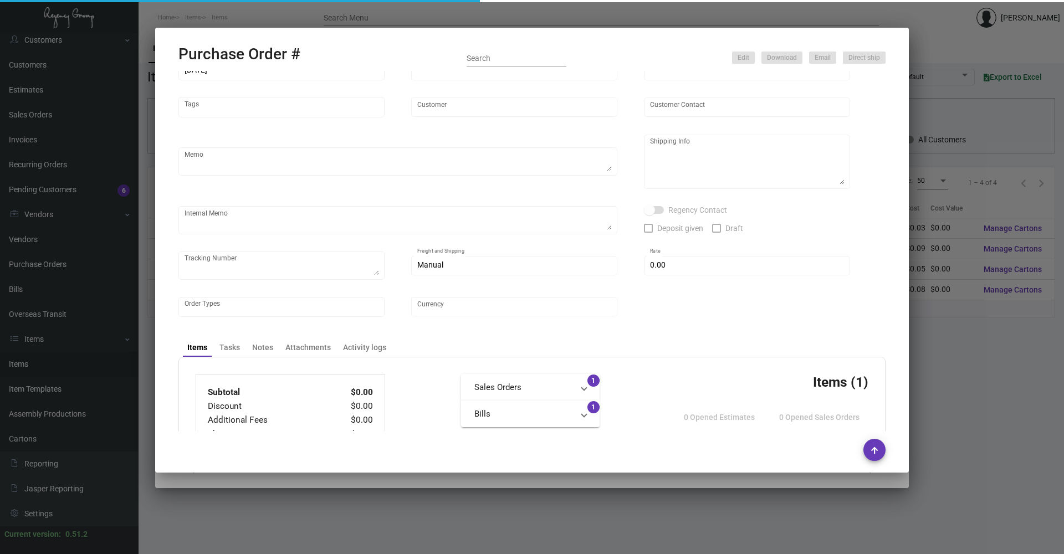
type input "$ 0.00"
type input "United States Dollar $"
type input "$ 0.092"
type input "$ 23.00"
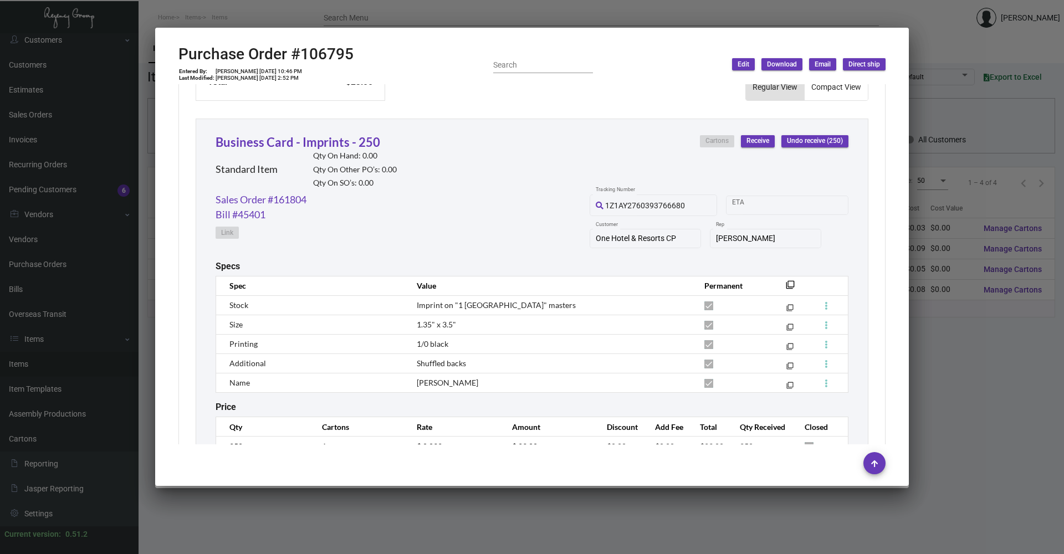
scroll to position [533, 0]
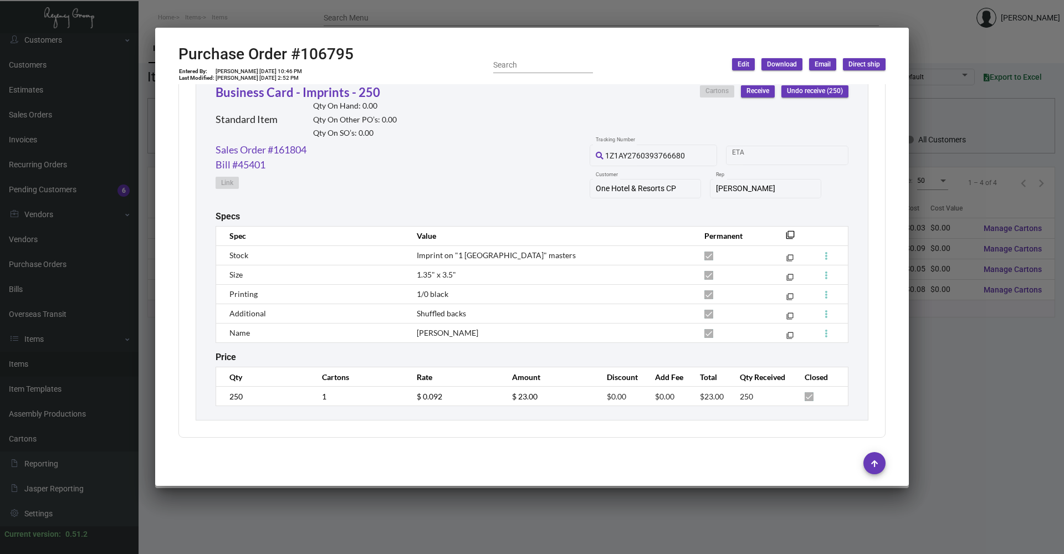
click at [247, 9] on div at bounding box center [532, 277] width 1064 height 554
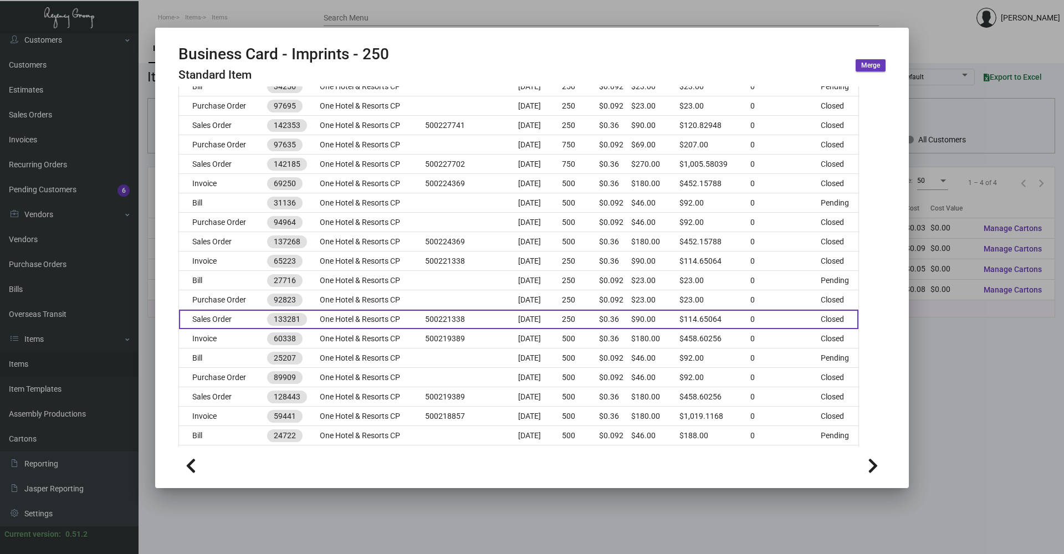
scroll to position [830, 0]
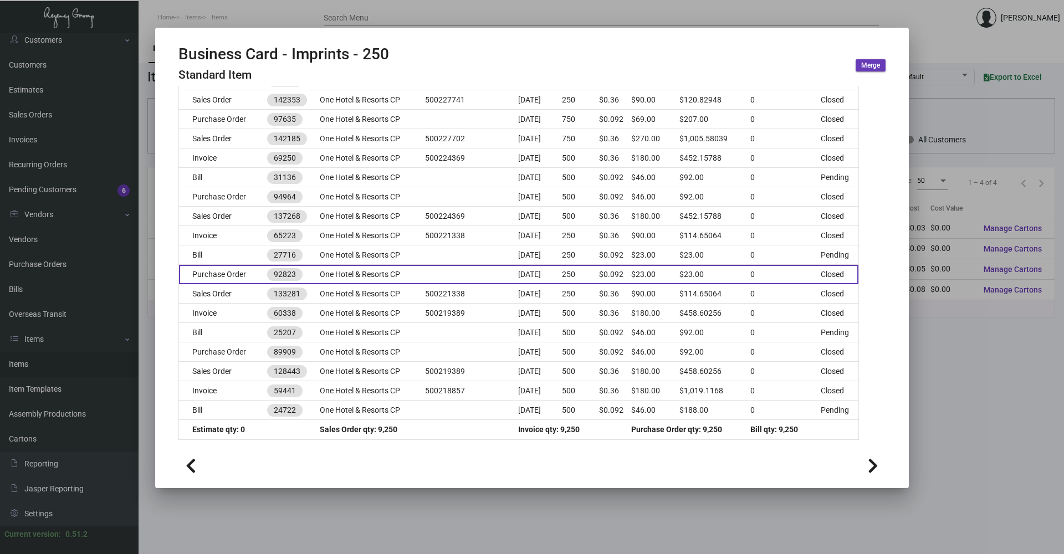
click at [217, 274] on td "Purchase Order" at bounding box center [223, 274] width 88 height 19
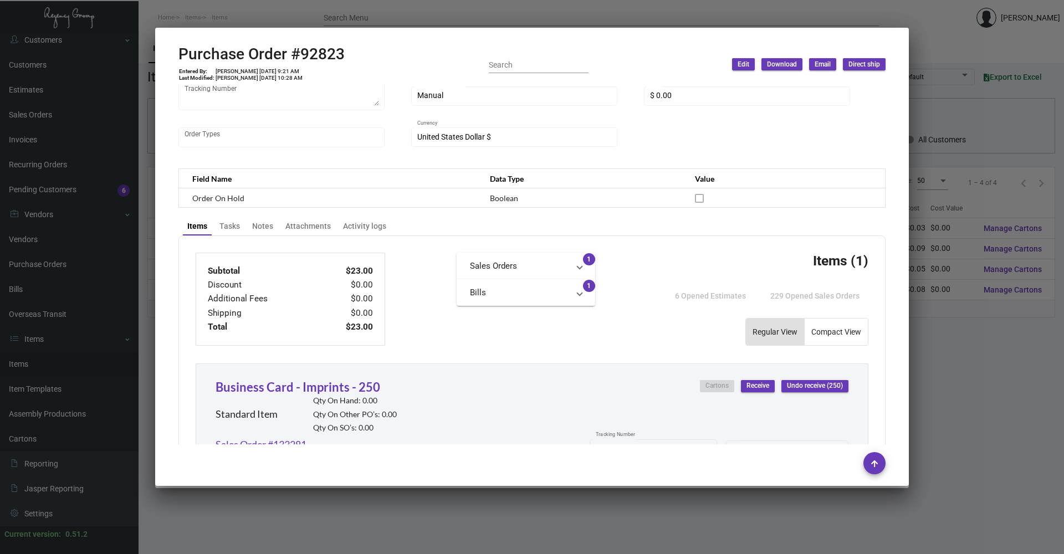
scroll to position [201, 0]
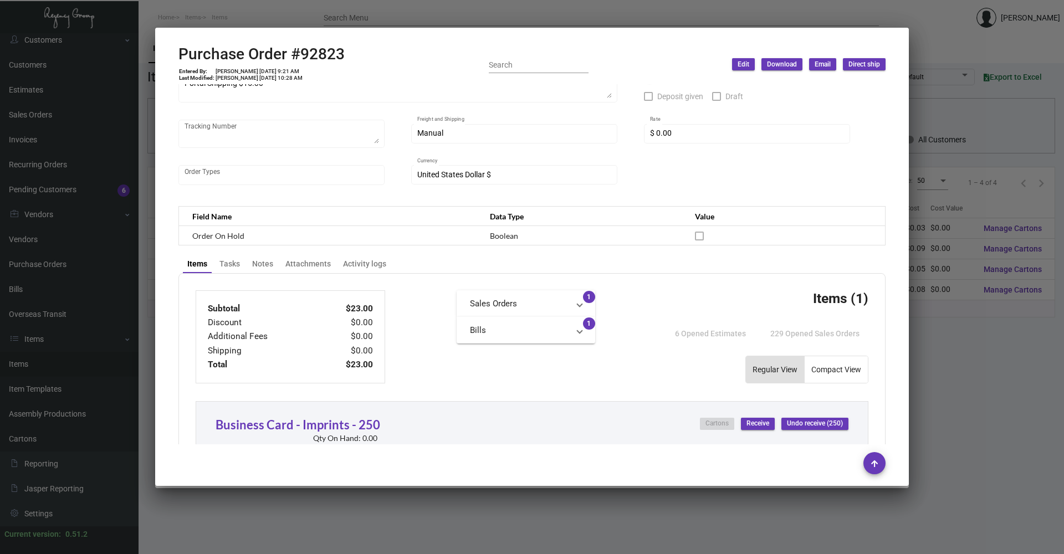
click at [256, 18] on div at bounding box center [532, 277] width 1064 height 554
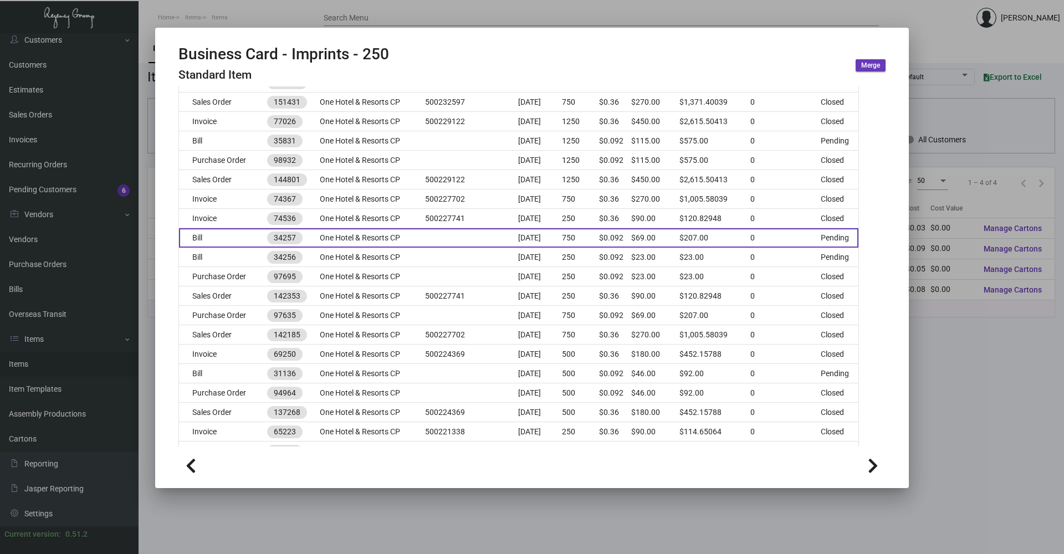
scroll to position [609, 0]
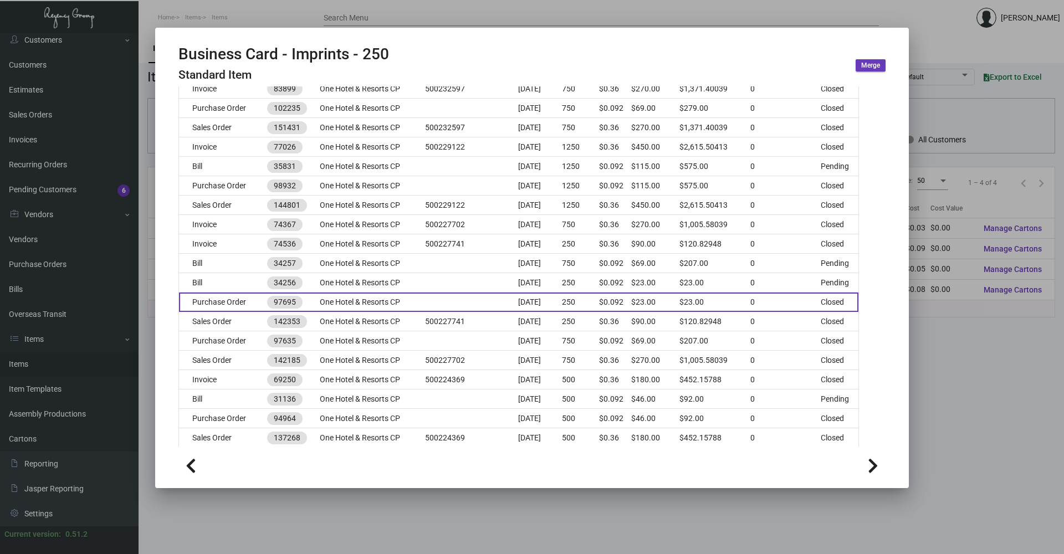
click at [243, 299] on td "Purchase Order" at bounding box center [223, 302] width 88 height 19
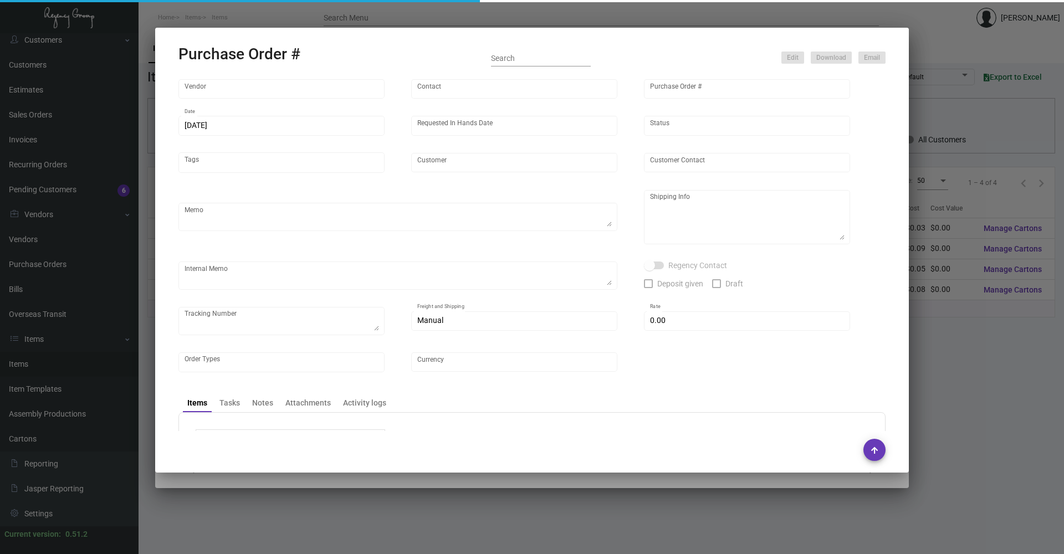
type input "BCT [US_STATE]"
type input "[PERSON_NAME]"
type input "97695"
type input "[DATE]"
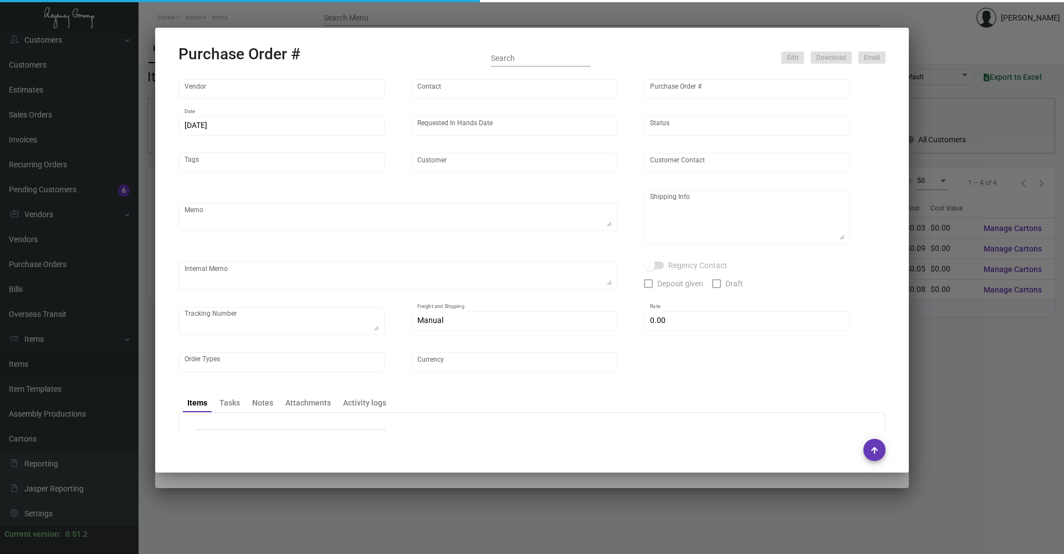
type input "One Hotel & Resorts CP"
type input "[PERSON_NAME]"
type textarea "When ready to ship, contact: [EMAIL_ADDRESS][DOMAIN_NAME] for all shipments UPS…"
type textarea "[GEOGRAPHIC_DATA] [PERSON_NAME][GEOGRAPHIC_DATA][STREET_ADDRESS][US_STATE]"
type input "$ 0.00"
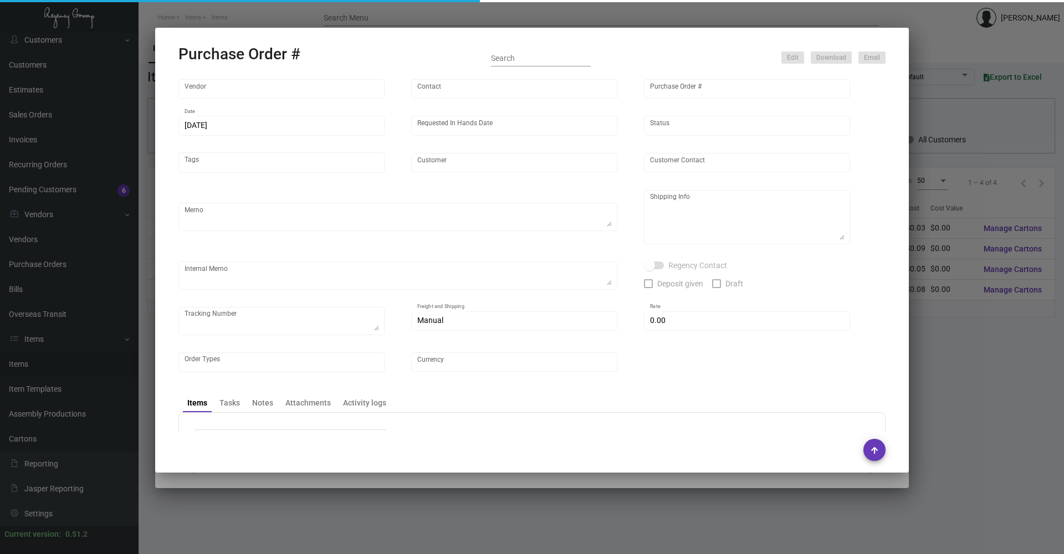
type input "United States Dollar $"
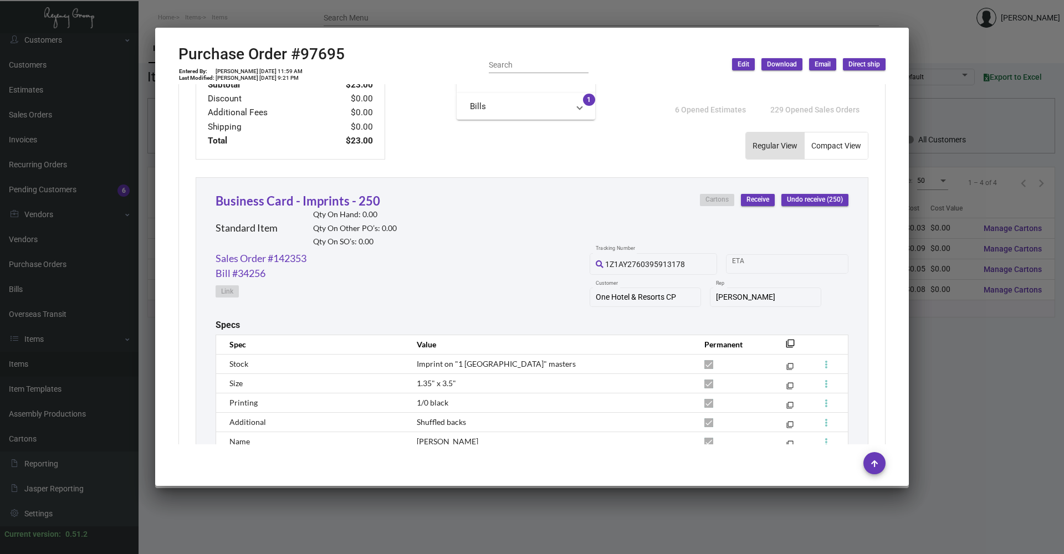
scroll to position [256, 0]
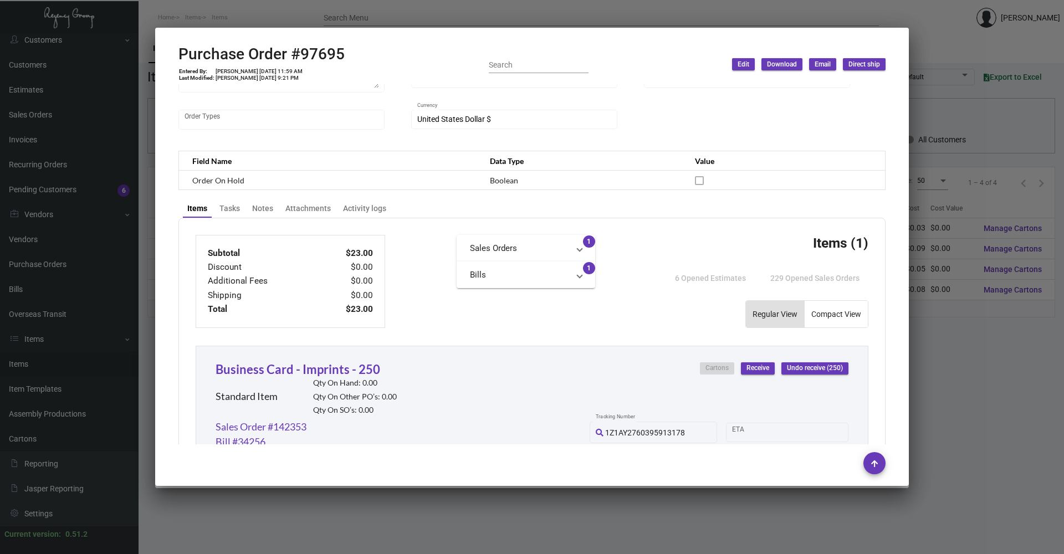
click at [234, 26] on div at bounding box center [532, 277] width 1064 height 554
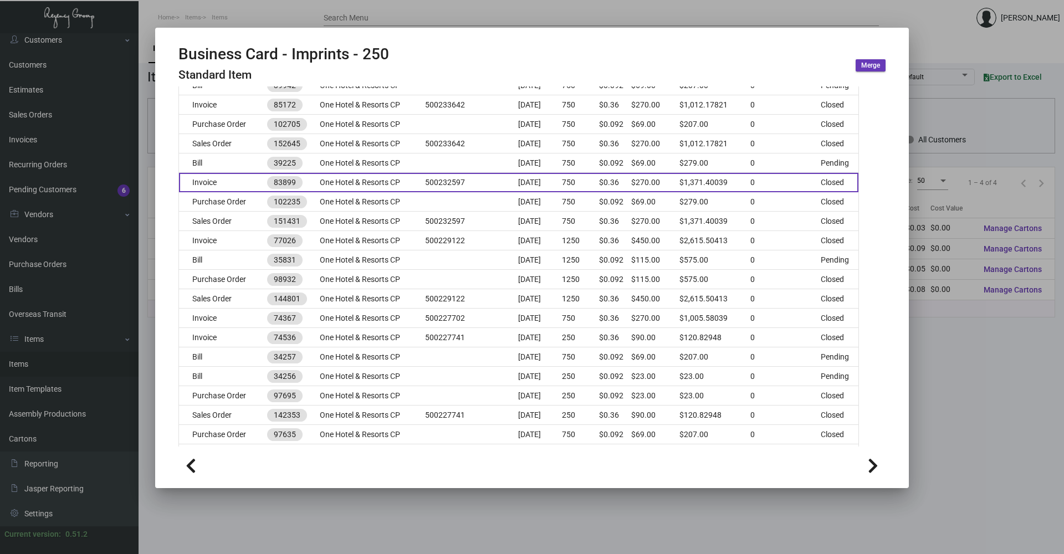
scroll to position [498, 0]
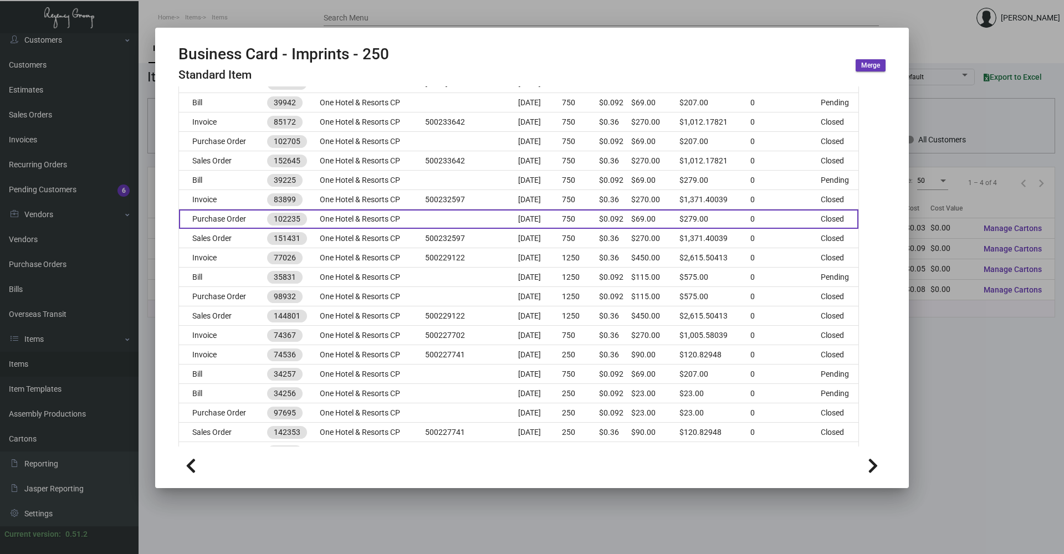
click at [236, 213] on td "Purchase Order" at bounding box center [223, 218] width 88 height 19
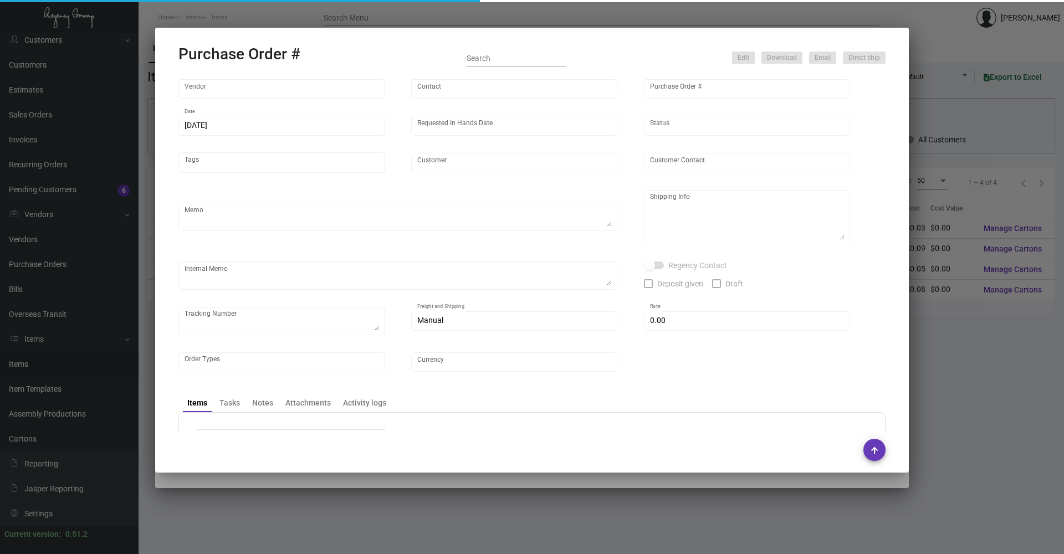
type input "BCT [US_STATE]"
type input "[PERSON_NAME]"
type input "102235"
type input "[DATE]"
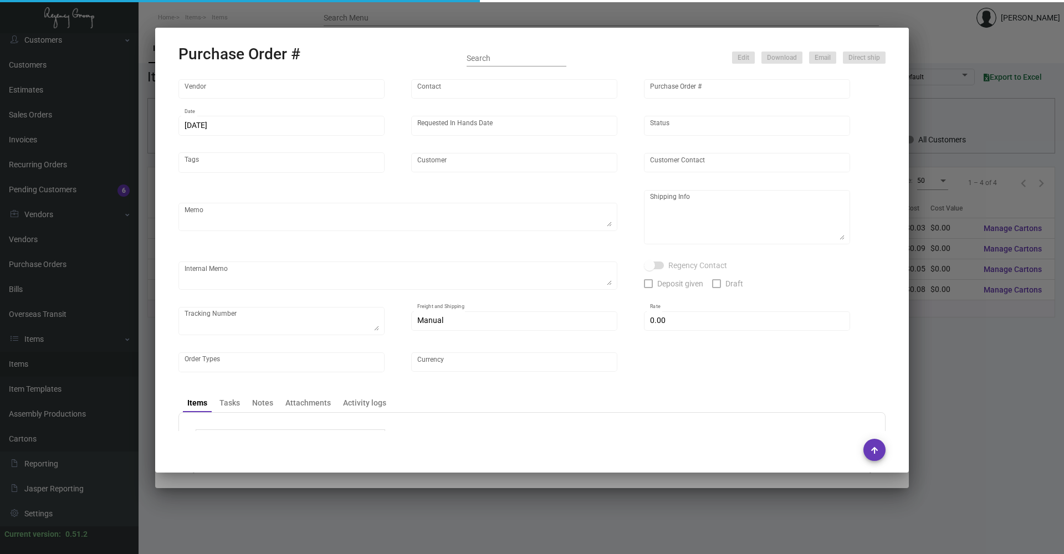
type input "One Hotel & Resorts CP"
type input "[PERSON_NAME] Oh"
type textarea "When ready to ship, contact: [EMAIL_ADDRESS][DOMAIN_NAME] for all shipments UPS…"
type textarea "[GEOGRAPHIC_DATA] [PERSON_NAME][GEOGRAPHIC_DATA][STREET_ADDRESS][US_STATE]"
type input "$ 0.00"
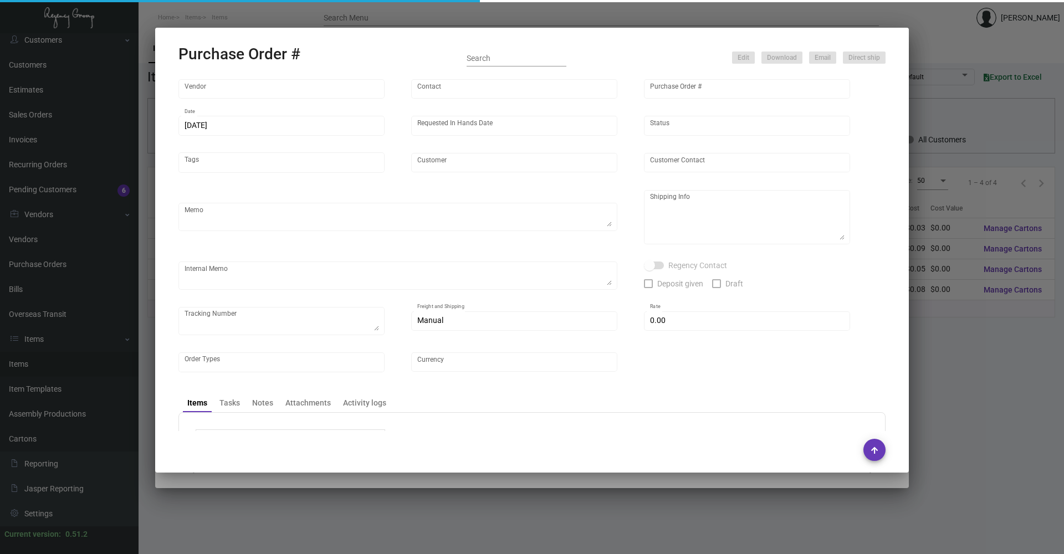
type input "United States Dollar $"
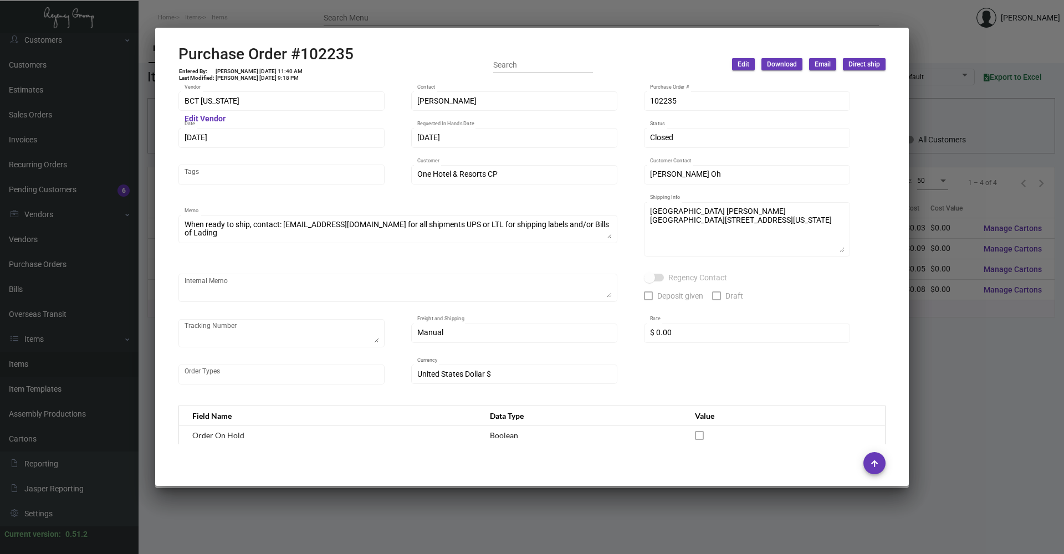
scroll to position [0, 0]
click at [246, 28] on mat-dialog-container "Purchase Order #102235 Entered By: [PERSON_NAME] [DATE] 11:40 AM Last Modified:…" at bounding box center [531, 257] width 753 height 458
click at [238, 17] on div at bounding box center [532, 277] width 1064 height 554
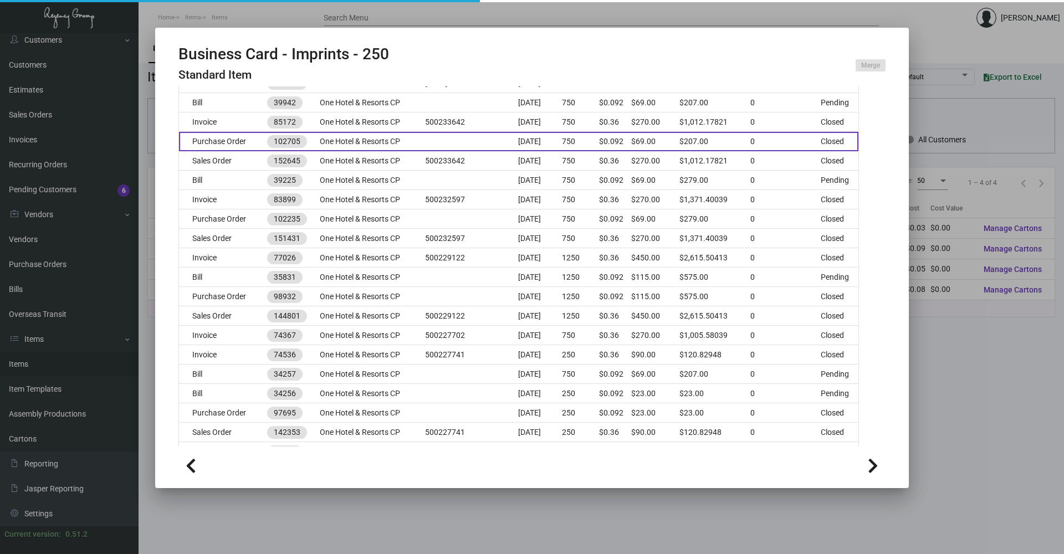
click at [249, 142] on td "Purchase Order" at bounding box center [223, 141] width 88 height 19
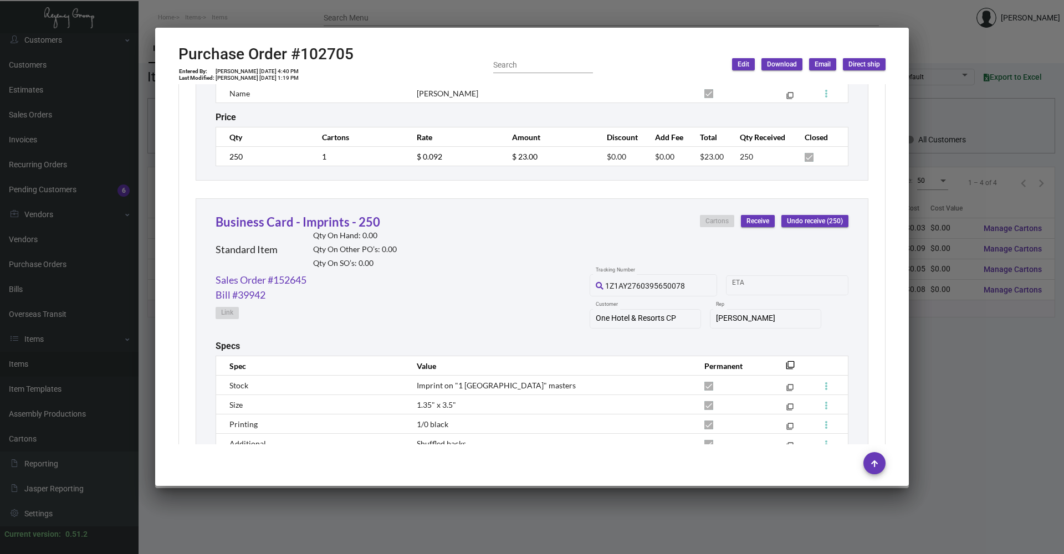
scroll to position [1294, 0]
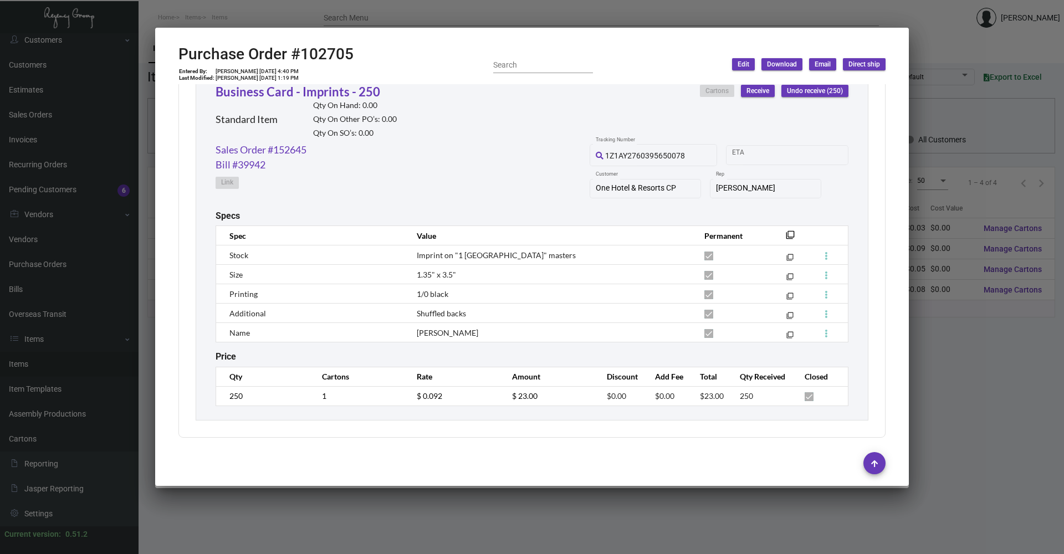
drag, startPoint x: 224, startPoint y: 23, endPoint x: 220, endPoint y: 17, distance: 7.5
click at [224, 23] on div at bounding box center [532, 277] width 1064 height 554
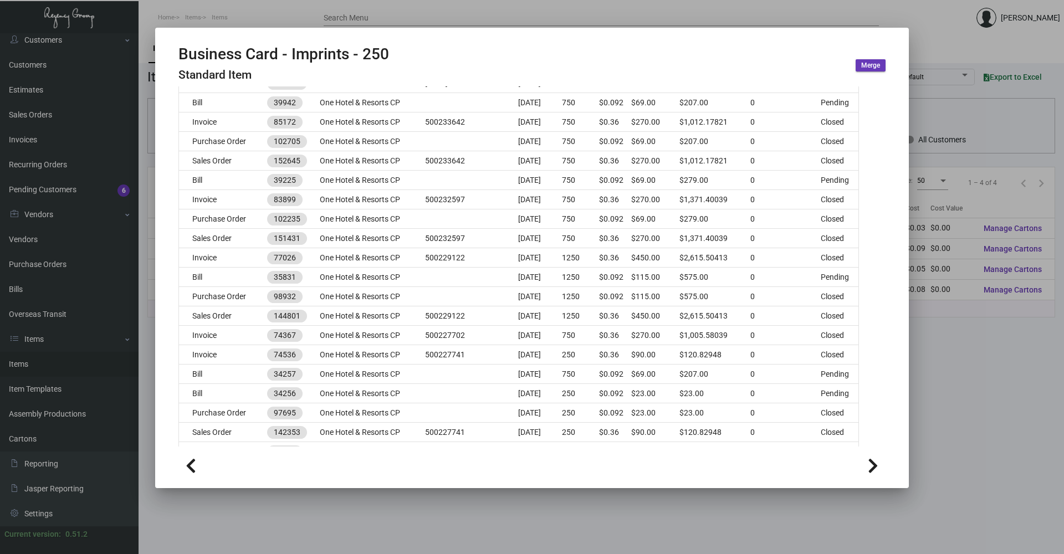
click at [269, 11] on div at bounding box center [532, 277] width 1064 height 554
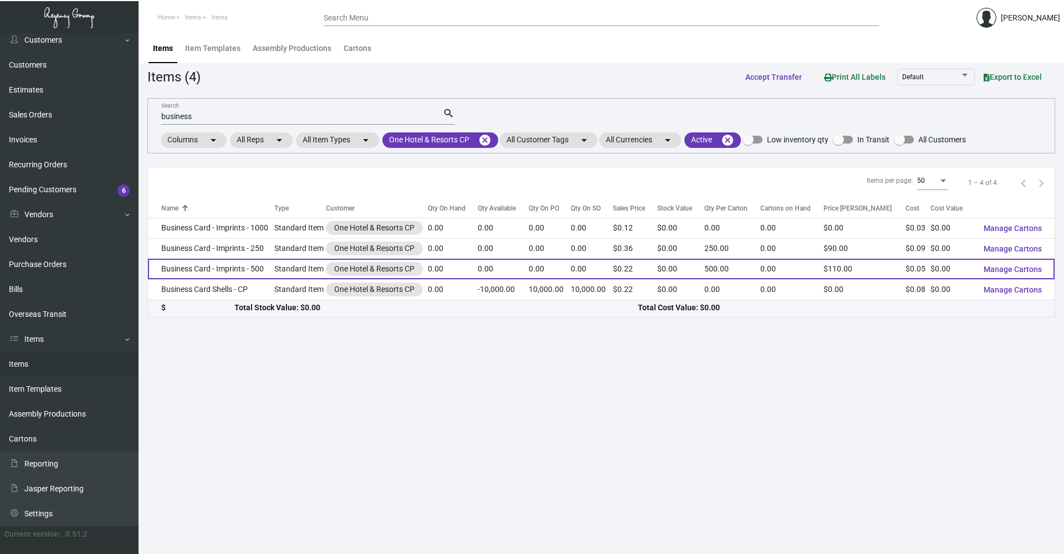
click at [255, 265] on td "Business Card - Imprints - 500" at bounding box center [211, 269] width 126 height 20
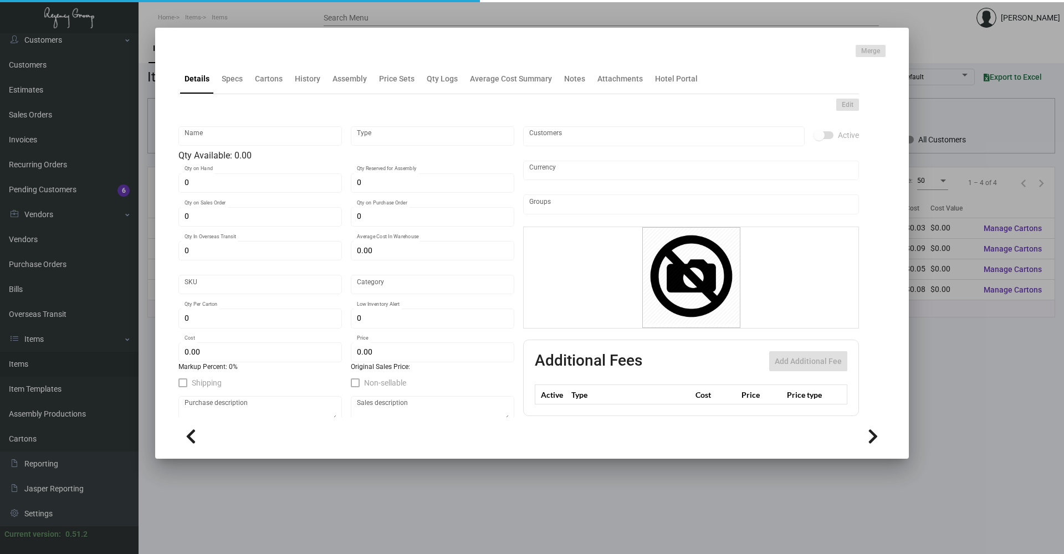
type input "Business Card - Imprints - 500"
type input "Standard Item"
type input "$ 0.00"
type input "894-Business Card-35"
type input "Standard"
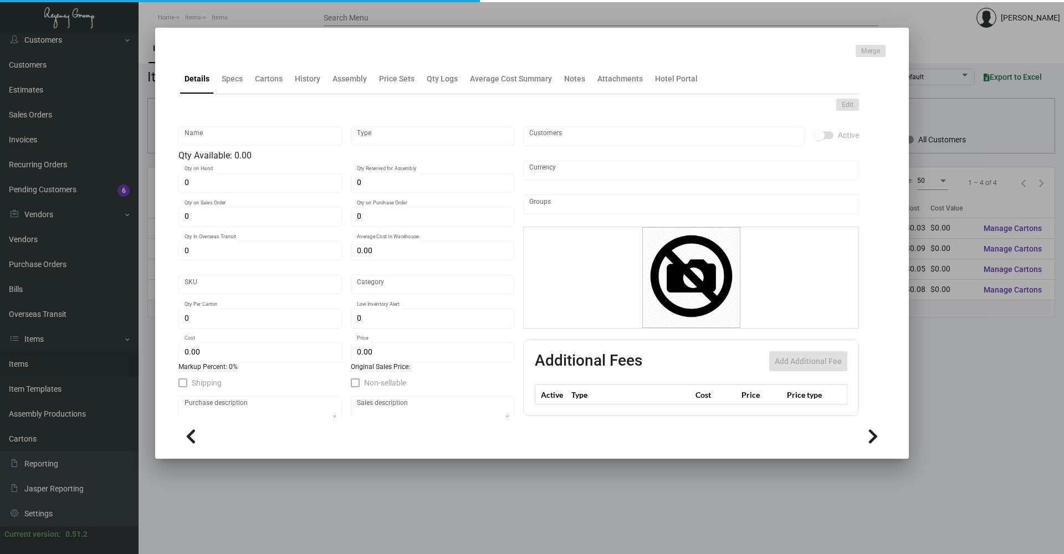
type input "500"
type input "$ 0.048"
type input "$ 0.22"
checkbox input "true"
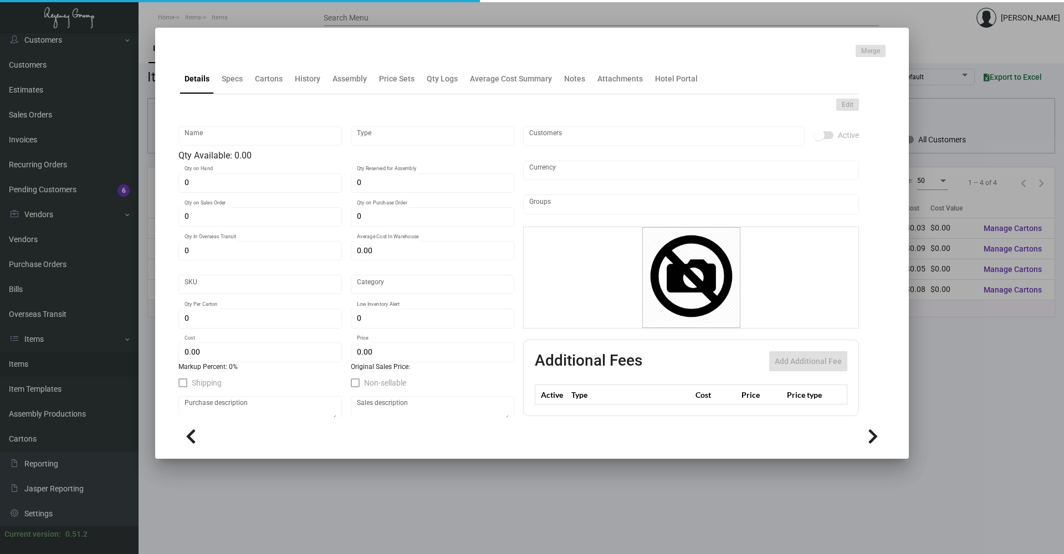
type input "United States Dollar $"
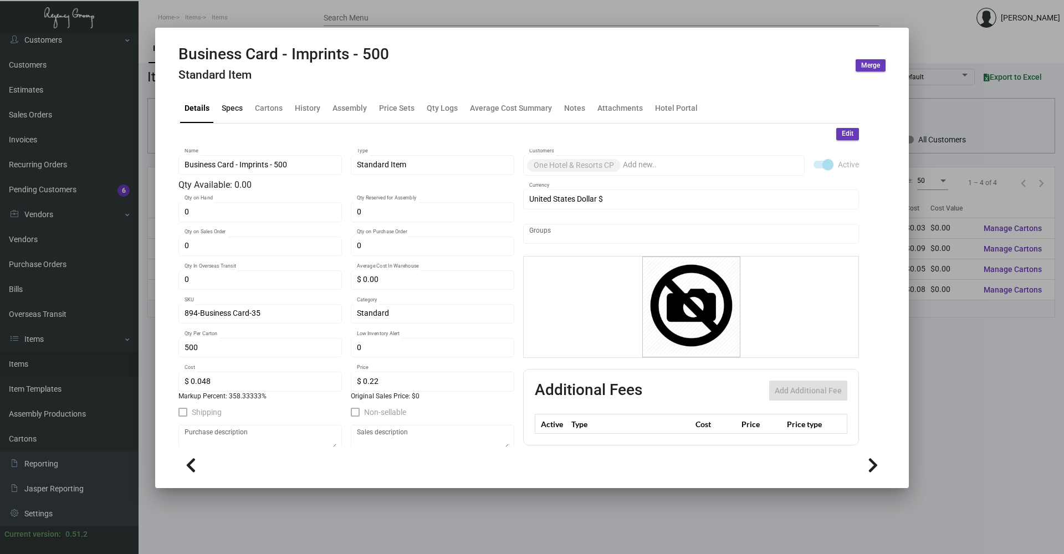
click at [237, 114] on div "Specs" at bounding box center [232, 108] width 21 height 12
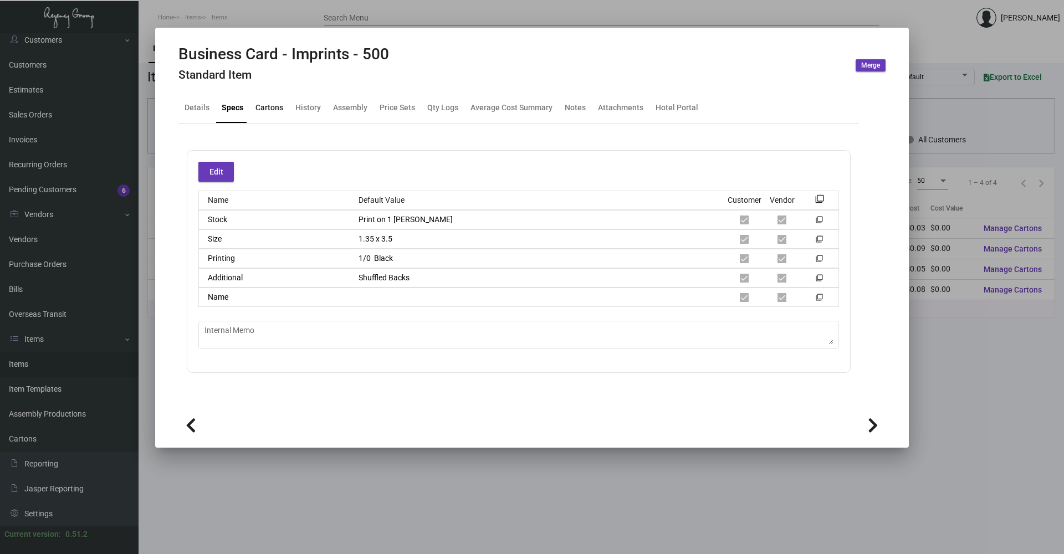
click at [270, 107] on div "Cartons" at bounding box center [269, 108] width 28 height 12
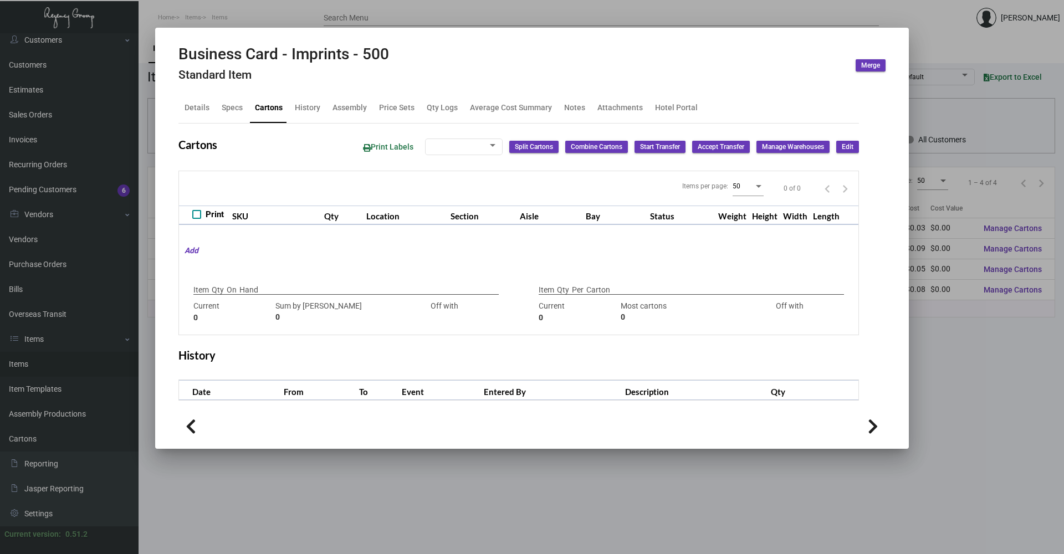
checkbox input "true"
type input "0"
type input "500"
click at [306, 109] on div "History" at bounding box center [307, 108] width 25 height 12
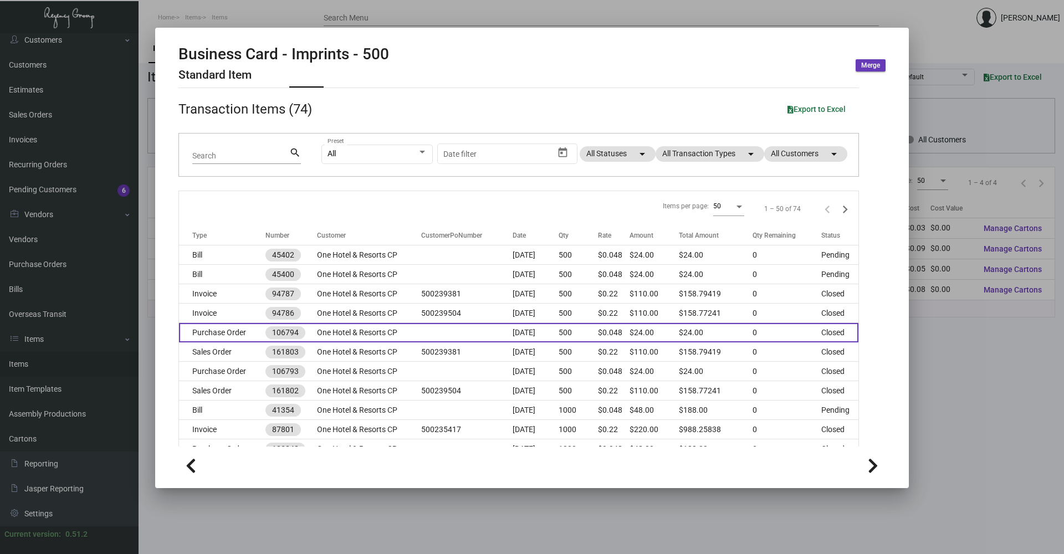
scroll to position [55, 0]
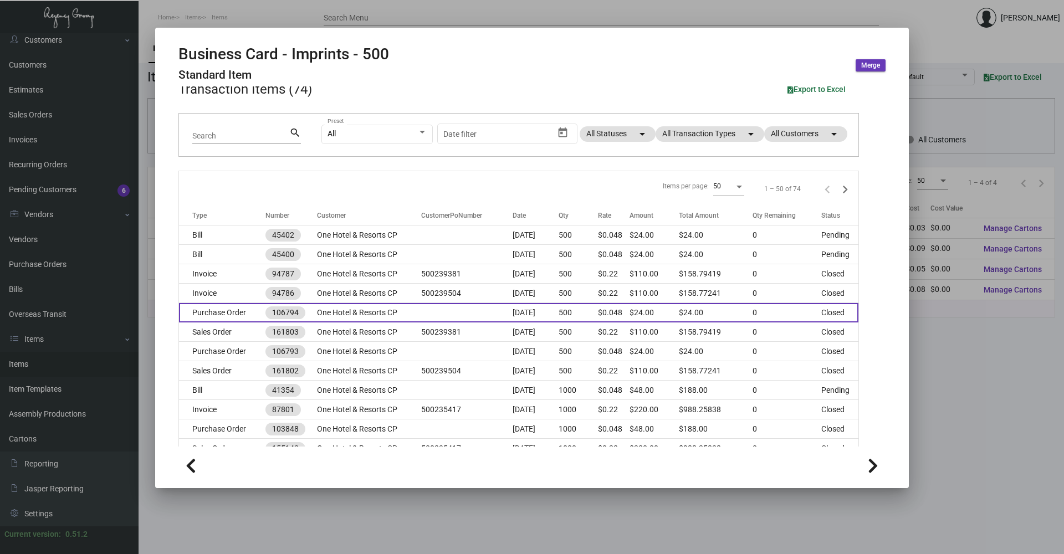
click at [348, 310] on td "One Hotel & Resorts CP" at bounding box center [369, 312] width 104 height 19
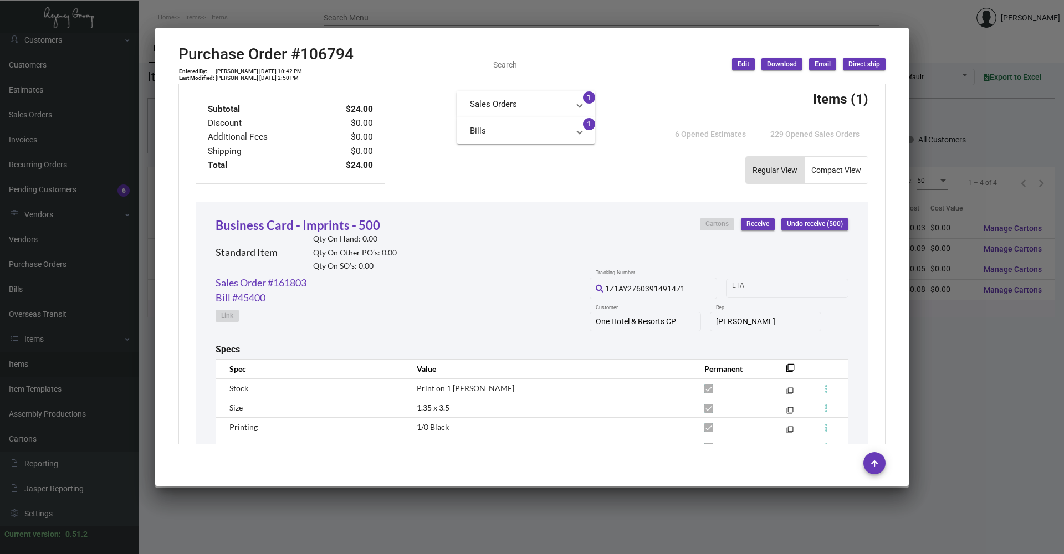
scroll to position [311, 0]
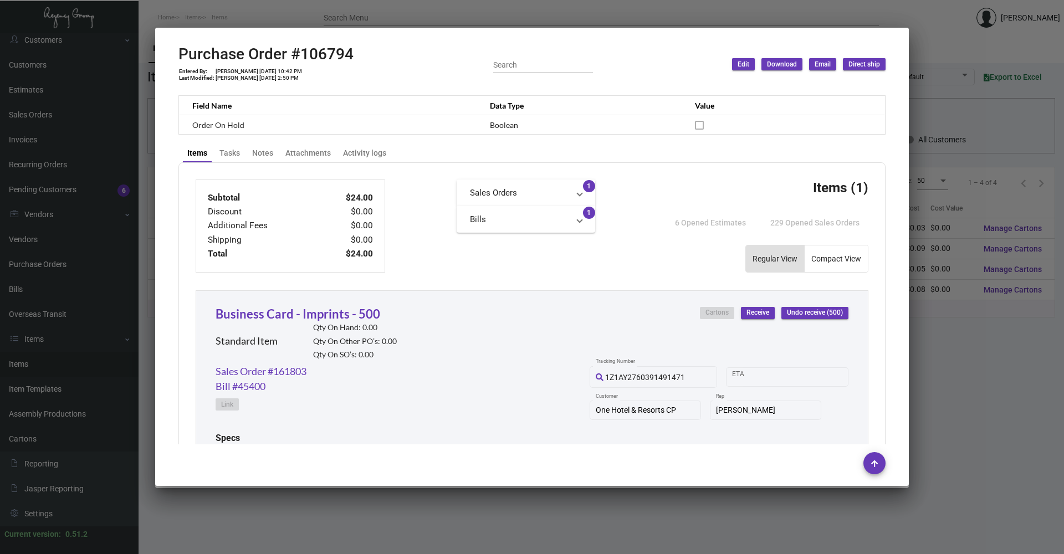
click at [264, 15] on div at bounding box center [532, 277] width 1064 height 554
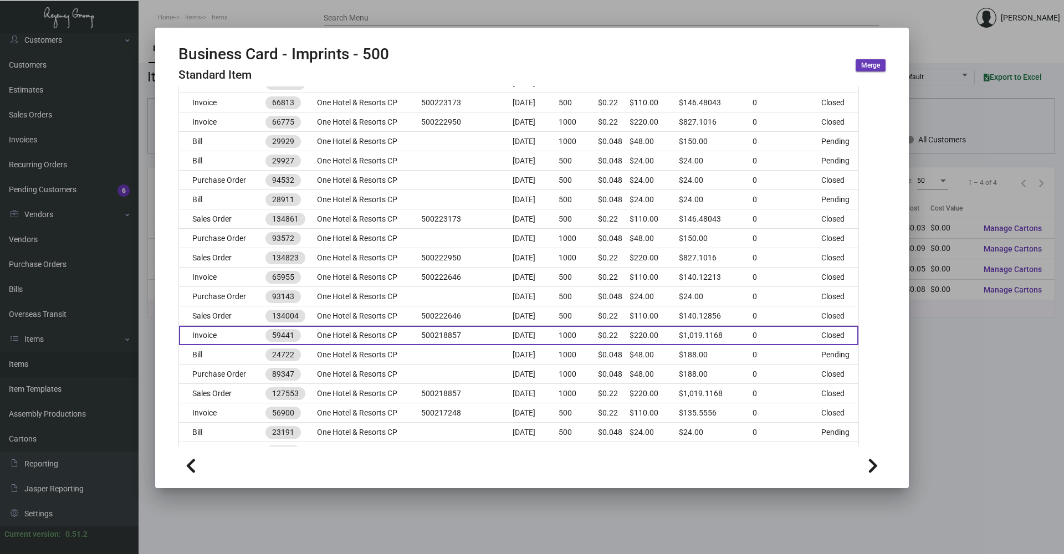
scroll to position [830, 0]
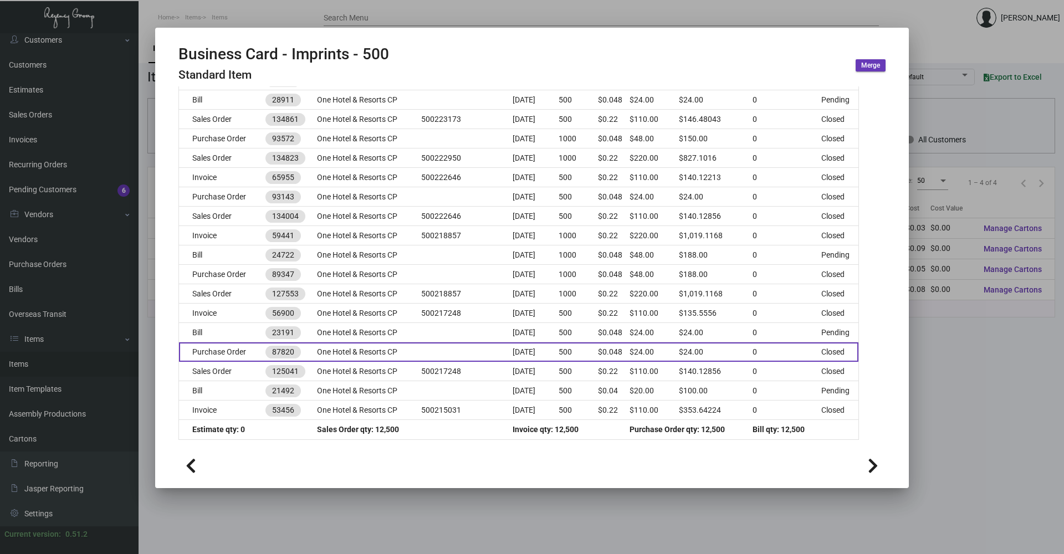
click at [323, 353] on td "One Hotel & Resorts CP" at bounding box center [369, 351] width 104 height 19
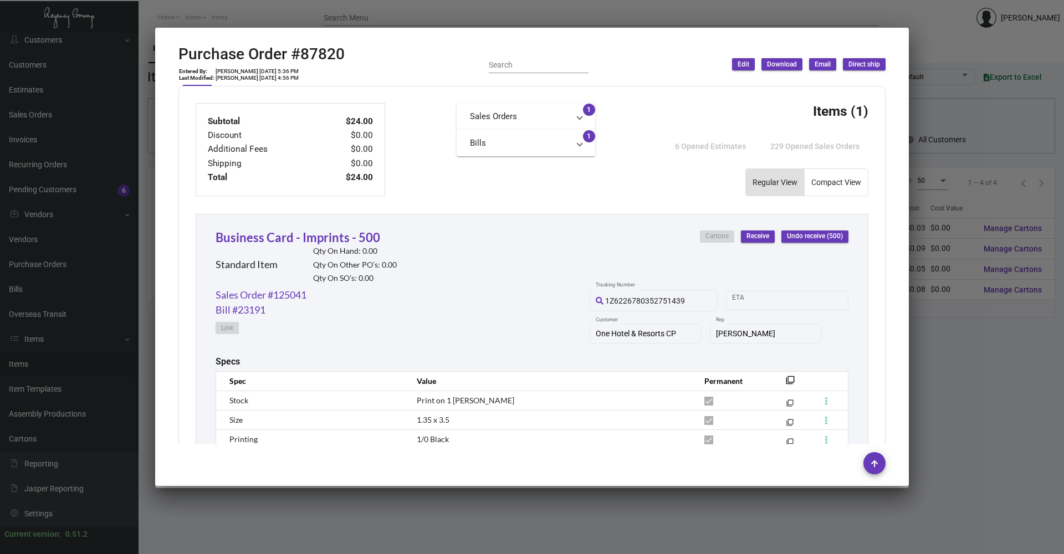
scroll to position [533, 0]
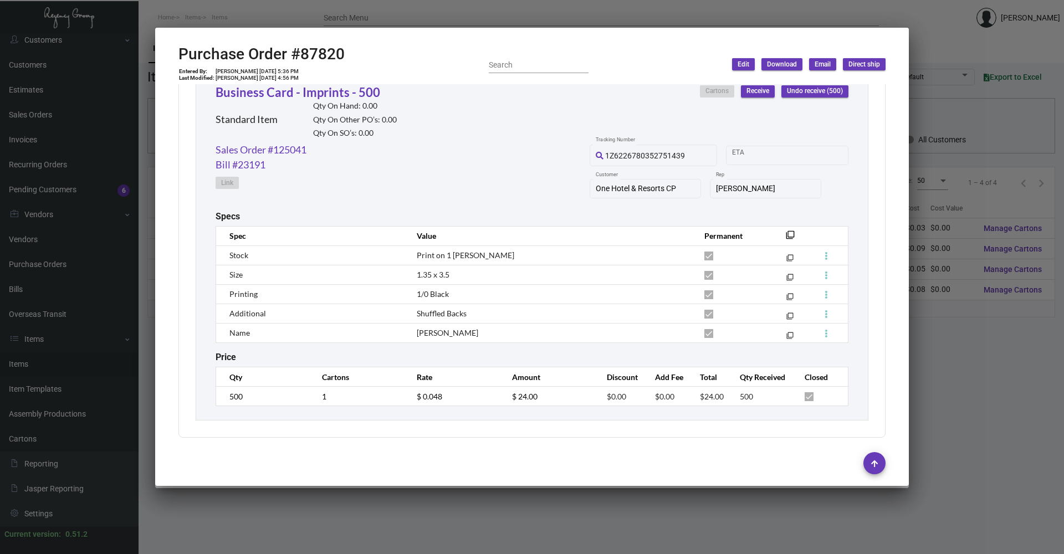
drag, startPoint x: 207, startPoint y: 4, endPoint x: 212, endPoint y: 8, distance: 6.8
click at [207, 5] on div at bounding box center [532, 277] width 1064 height 554
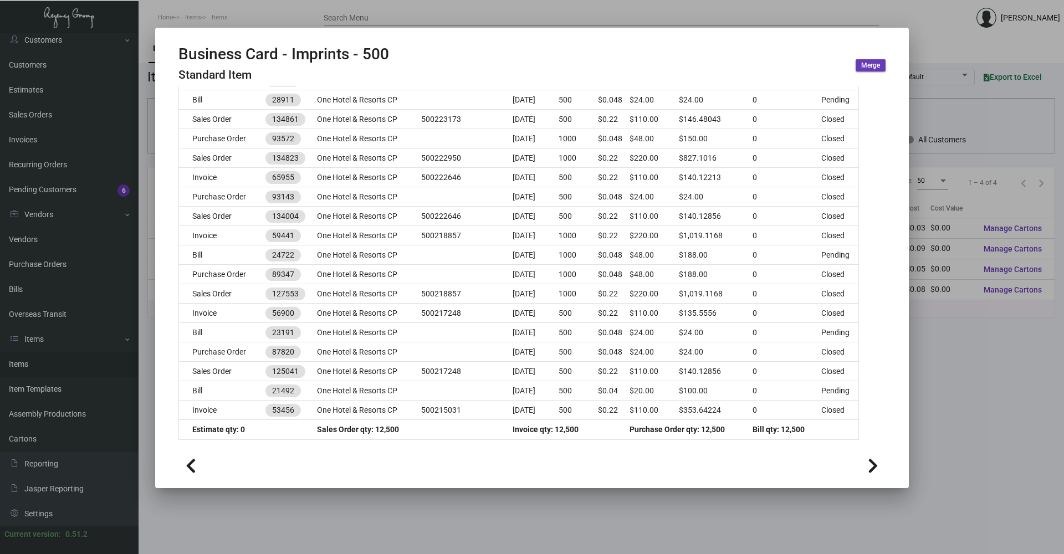
click at [265, 18] on div at bounding box center [532, 277] width 1064 height 554
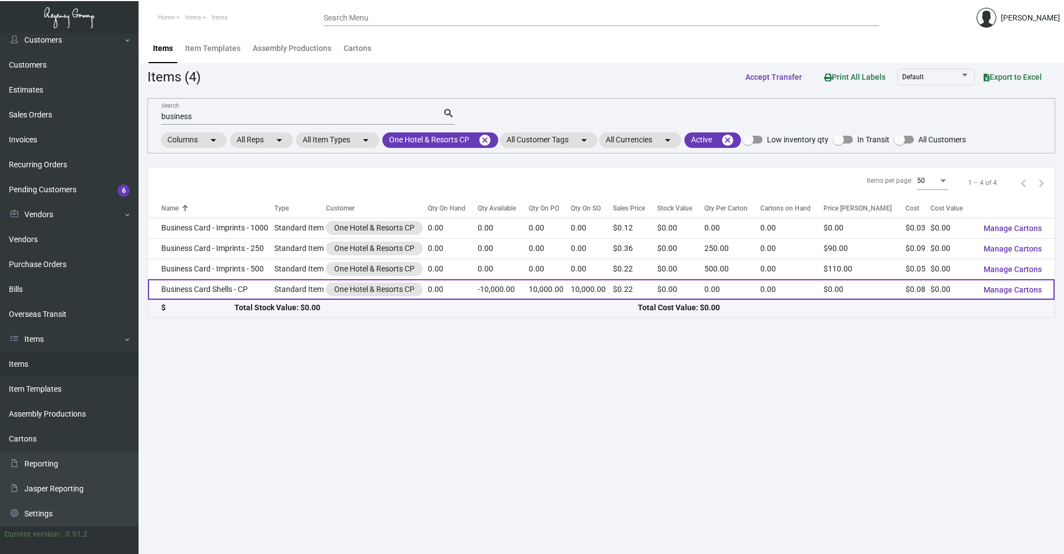
click at [240, 285] on td "Business Card Shells - CP" at bounding box center [211, 289] width 126 height 20
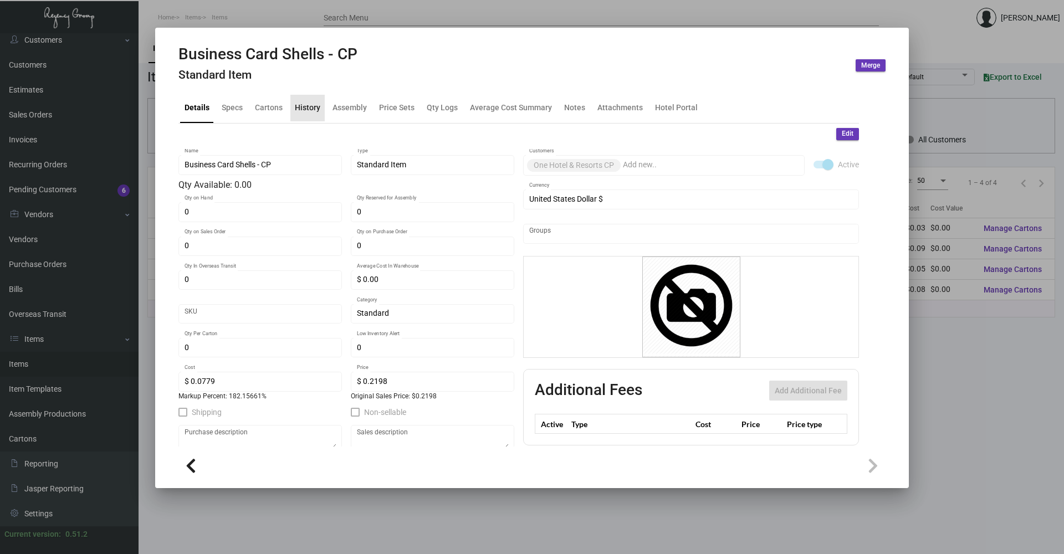
click at [319, 109] on div "History" at bounding box center [307, 108] width 34 height 27
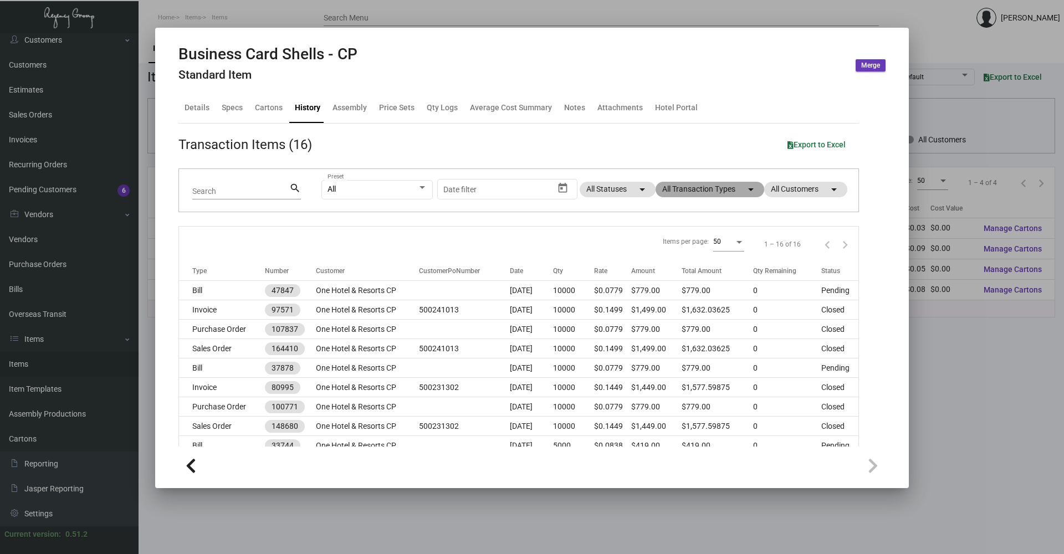
click at [744, 189] on mat-icon "arrow_drop_down" at bounding box center [750, 189] width 13 height 13
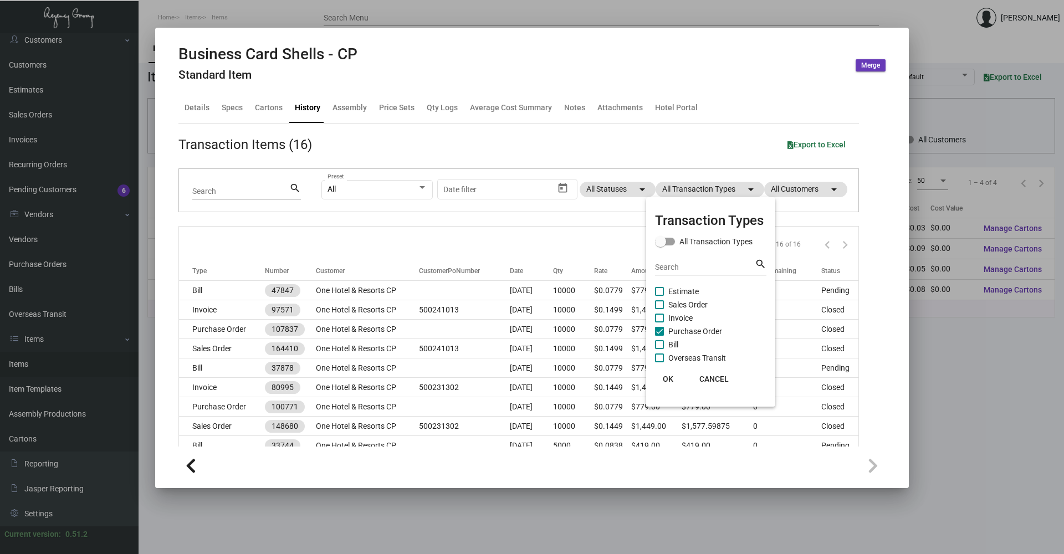
click at [271, 247] on div at bounding box center [532, 277] width 1064 height 554
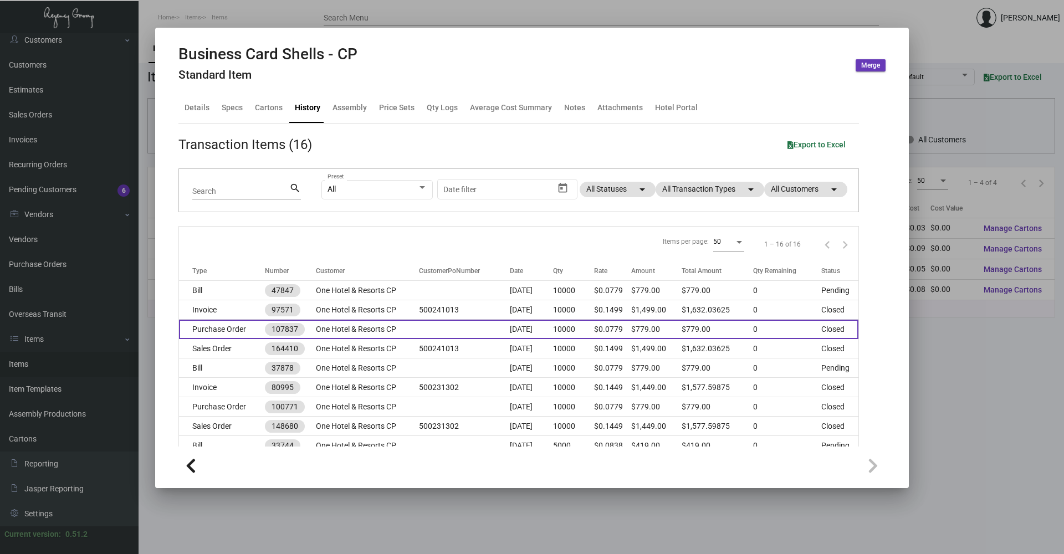
click at [229, 331] on td "Purchase Order" at bounding box center [222, 329] width 86 height 19
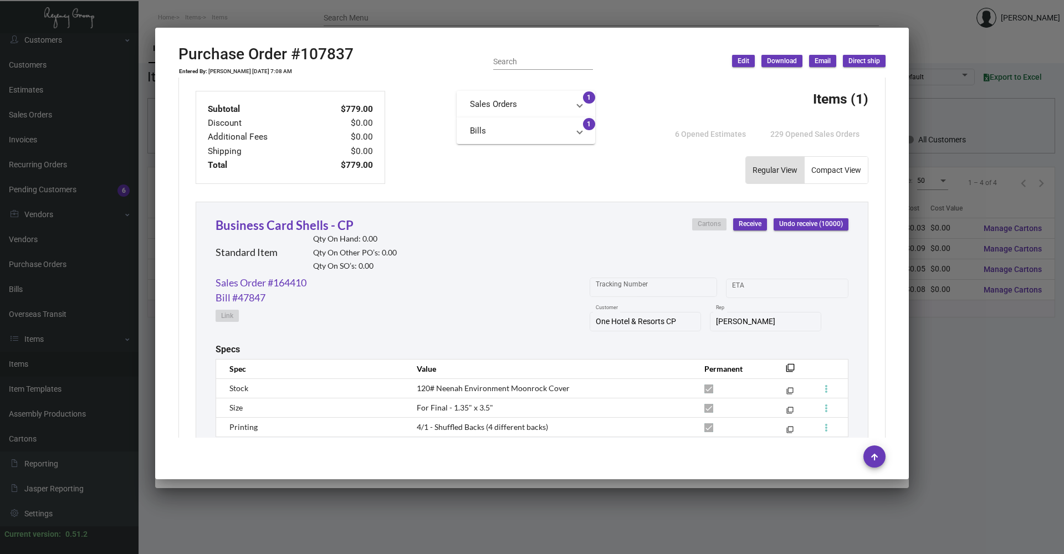
scroll to position [383, 0]
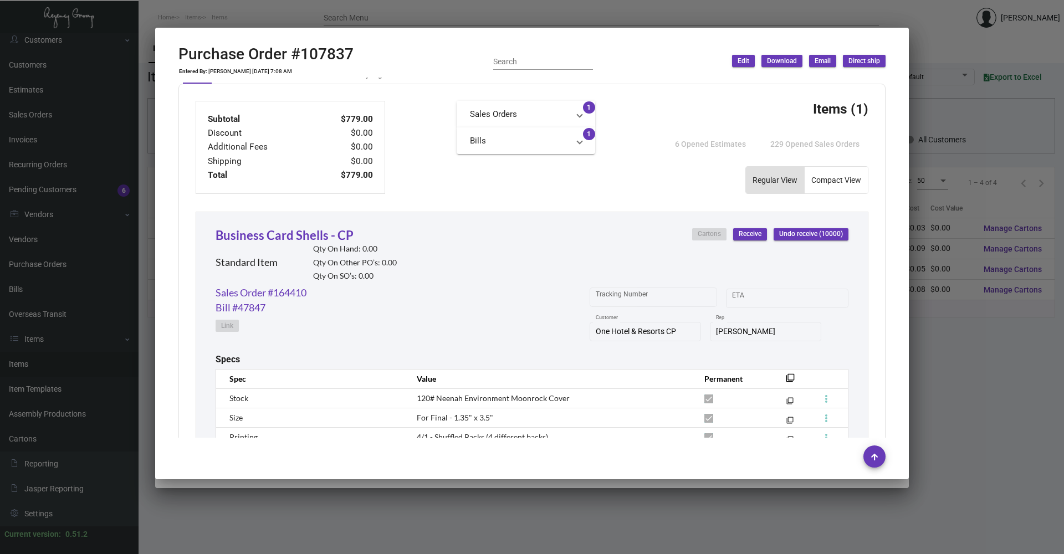
click at [265, 20] on div at bounding box center [532, 277] width 1064 height 554
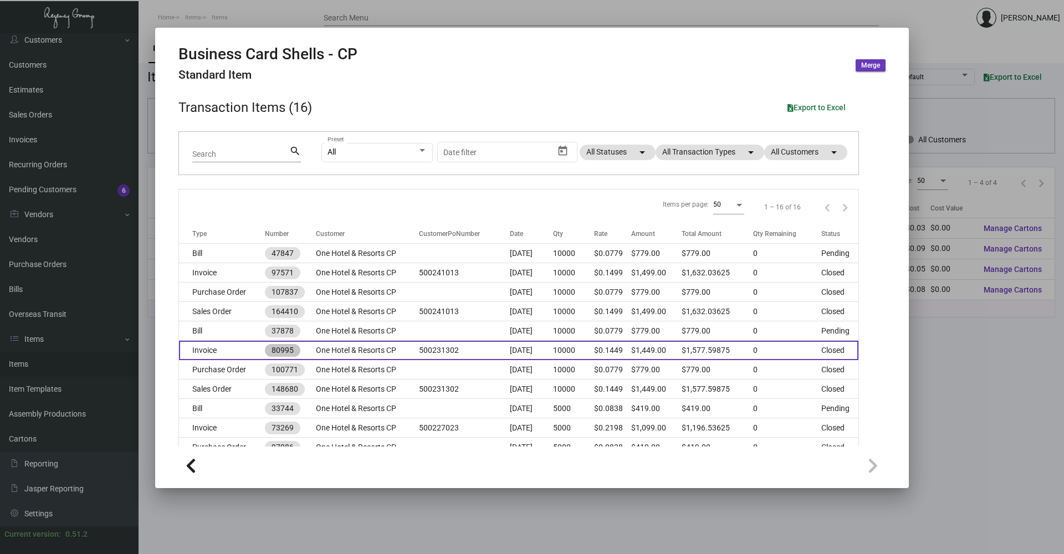
scroll to position [55, 0]
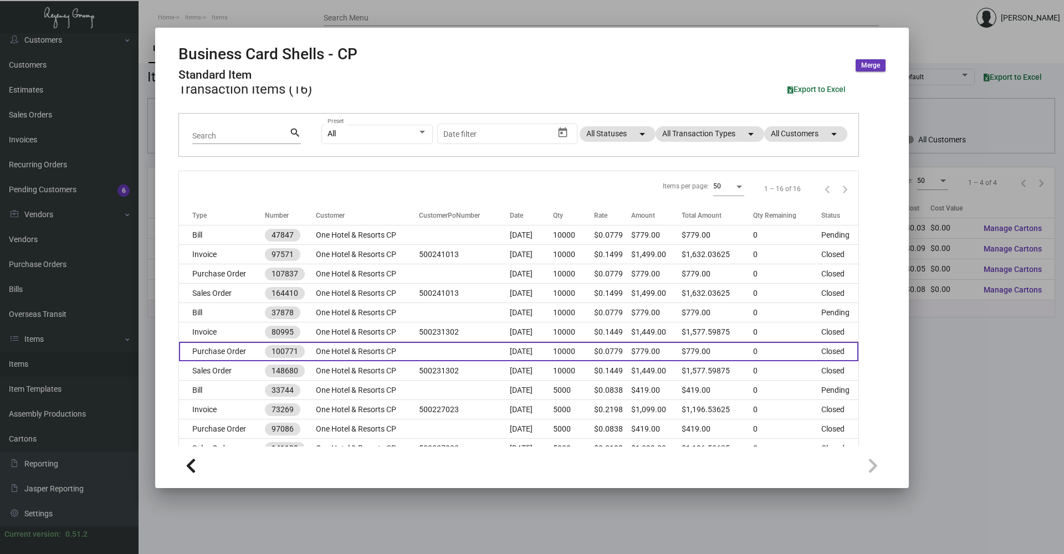
click at [249, 350] on td "Purchase Order" at bounding box center [222, 351] width 86 height 19
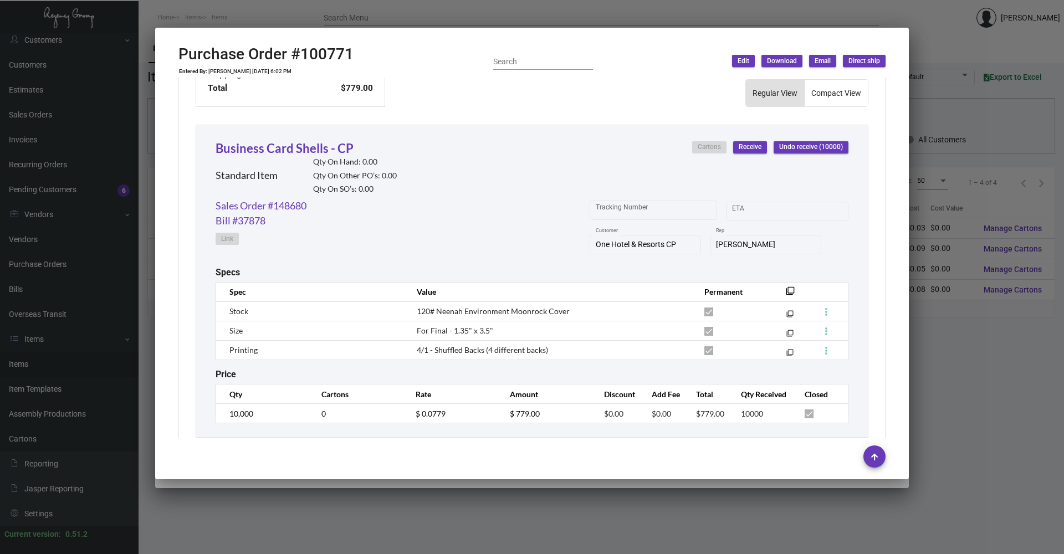
scroll to position [494, 0]
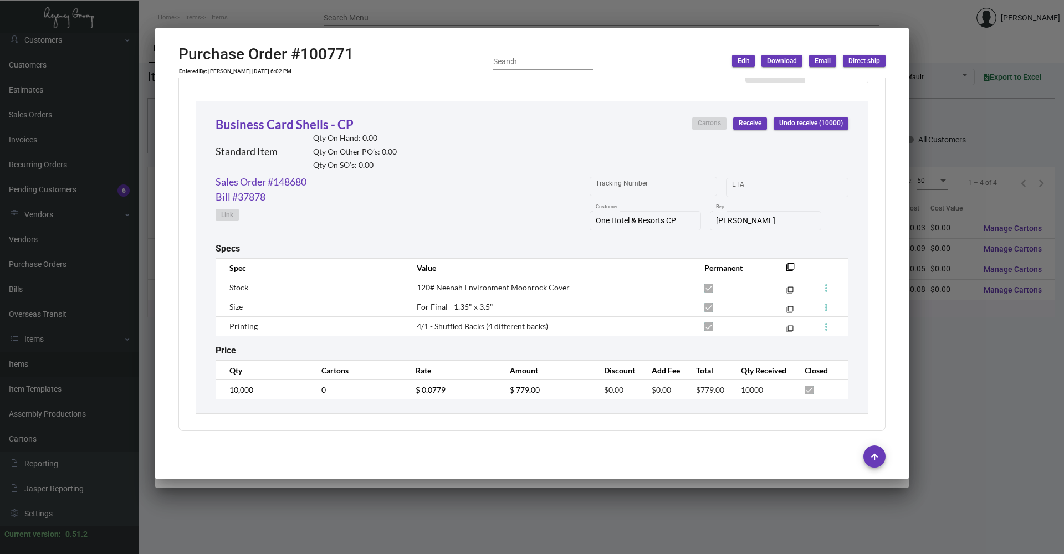
click at [249, 23] on div at bounding box center [532, 277] width 1064 height 554
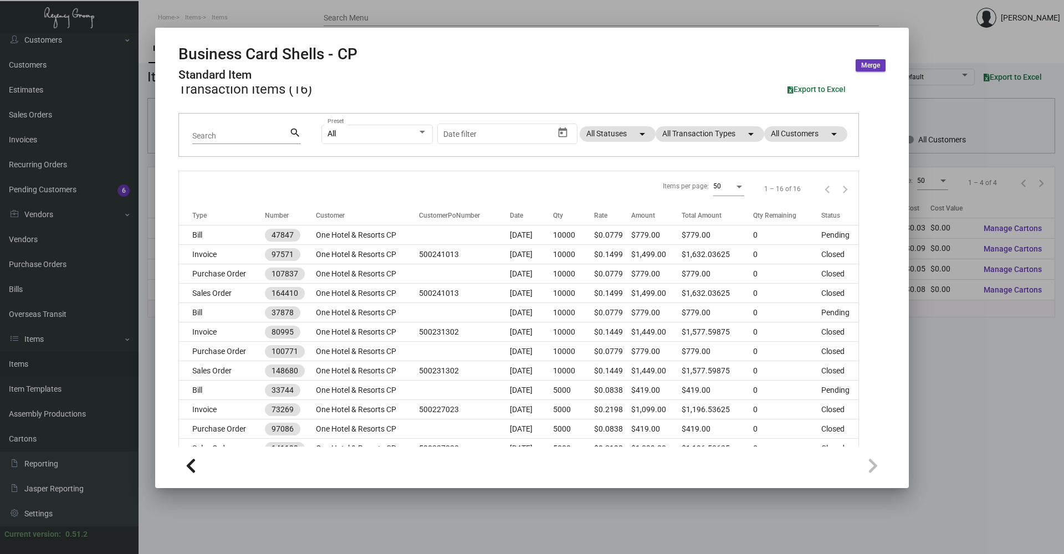
click at [237, 10] on div at bounding box center [532, 277] width 1064 height 554
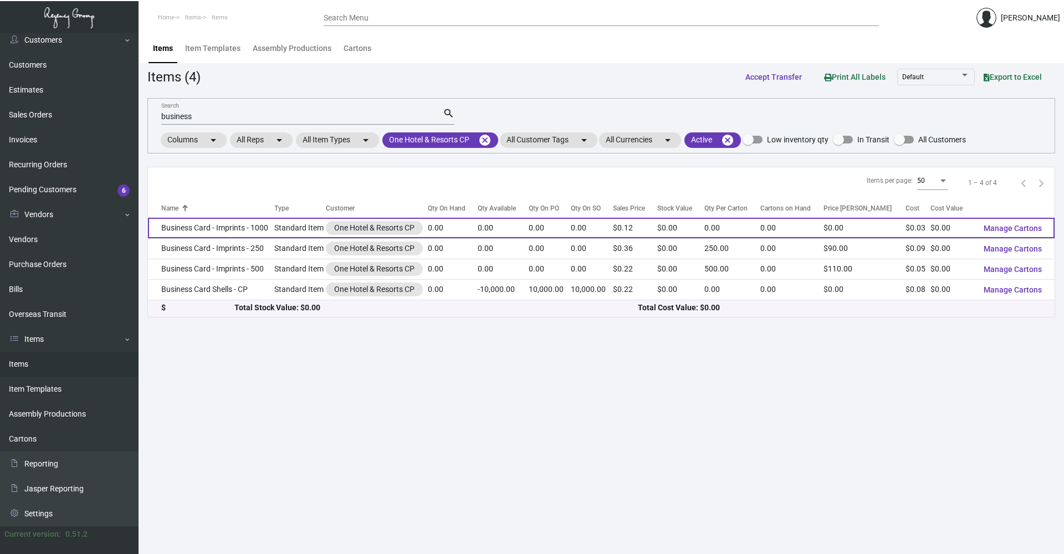
click at [243, 229] on td "Business Card - Imprints - 1000" at bounding box center [211, 228] width 126 height 20
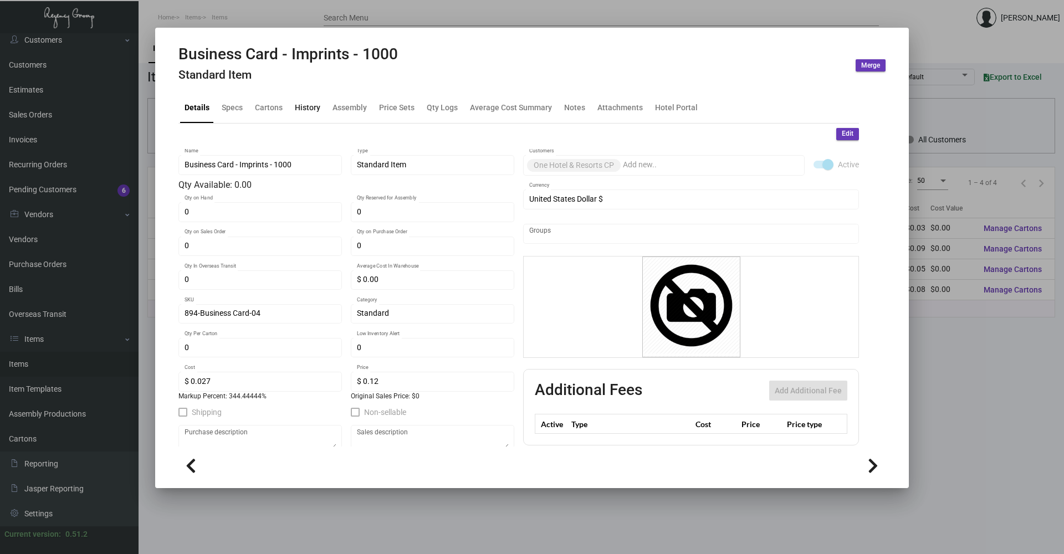
click at [299, 106] on div "History" at bounding box center [307, 108] width 25 height 12
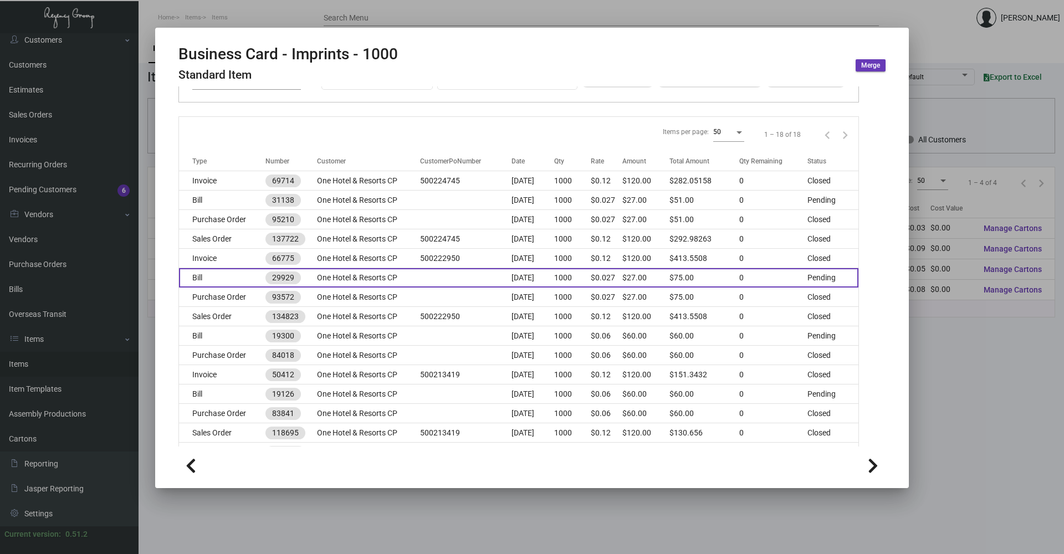
scroll to position [111, 0]
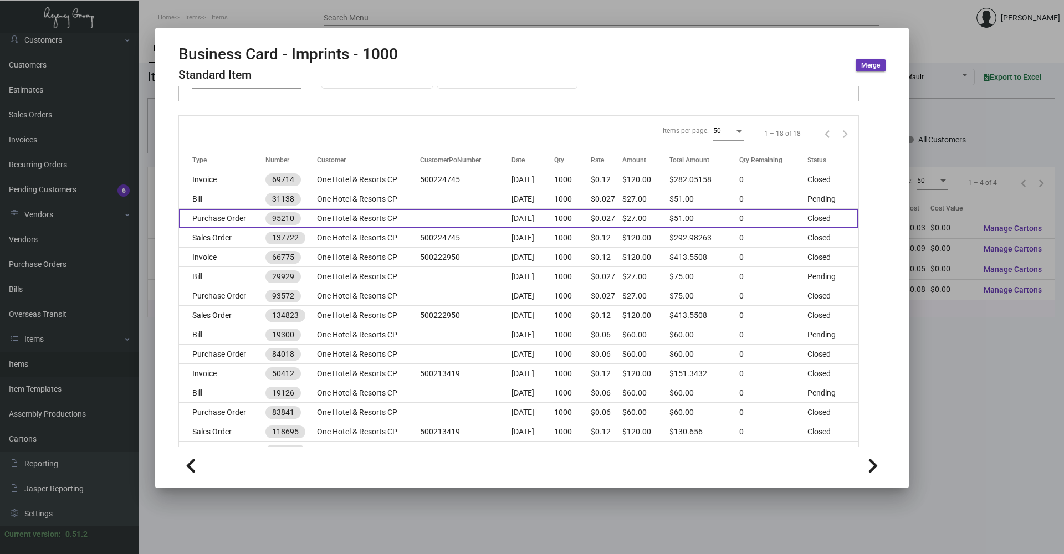
click at [229, 217] on td "Purchase Order" at bounding box center [222, 218] width 86 height 19
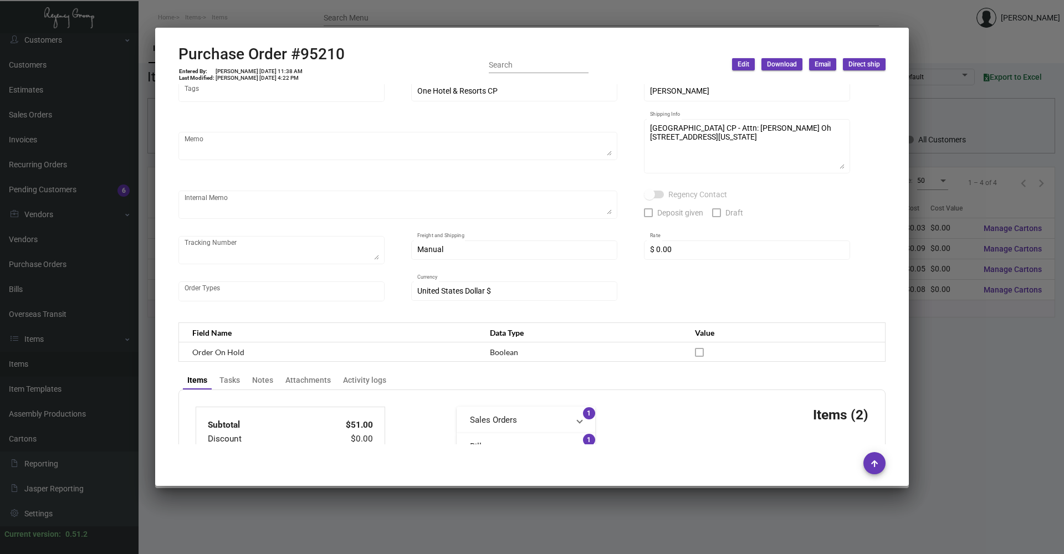
scroll to position [0, 0]
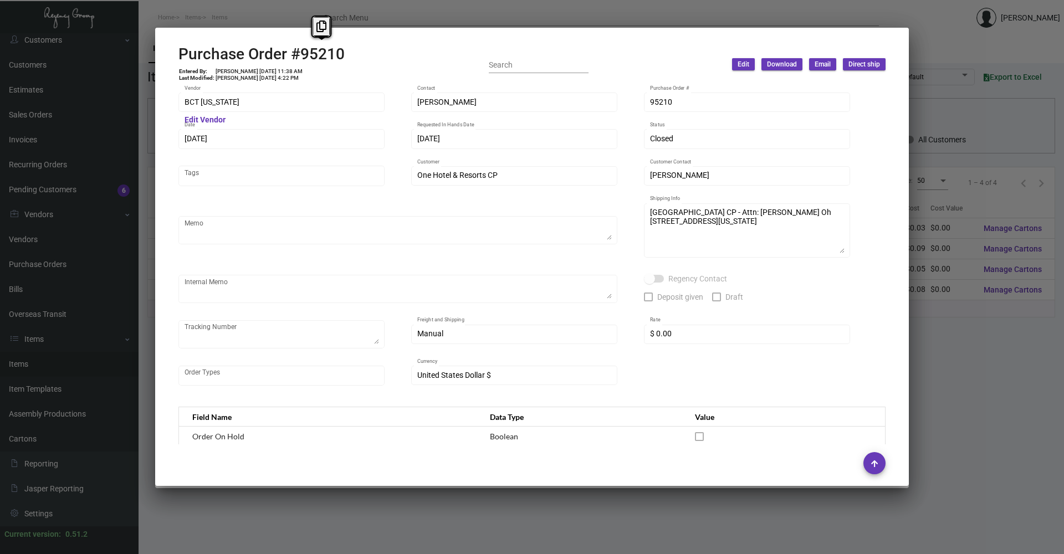
drag, startPoint x: 353, startPoint y: 53, endPoint x: 297, endPoint y: 63, distance: 57.4
click at [297, 63] on div "Purchase Order #95210 Entered By: [PERSON_NAME] [DATE] 11:38 AM Last Modified: …" at bounding box center [531, 64] width 707 height 39
drag, startPoint x: 251, startPoint y: 71, endPoint x: 271, endPoint y: 73, distance: 20.6
click at [271, 73] on td "[PERSON_NAME] [DATE] 11:38 AM" at bounding box center [259, 71] width 88 height 7
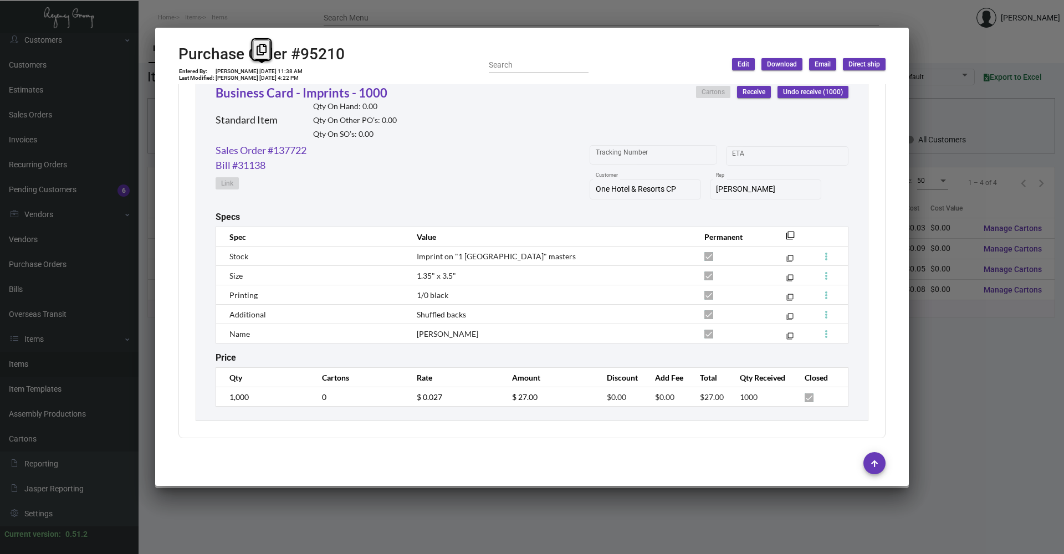
scroll to position [923, 0]
click at [975, 47] on div at bounding box center [532, 277] width 1064 height 554
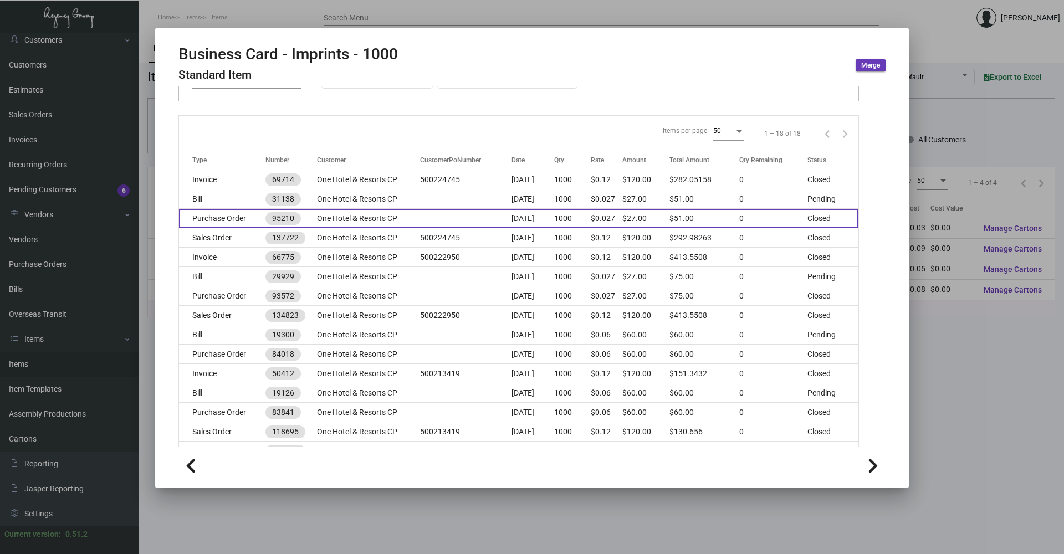
click at [237, 219] on td "Purchase Order" at bounding box center [222, 218] width 86 height 19
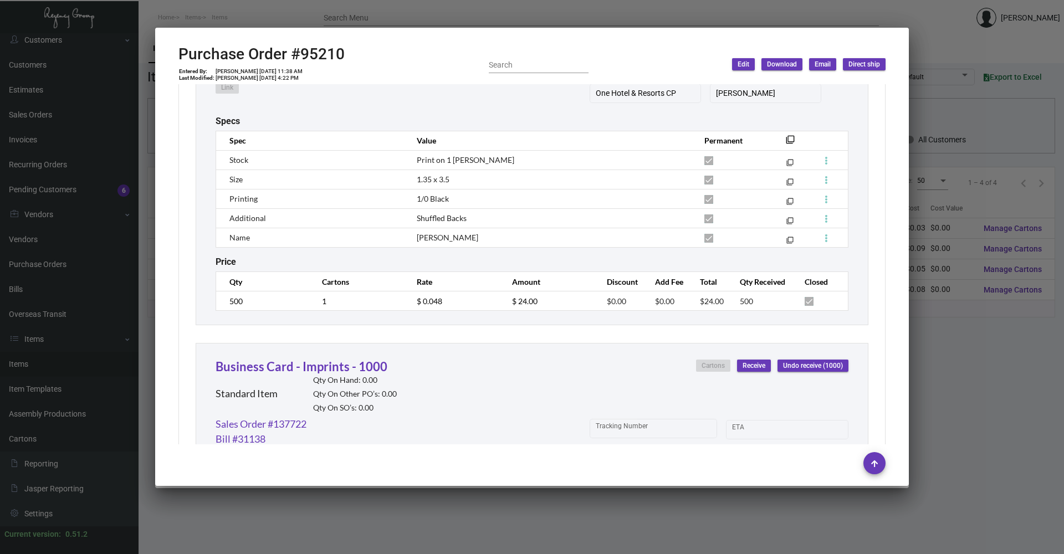
scroll to position [665, 0]
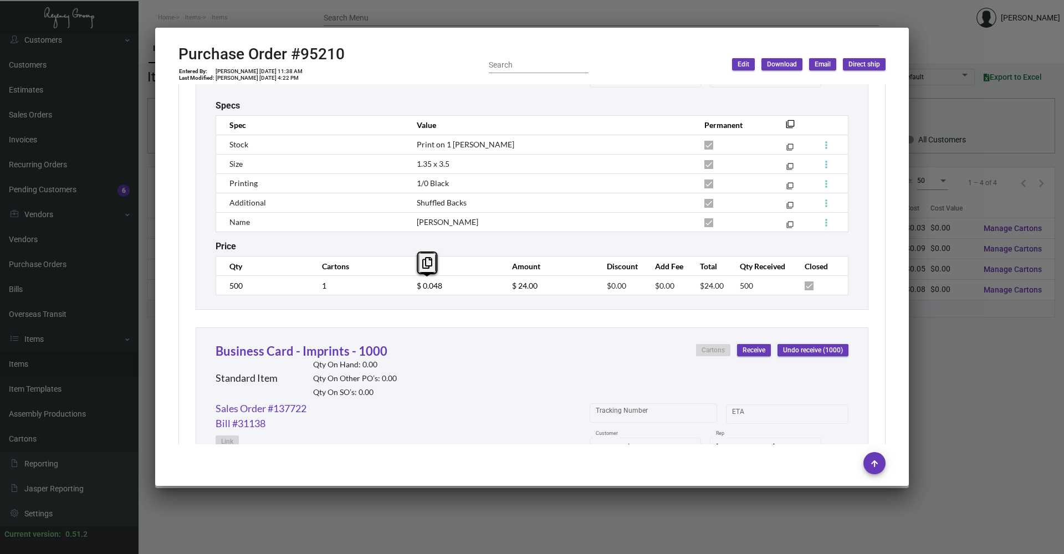
click at [409, 288] on td "$ 0.048" at bounding box center [453, 285] width 95 height 19
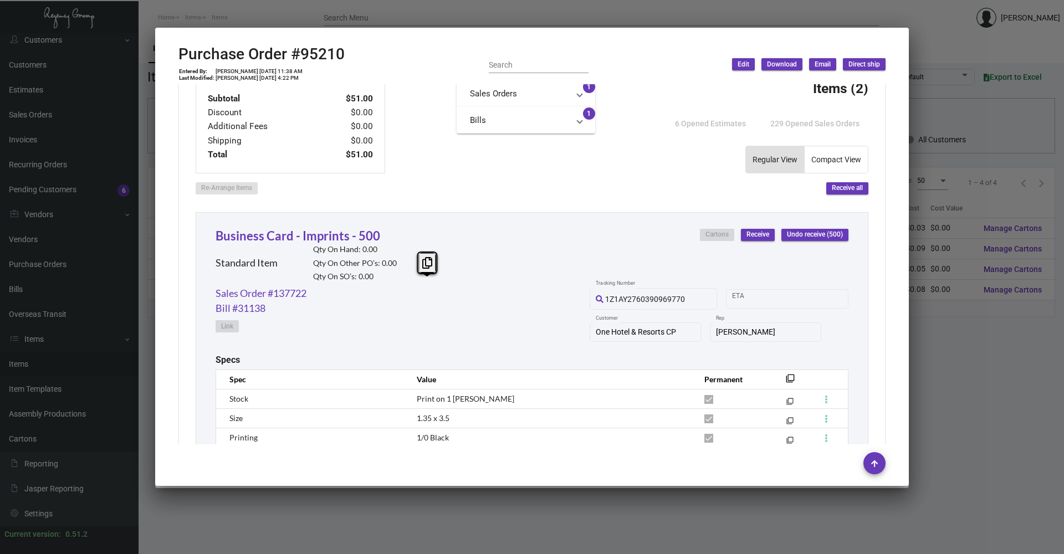
scroll to position [370, 0]
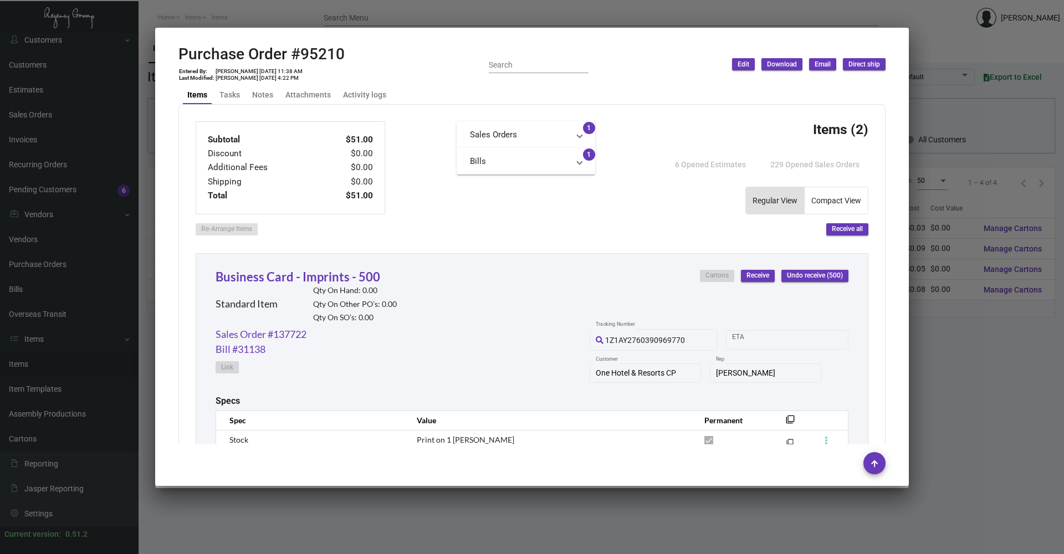
click at [283, 16] on div at bounding box center [532, 277] width 1064 height 554
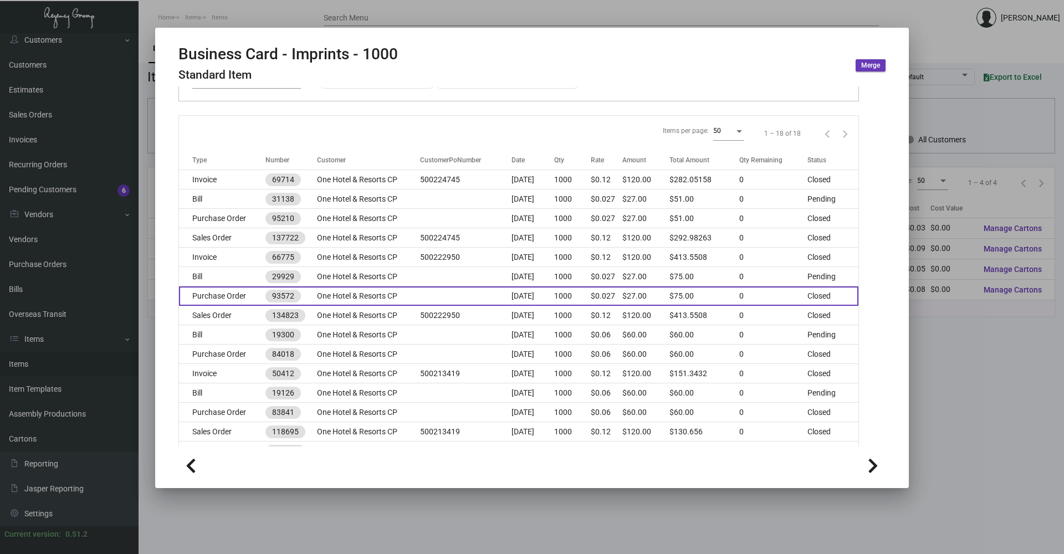
click at [330, 289] on td "One Hotel & Resorts CP" at bounding box center [369, 295] width 104 height 19
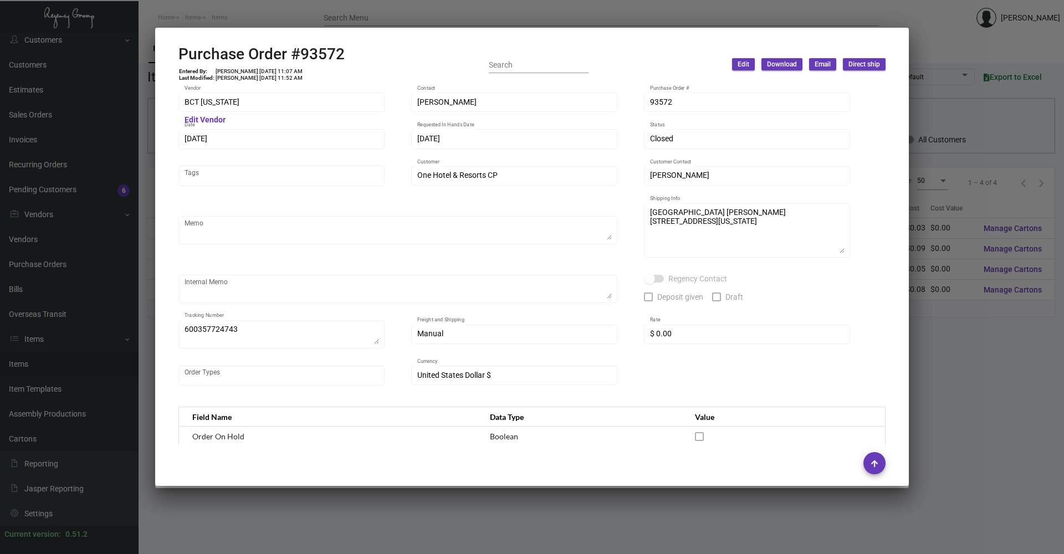
click at [286, 6] on div at bounding box center [532, 277] width 1064 height 554
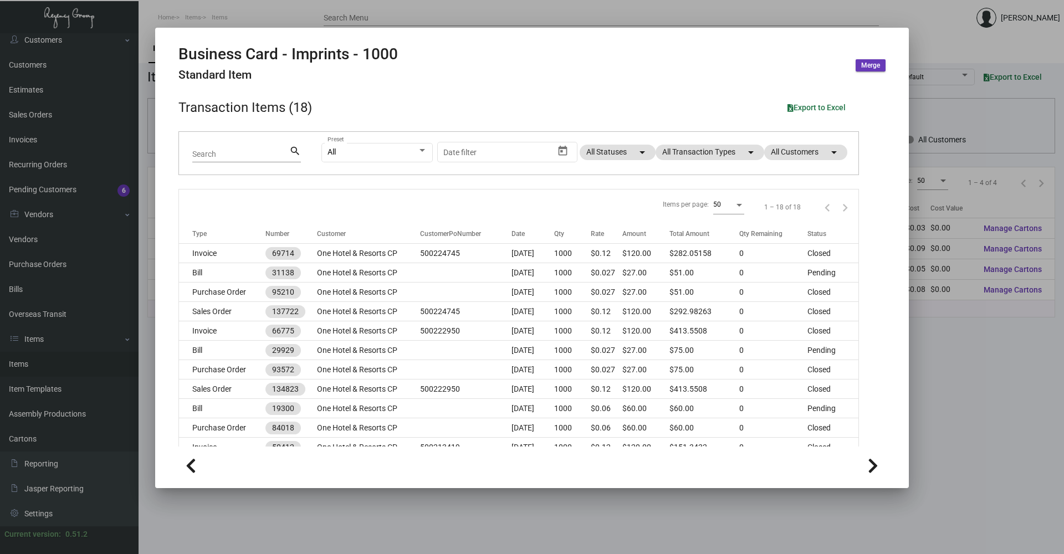
scroll to position [0, 0]
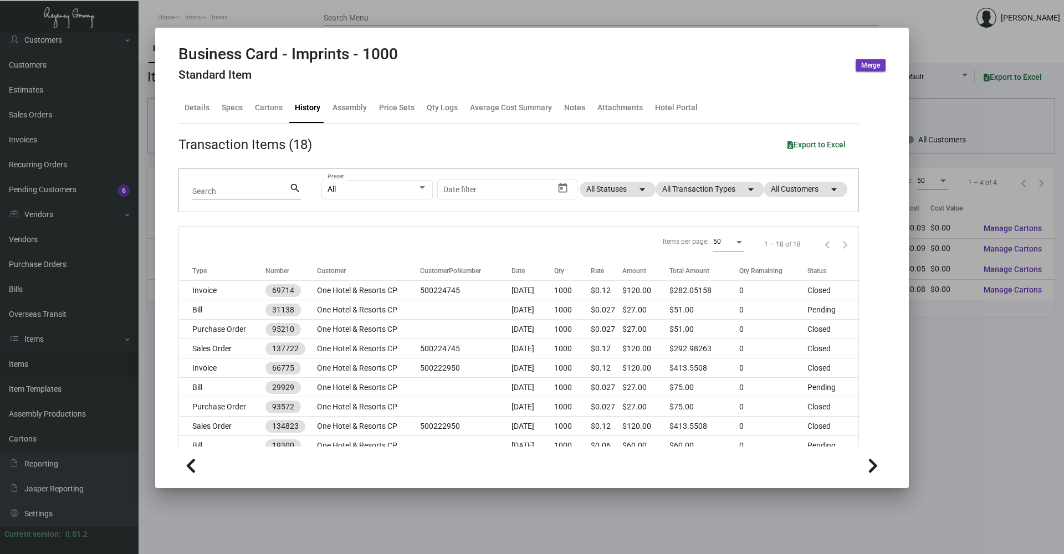
click at [216, 18] on div at bounding box center [532, 277] width 1064 height 554
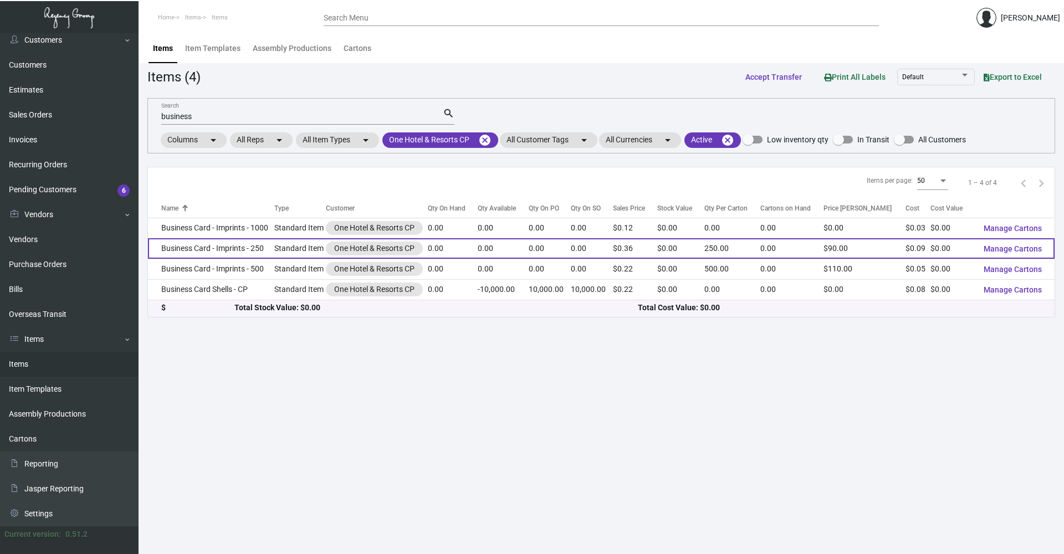
click at [258, 248] on td "Business Card - Imprints - 250" at bounding box center [211, 248] width 126 height 20
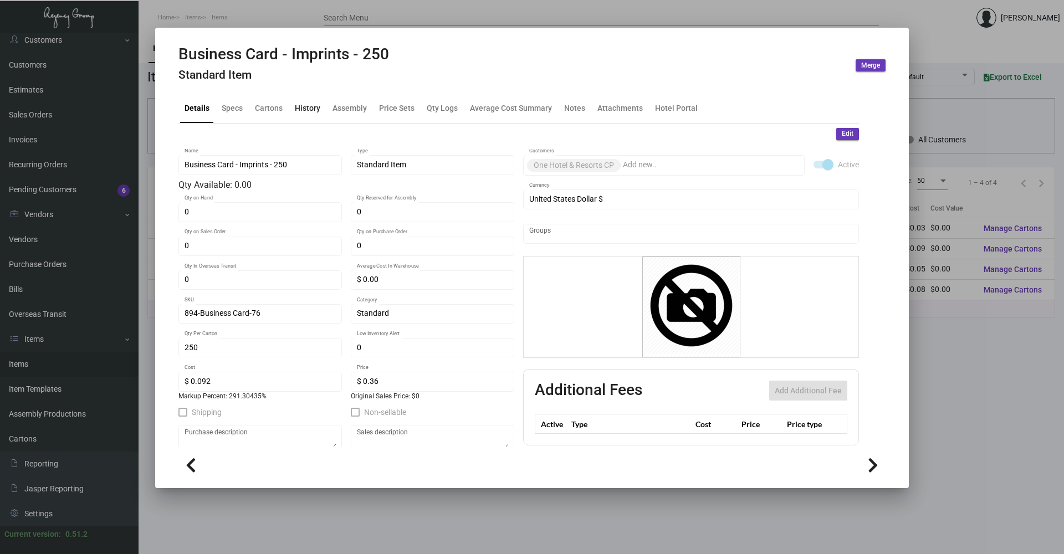
click at [307, 110] on div "History" at bounding box center [307, 108] width 25 height 12
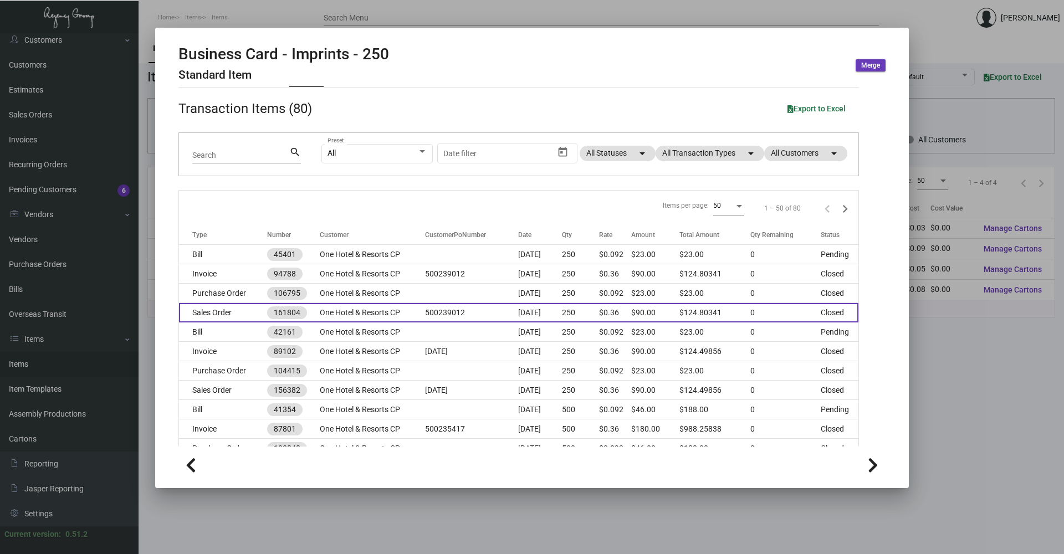
scroll to position [55, 0]
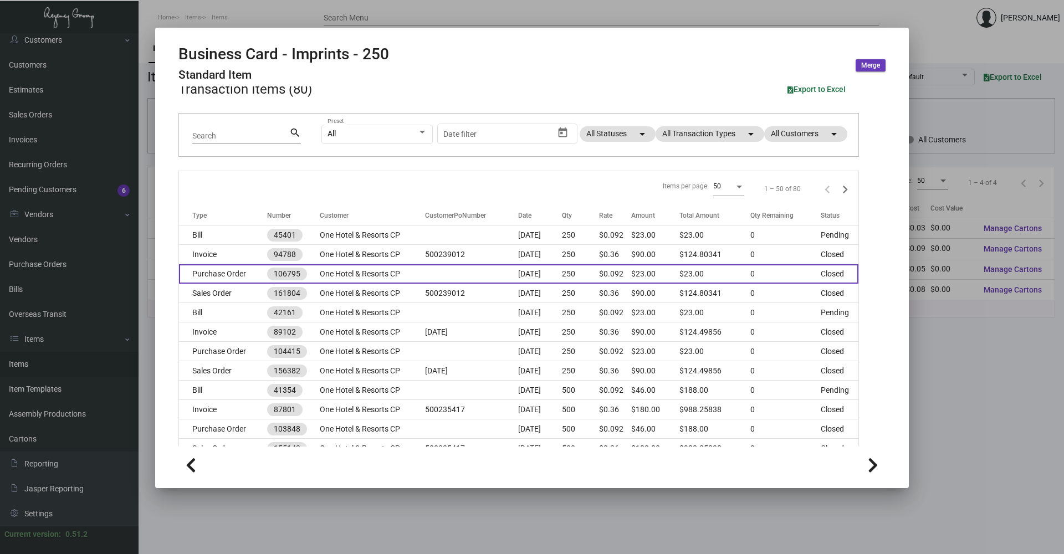
click at [250, 275] on td "Purchase Order" at bounding box center [223, 273] width 88 height 19
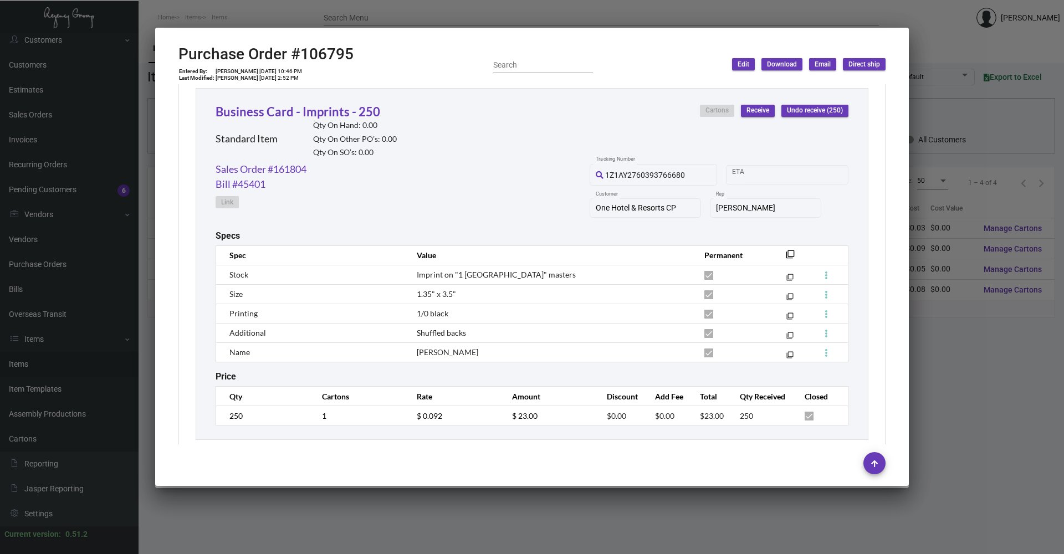
scroll to position [533, 0]
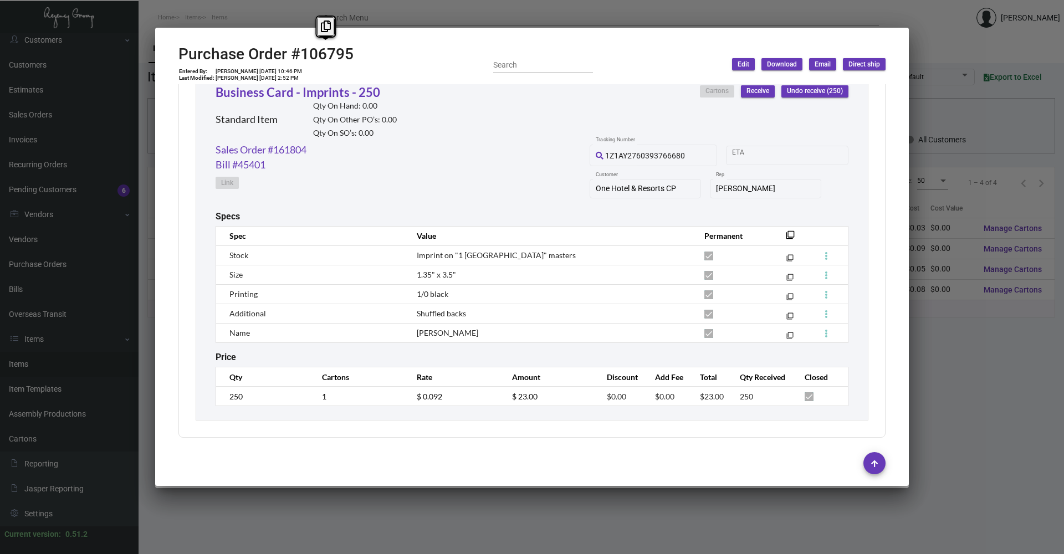
drag, startPoint x: 360, startPoint y: 59, endPoint x: 301, endPoint y: 58, distance: 59.3
click at [301, 58] on div "Purchase Order #106795 Entered By: [PERSON_NAME] [DATE] 10:46 PM Last Modified:…" at bounding box center [531, 64] width 707 height 39
drag, startPoint x: 263, startPoint y: 69, endPoint x: 281, endPoint y: 70, distance: 18.3
click at [281, 70] on td "[PERSON_NAME] [DATE] 10:46 PM" at bounding box center [259, 71] width 88 height 7
click at [948, 357] on div at bounding box center [532, 277] width 1064 height 554
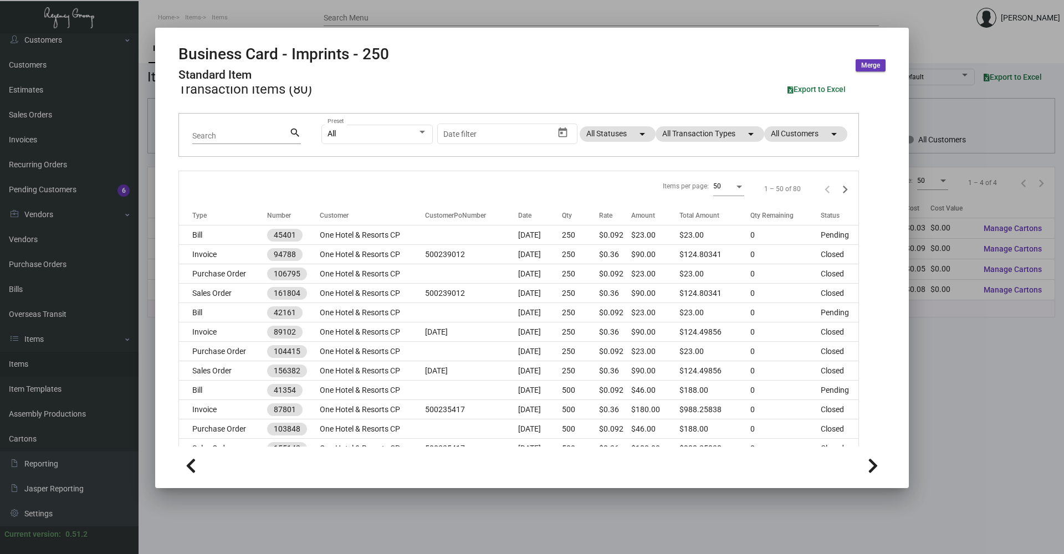
click at [1008, 375] on div at bounding box center [532, 277] width 1064 height 554
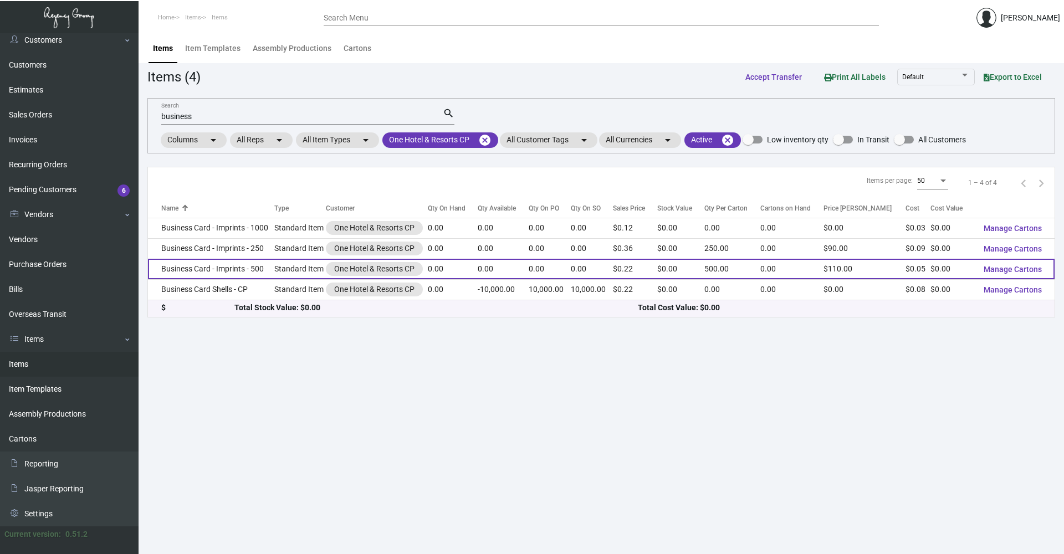
click at [246, 267] on td "Business Card - Imprints - 500" at bounding box center [211, 269] width 126 height 20
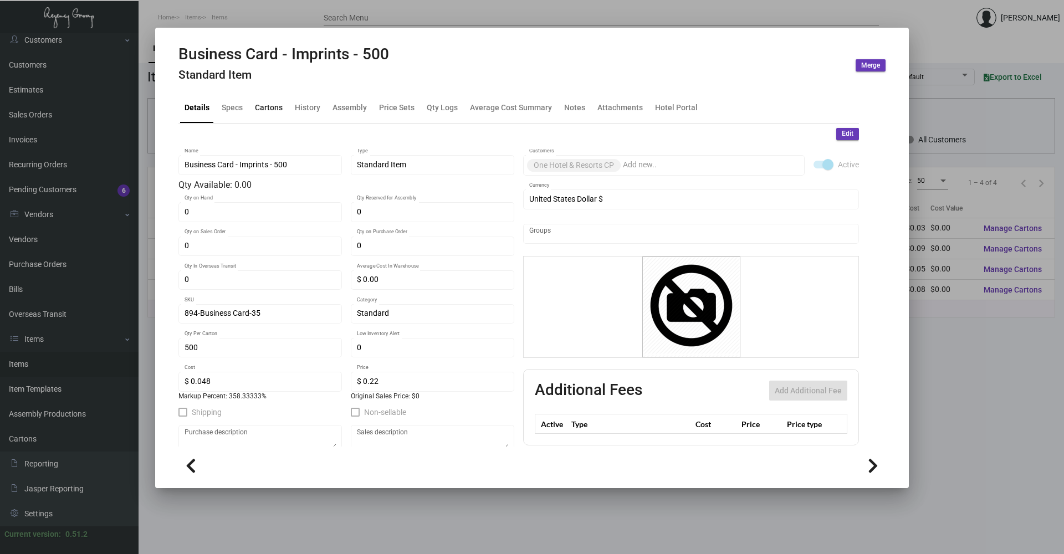
click at [265, 108] on div "Cartons" at bounding box center [269, 108] width 28 height 12
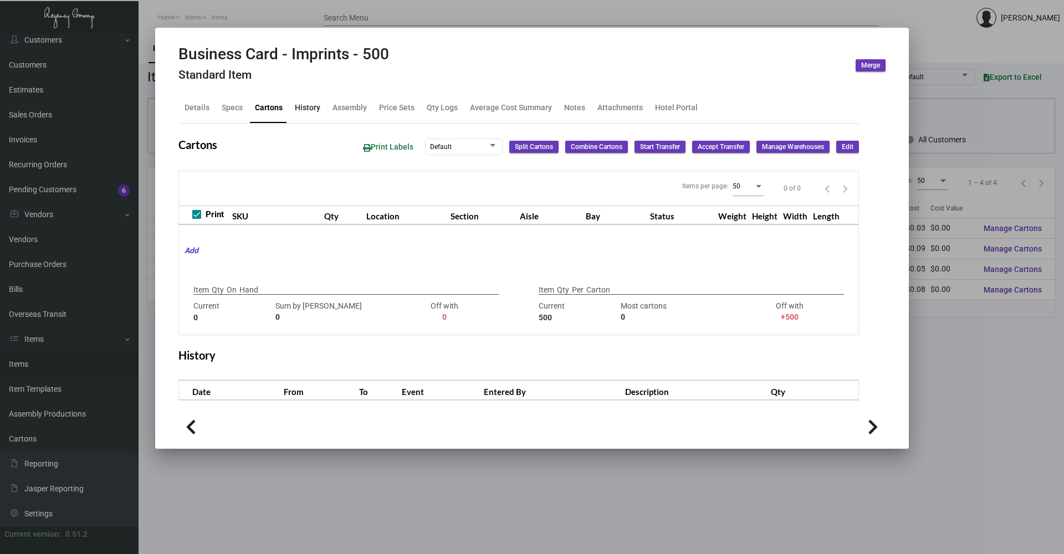
click at [304, 106] on div "History" at bounding box center [307, 108] width 25 height 12
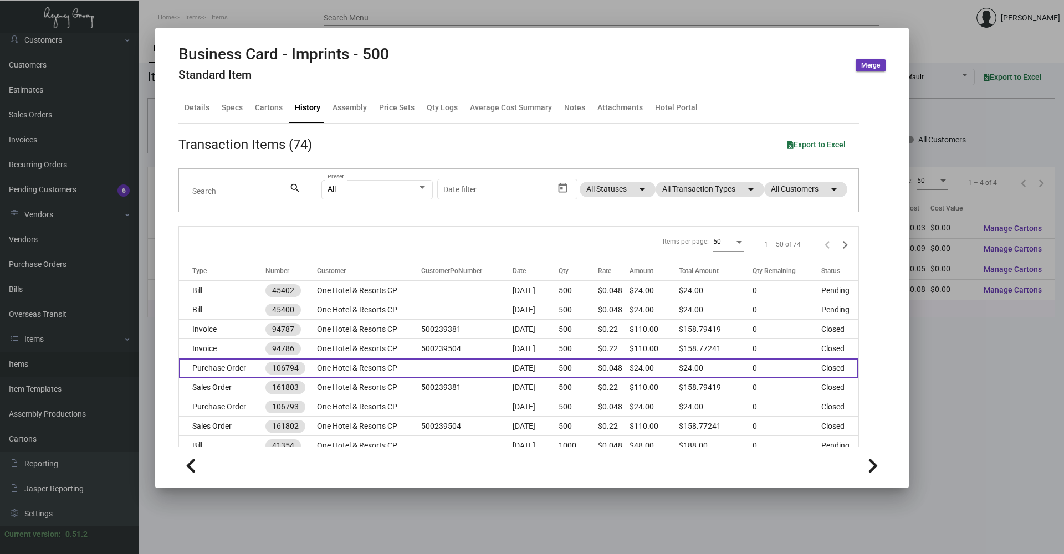
click at [353, 371] on td "One Hotel & Resorts CP" at bounding box center [369, 367] width 104 height 19
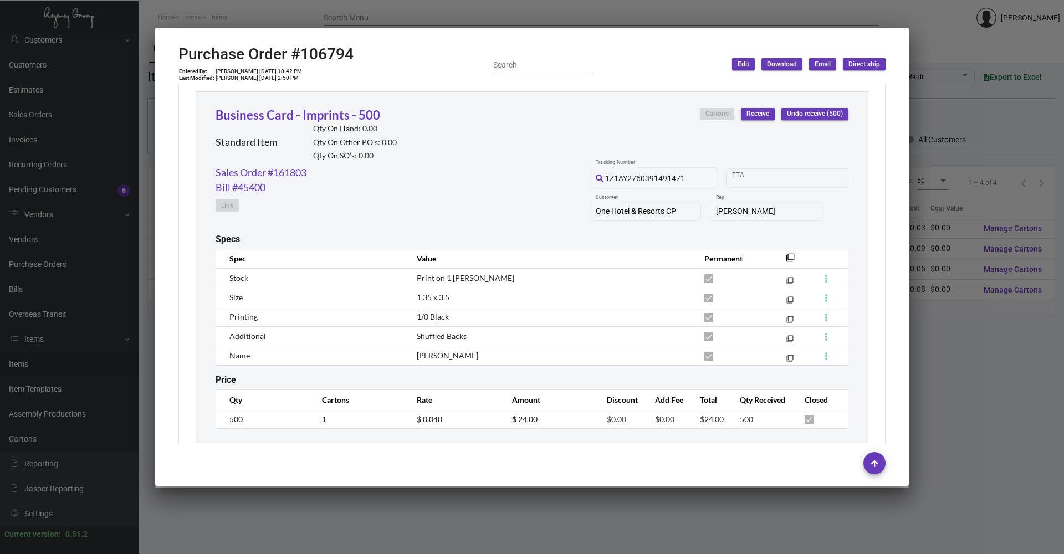
scroll to position [533, 0]
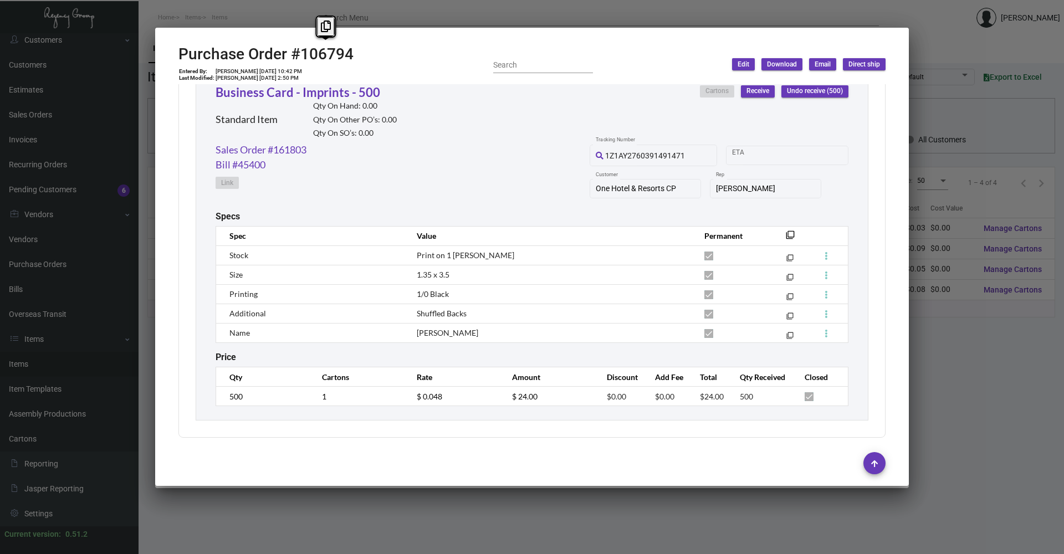
drag, startPoint x: 366, startPoint y: 57, endPoint x: 298, endPoint y: 57, distance: 67.6
click at [298, 57] on div "Purchase Order #106794 Entered By: [PERSON_NAME] [DATE] 10:42 PM Last Modified:…" at bounding box center [531, 64] width 707 height 39
drag, startPoint x: 261, startPoint y: 71, endPoint x: 281, endPoint y: 69, distance: 20.0
click at [281, 69] on td "[PERSON_NAME] [DATE] 10:42 PM" at bounding box center [259, 71] width 88 height 7
click at [219, 398] on td "500" at bounding box center [263, 396] width 95 height 19
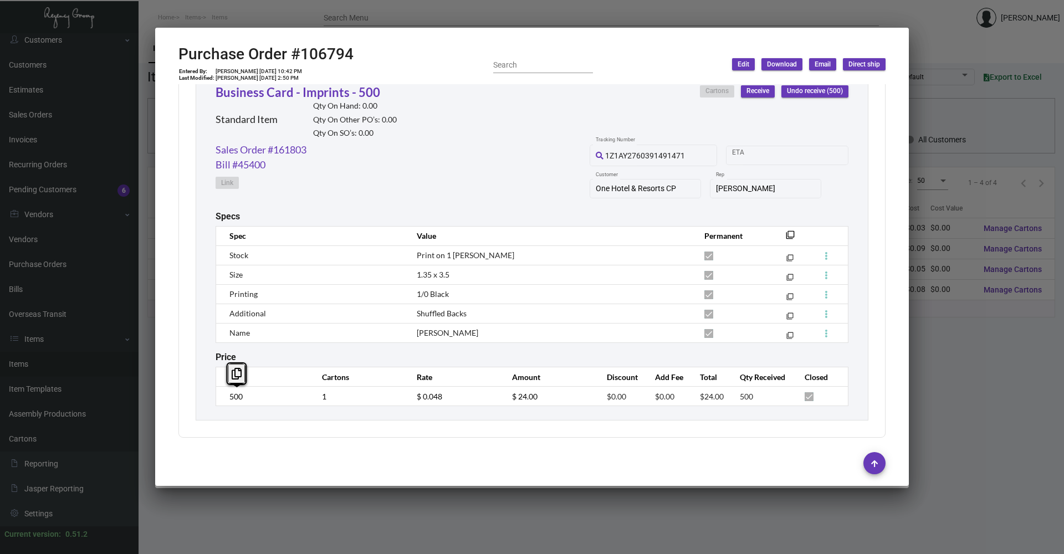
click at [504, 403] on td "$ 24.00" at bounding box center [548, 396] width 95 height 19
click at [411, 397] on td "$ 0.048" at bounding box center [453, 396] width 95 height 19
click at [556, 485] on div "Business Card - Imprints - 500 Standard Item Merge Details Specs Cartons Histor…" at bounding box center [532, 277] width 1064 height 554
click at [1004, 373] on div at bounding box center [532, 277] width 1064 height 554
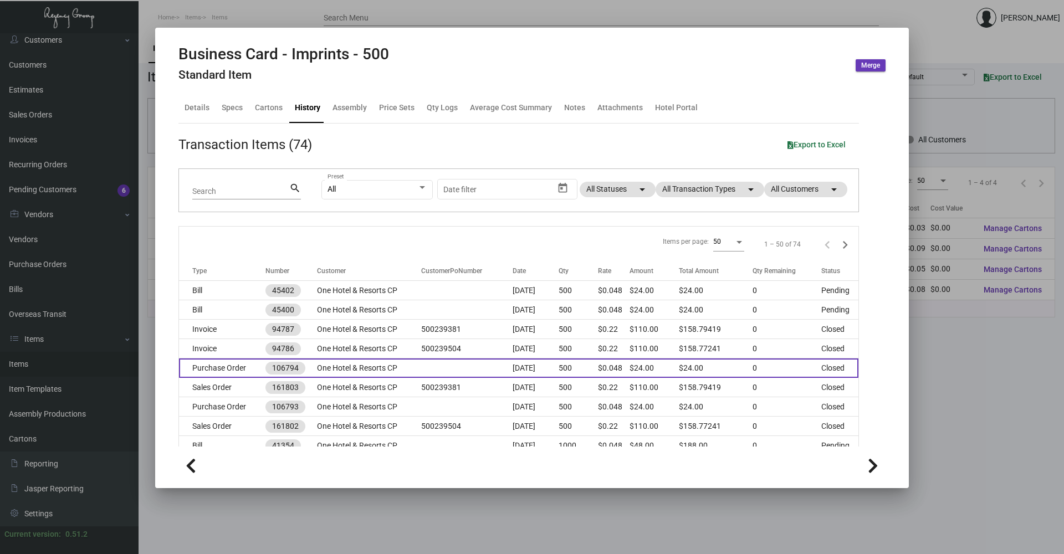
click at [261, 363] on td "Purchase Order" at bounding box center [222, 367] width 86 height 19
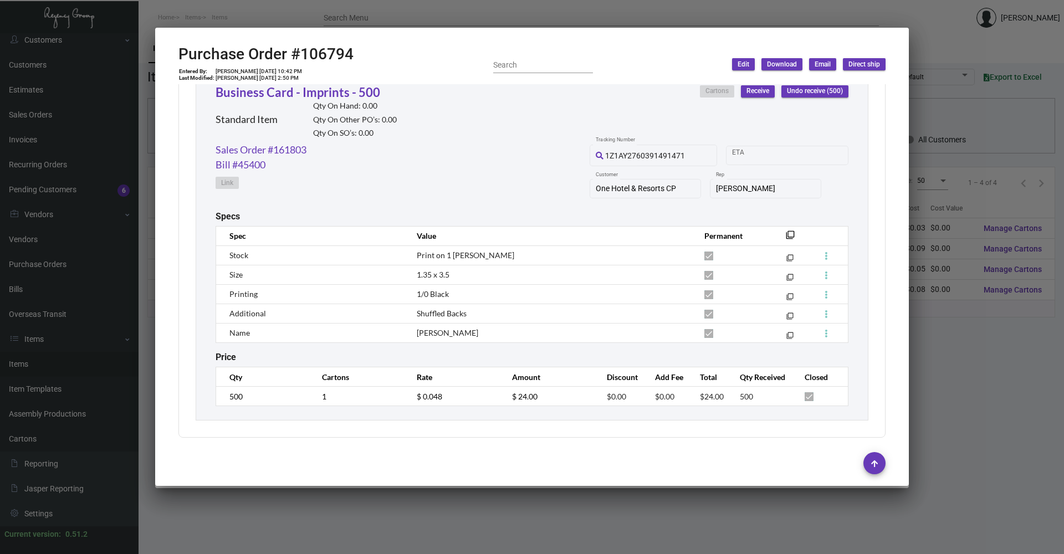
click at [258, 11] on div at bounding box center [532, 277] width 1064 height 554
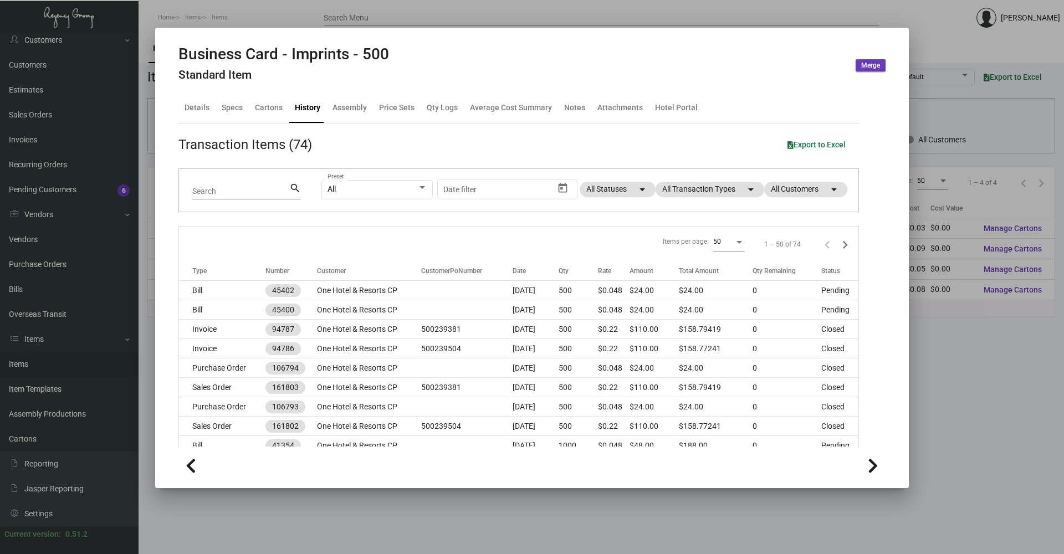
click at [259, 12] on div at bounding box center [532, 277] width 1064 height 554
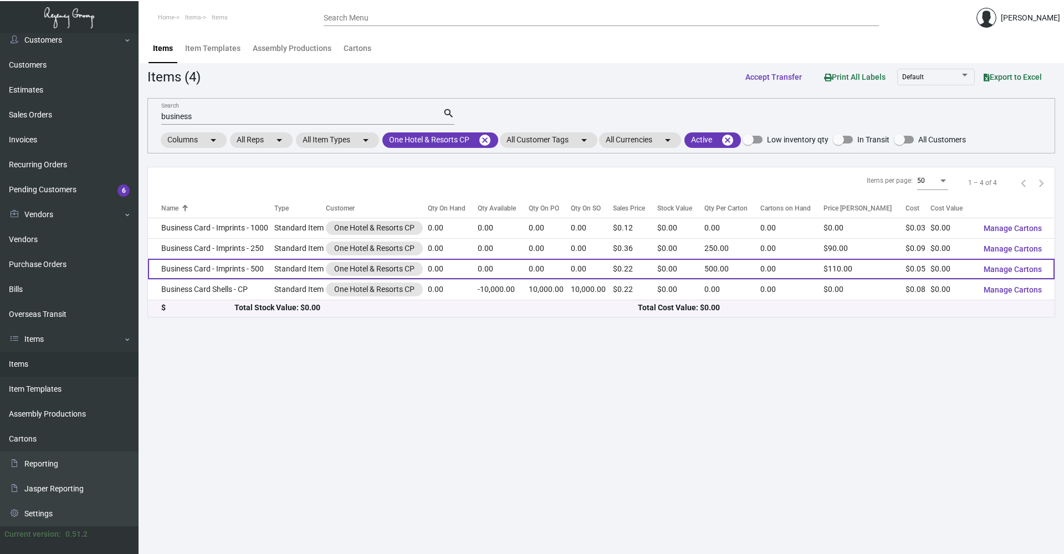
click at [260, 273] on td "Business Card - Imprints - 500" at bounding box center [211, 269] width 126 height 20
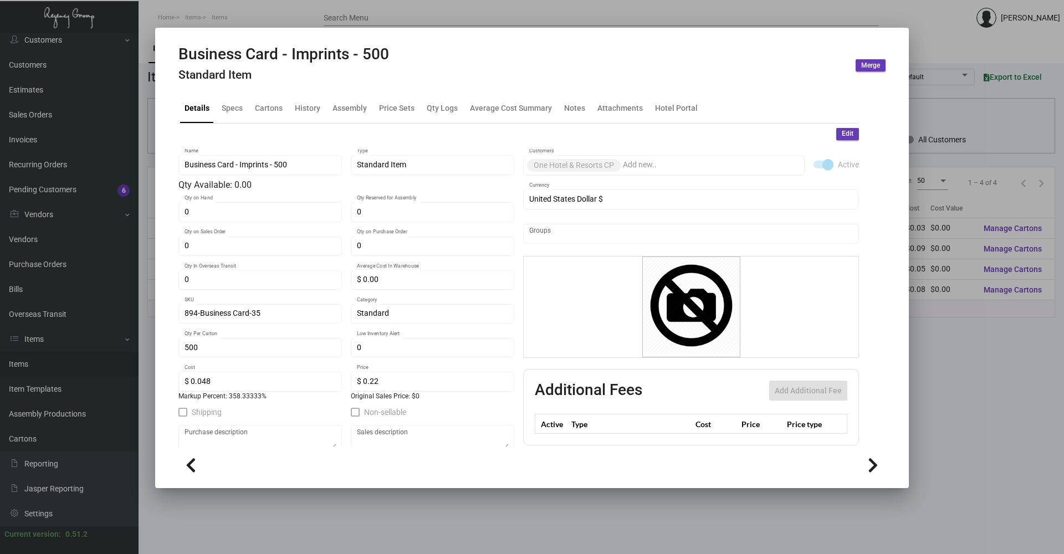
drag, startPoint x: 233, startPoint y: 7, endPoint x: 237, endPoint y: 13, distance: 7.7
click at [234, 8] on div at bounding box center [532, 277] width 1064 height 554
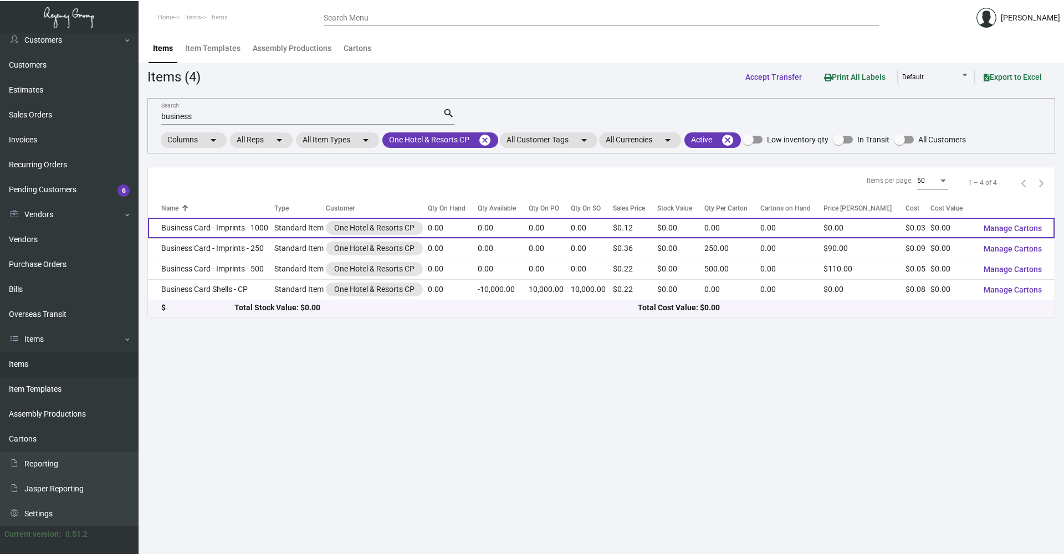
click at [248, 227] on td "Business Card - Imprints - 1000" at bounding box center [211, 228] width 126 height 20
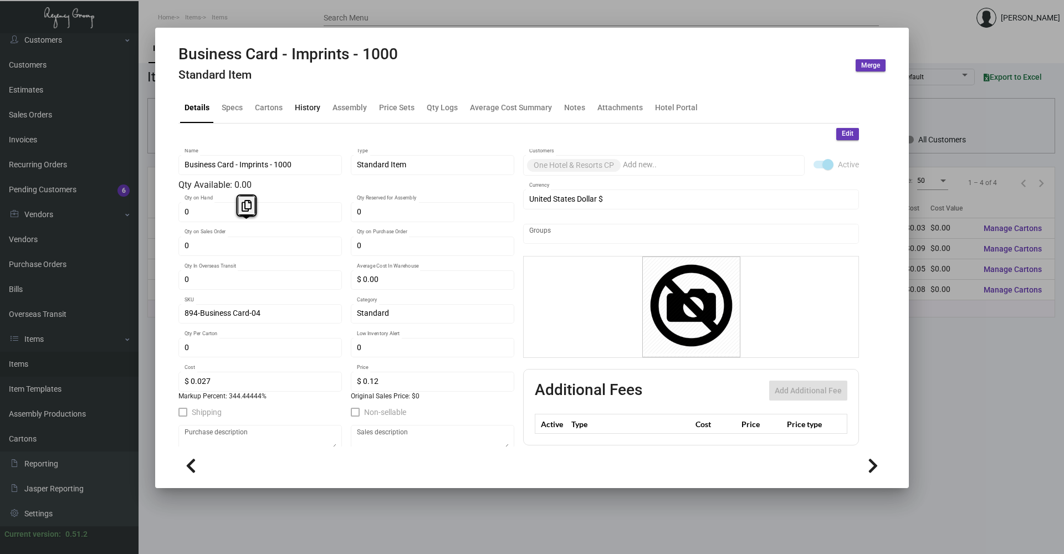
click at [311, 106] on div "History" at bounding box center [307, 108] width 25 height 12
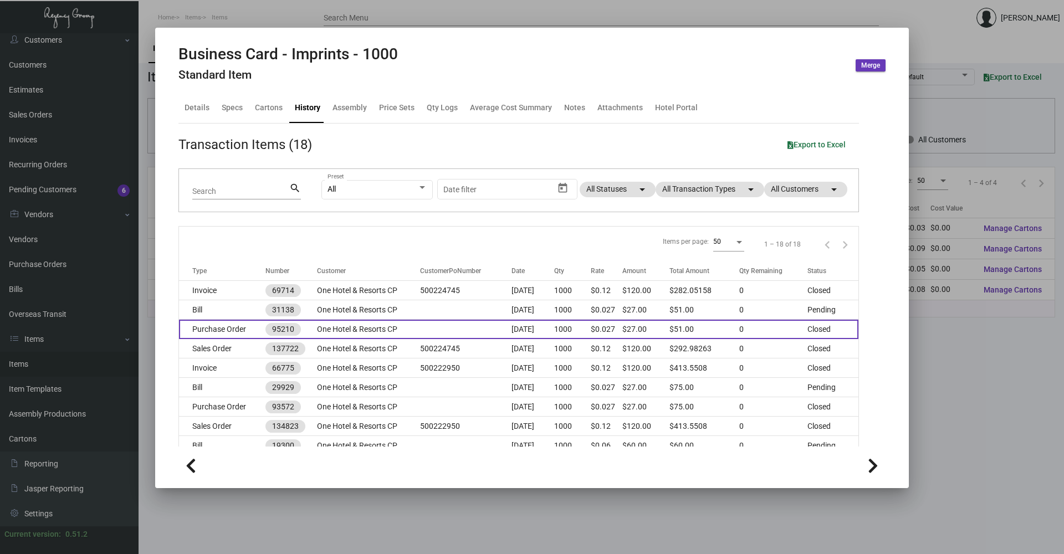
click at [340, 327] on td "One Hotel & Resorts CP" at bounding box center [369, 329] width 104 height 19
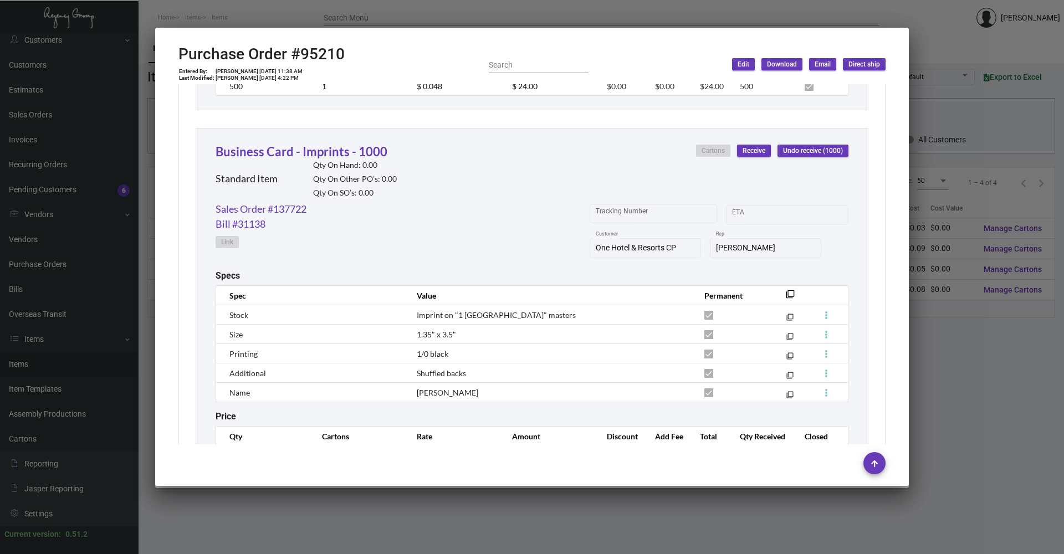
scroll to position [923, 0]
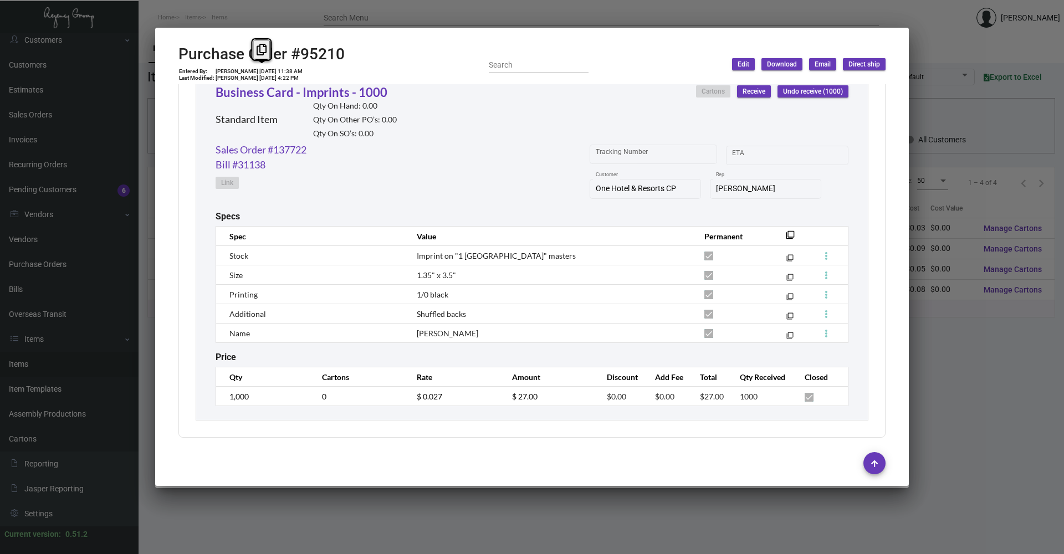
drag, startPoint x: 252, startPoint y: 70, endPoint x: 271, endPoint y: 70, distance: 18.8
click at [271, 70] on td "[PERSON_NAME] [DATE] 11:38 AM" at bounding box center [259, 71] width 88 height 7
drag, startPoint x: 429, startPoint y: 172, endPoint x: 407, endPoint y: 161, distance: 24.5
click at [428, 171] on div "Sales Order #137722 Bill #31138 Link Tracking Number Start date – ETA One Hotel…" at bounding box center [532, 176] width 633 height 69
drag, startPoint x: 300, startPoint y: 54, endPoint x: 343, endPoint y: 53, distance: 43.8
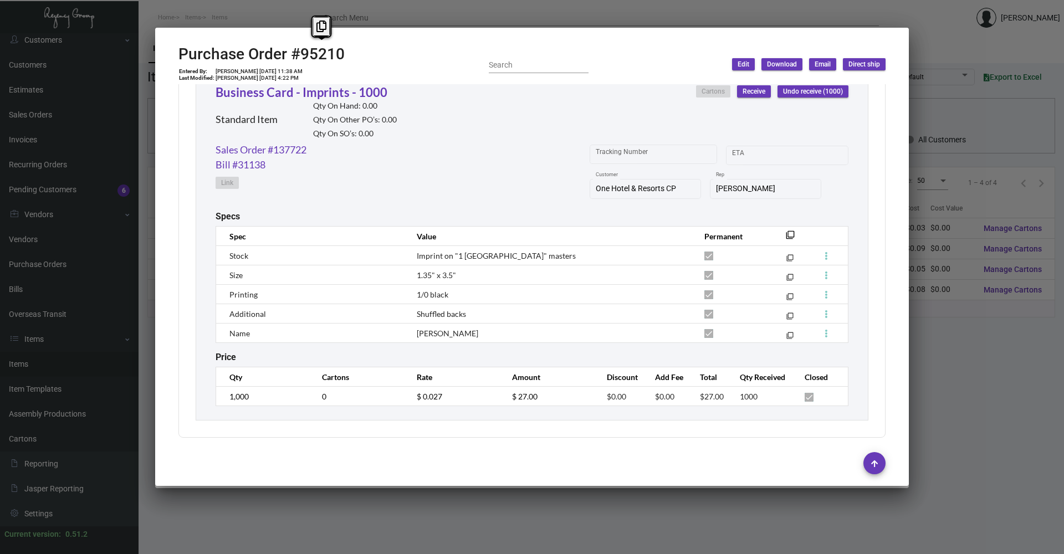
click at [343, 53] on div "Purchase Order #95210 Entered By: [PERSON_NAME] [DATE] 11:38 AM Last Modified: …" at bounding box center [531, 64] width 707 height 39
click at [225, 398] on td "1,000" at bounding box center [263, 396] width 95 height 19
click at [998, 426] on div at bounding box center [532, 277] width 1064 height 554
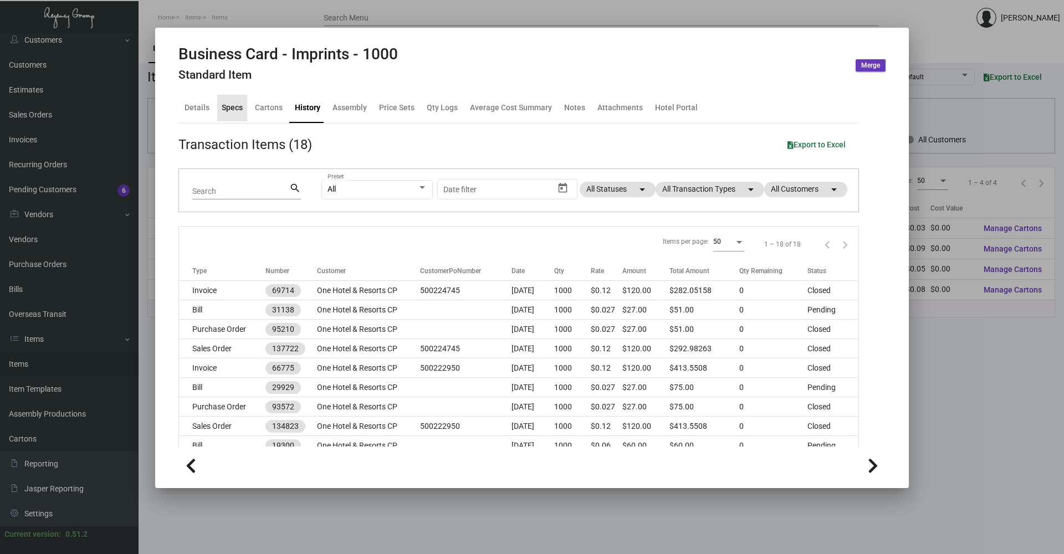
click at [226, 105] on div "Specs" at bounding box center [232, 108] width 21 height 12
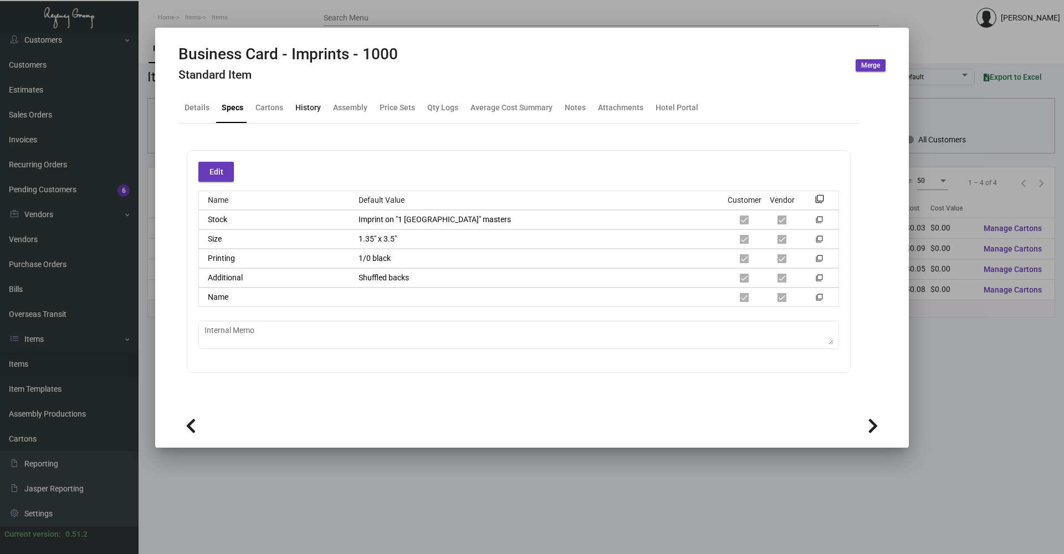
click at [303, 111] on div "History" at bounding box center [307, 108] width 25 height 12
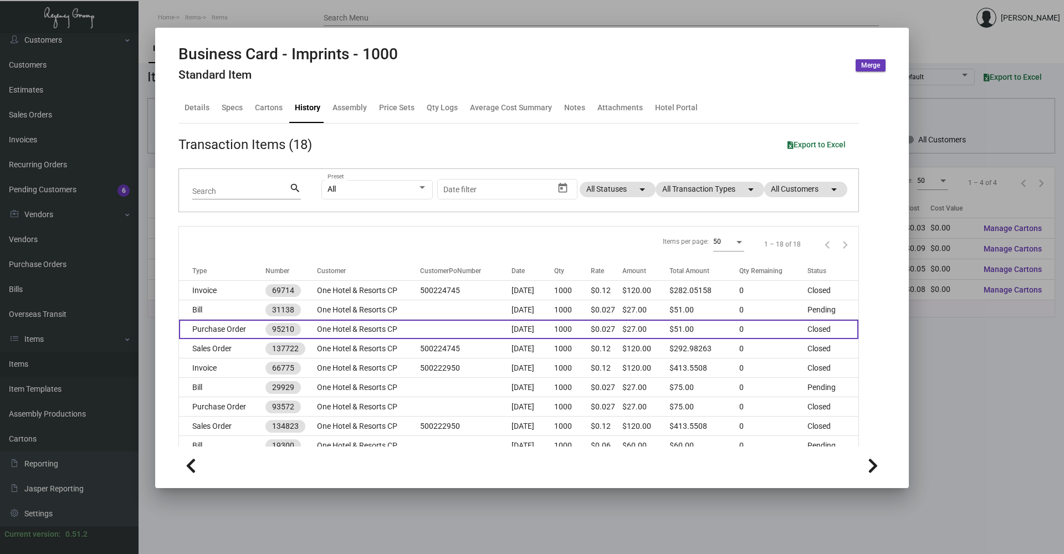
click at [228, 330] on td "Purchase Order" at bounding box center [222, 329] width 86 height 19
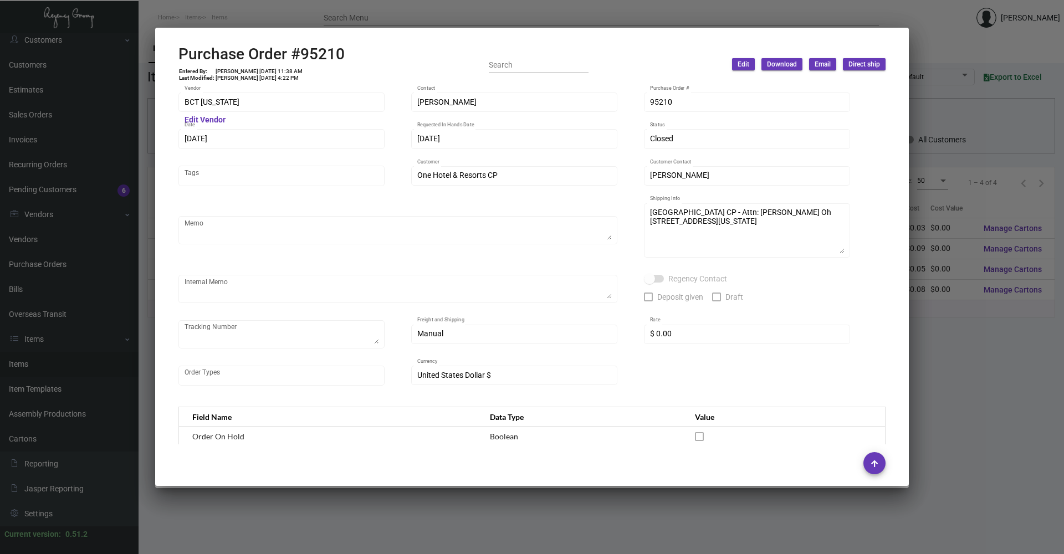
click at [230, 17] on div at bounding box center [532, 277] width 1064 height 554
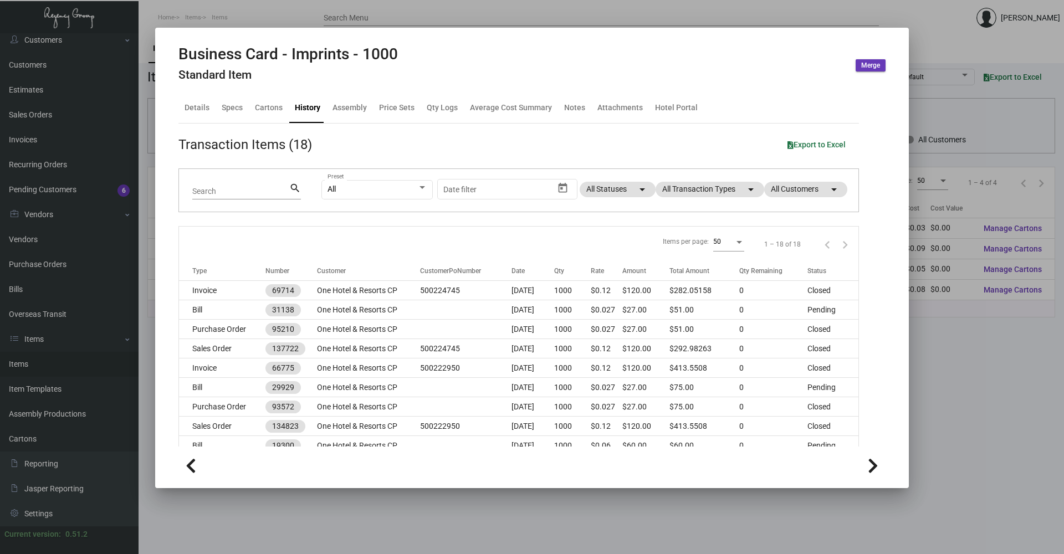
drag, startPoint x: 232, startPoint y: 25, endPoint x: 237, endPoint y: 44, distance: 20.0
click at [233, 25] on div at bounding box center [532, 277] width 1064 height 554
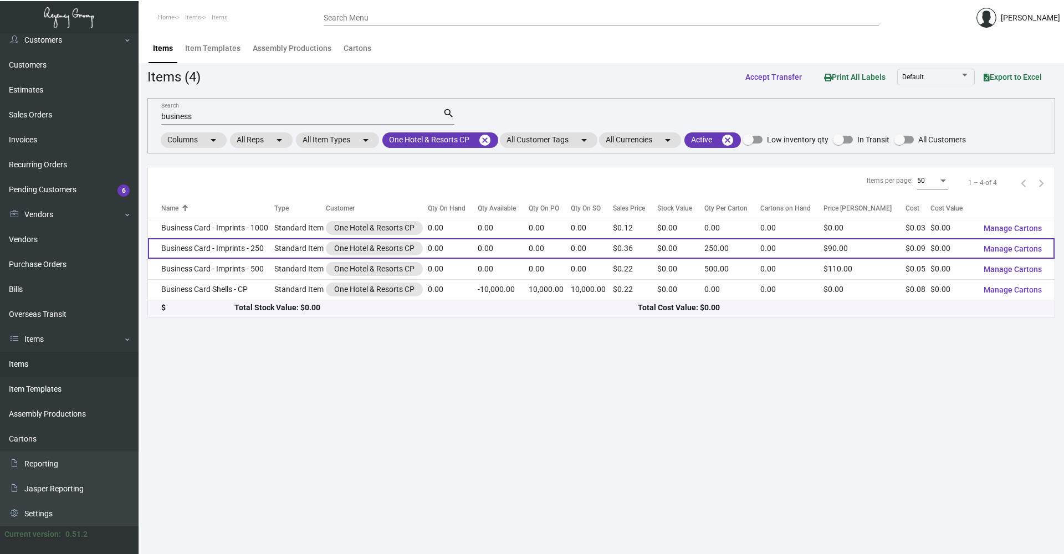
click at [266, 252] on td "Business Card - Imprints - 250" at bounding box center [211, 248] width 126 height 20
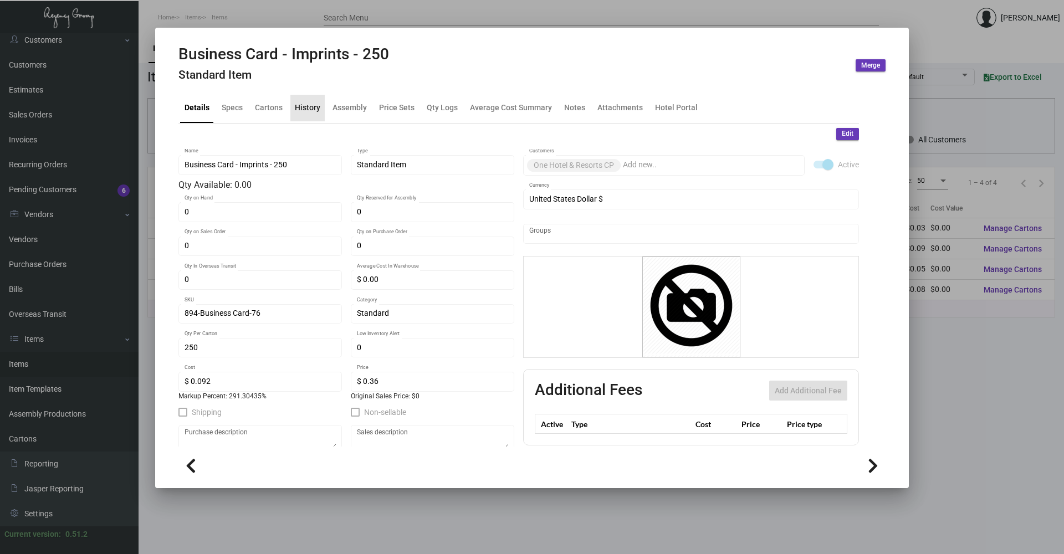
click at [308, 110] on div "History" at bounding box center [307, 108] width 25 height 12
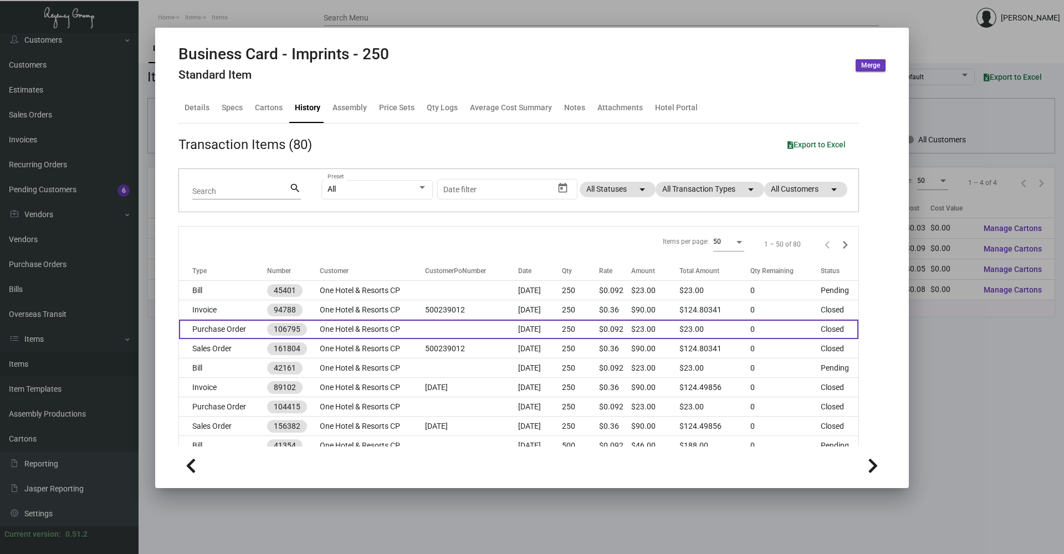
click at [246, 329] on td "Purchase Order" at bounding box center [223, 329] width 88 height 19
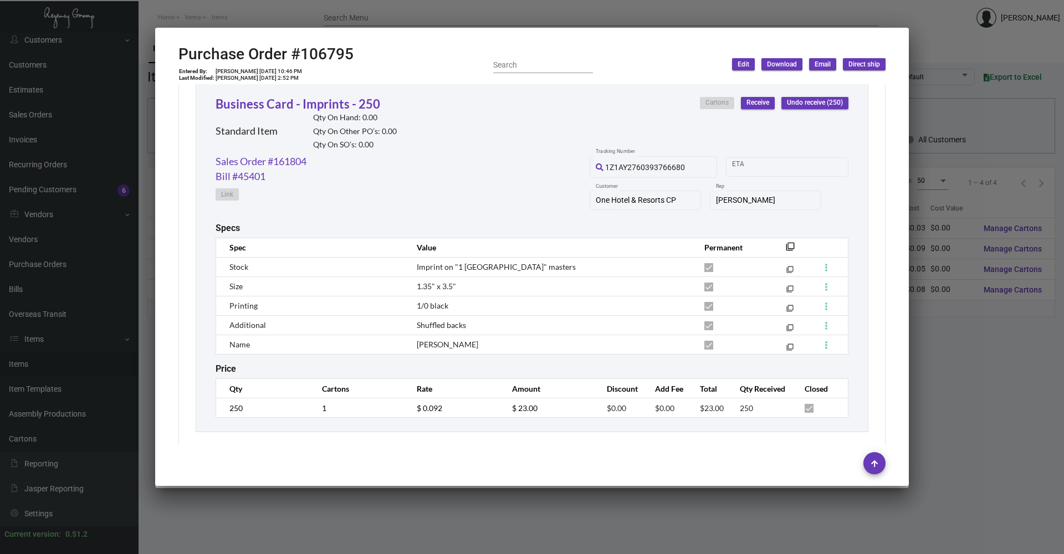
scroll to position [533, 0]
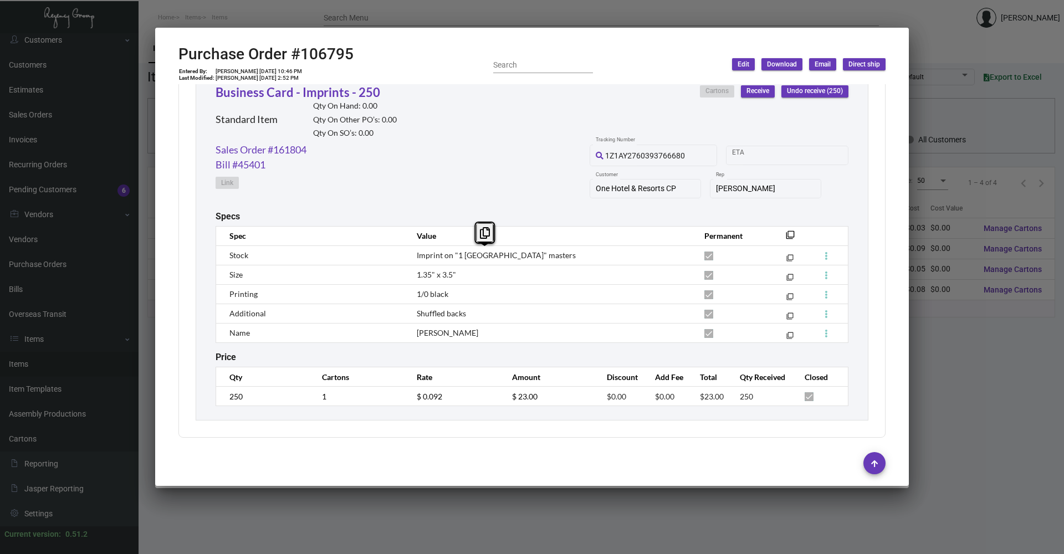
drag, startPoint x: 414, startPoint y: 255, endPoint x: 558, endPoint y: 255, distance: 144.0
click at [558, 255] on td "Imprint on "1 [GEOGRAPHIC_DATA]" masters" at bounding box center [550, 254] width 288 height 19
drag, startPoint x: 415, startPoint y: 277, endPoint x: 454, endPoint y: 275, distance: 38.3
click at [454, 275] on td "1.35" x 3.5"" at bounding box center [550, 274] width 288 height 19
drag, startPoint x: 414, startPoint y: 291, endPoint x: 449, endPoint y: 294, distance: 35.0
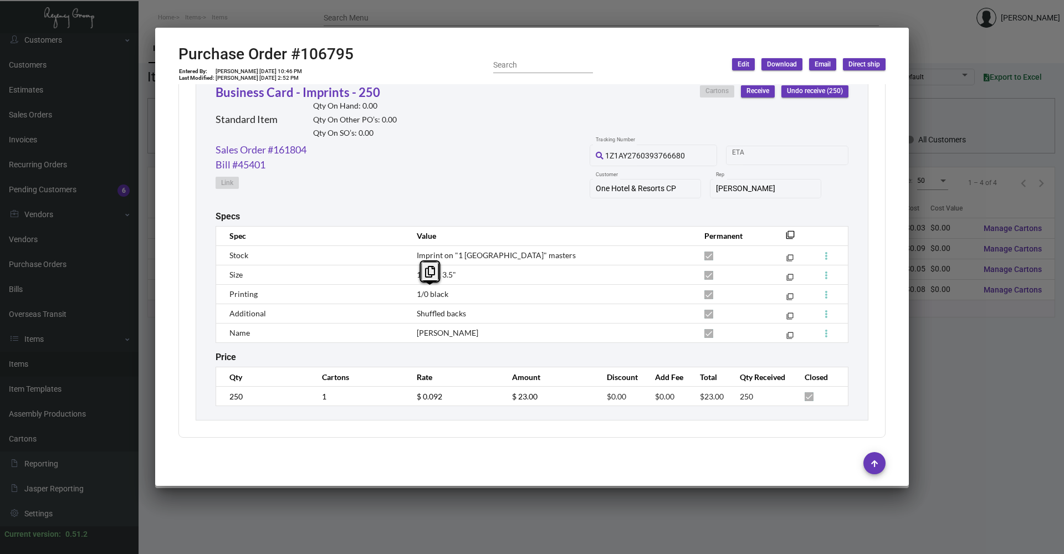
click at [449, 294] on td "1/0 black" at bounding box center [550, 293] width 288 height 19
drag, startPoint x: 502, startPoint y: 360, endPoint x: 464, endPoint y: 320, distance: 55.6
click at [500, 349] on div "Business Card - Imprints - 250 Standard Item Qty On Hand: 0.00 Qty On Other PO’…" at bounding box center [532, 245] width 673 height 352
drag, startPoint x: 412, startPoint y: 315, endPoint x: 471, endPoint y: 316, distance: 58.7
click at [471, 316] on td "Shuffled backs" at bounding box center [550, 313] width 288 height 19
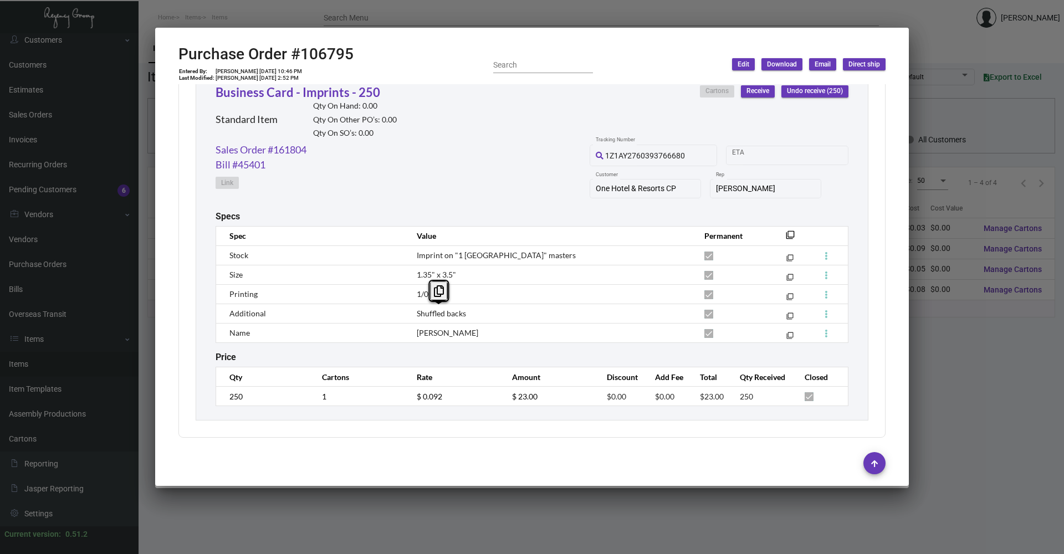
click at [981, 150] on div at bounding box center [532, 277] width 1064 height 554
